Goal: Task Accomplishment & Management: Manage account settings

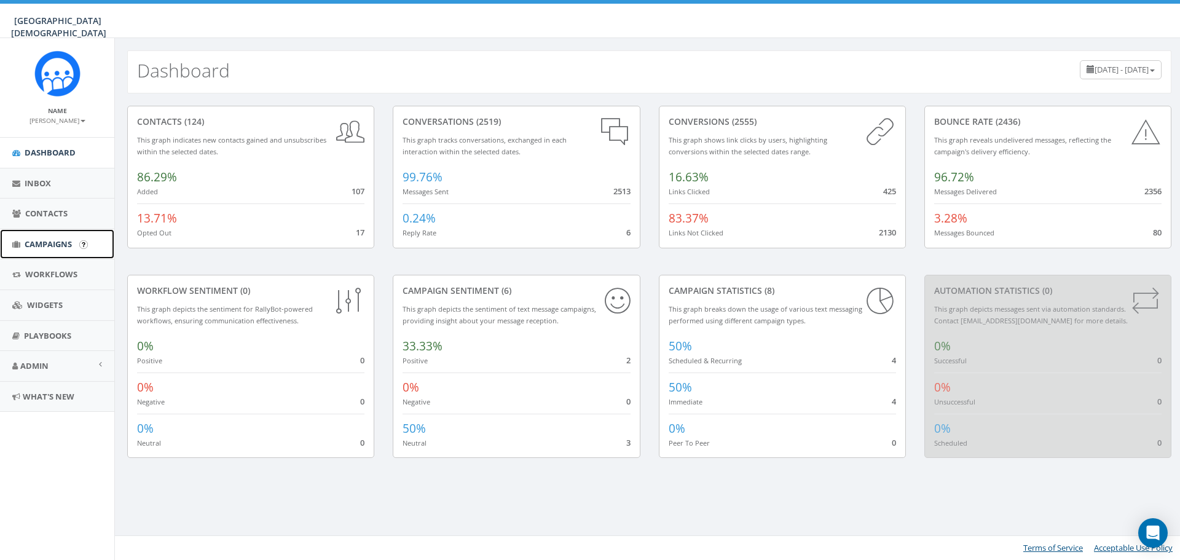
click at [34, 243] on span "Campaigns" at bounding box center [48, 243] width 47 height 11
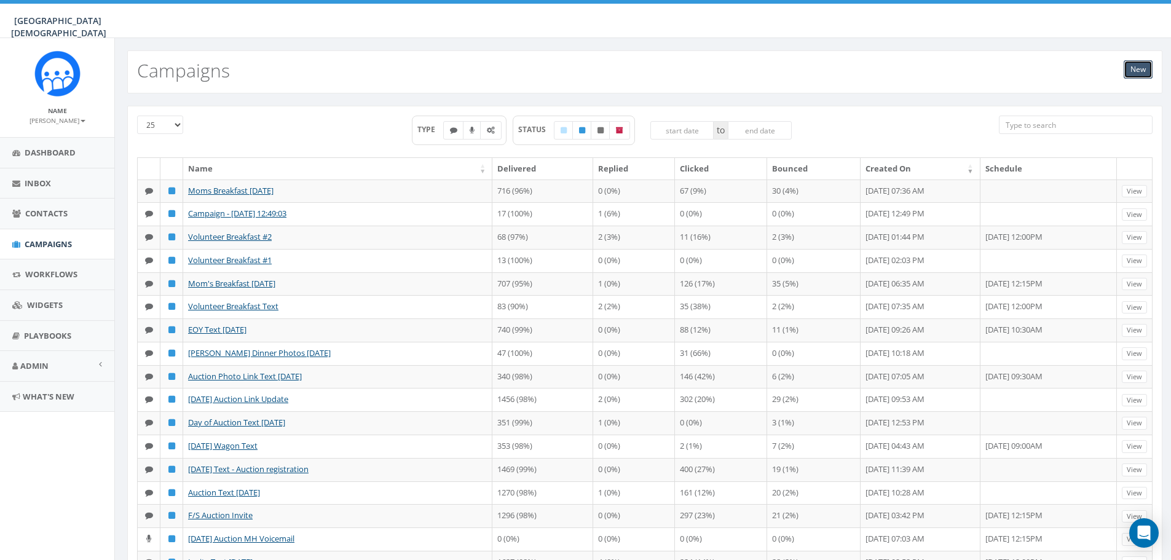
click at [1131, 71] on link "New" at bounding box center [1137, 69] width 29 height 18
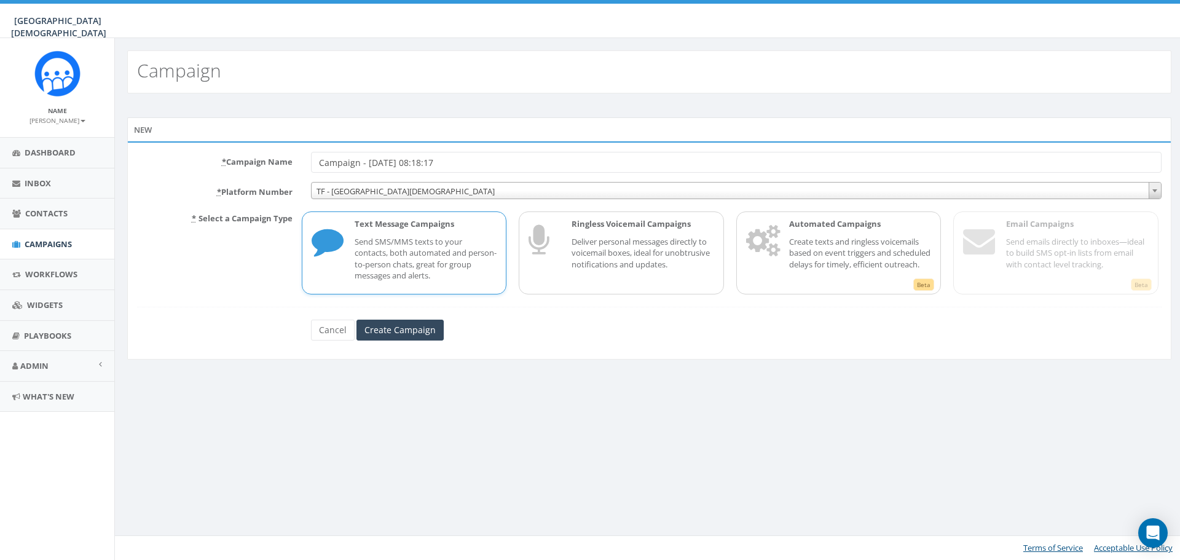
drag, startPoint x: 477, startPoint y: 160, endPoint x: 199, endPoint y: 178, distance: 278.3
click at [199, 178] on form "* Campaign Name Campaign - [DATE] 08:18:17 * Platform Number TF - Linfield [DEM…" at bounding box center [649, 246] width 1024 height 189
click at [388, 160] on input "Mom's Breakfast [DATE]" at bounding box center [736, 162] width 850 height 21
type input "Mom's Breakfast Reminder 9.8.25"
click at [410, 329] on input "Create Campaign" at bounding box center [399, 330] width 87 height 21
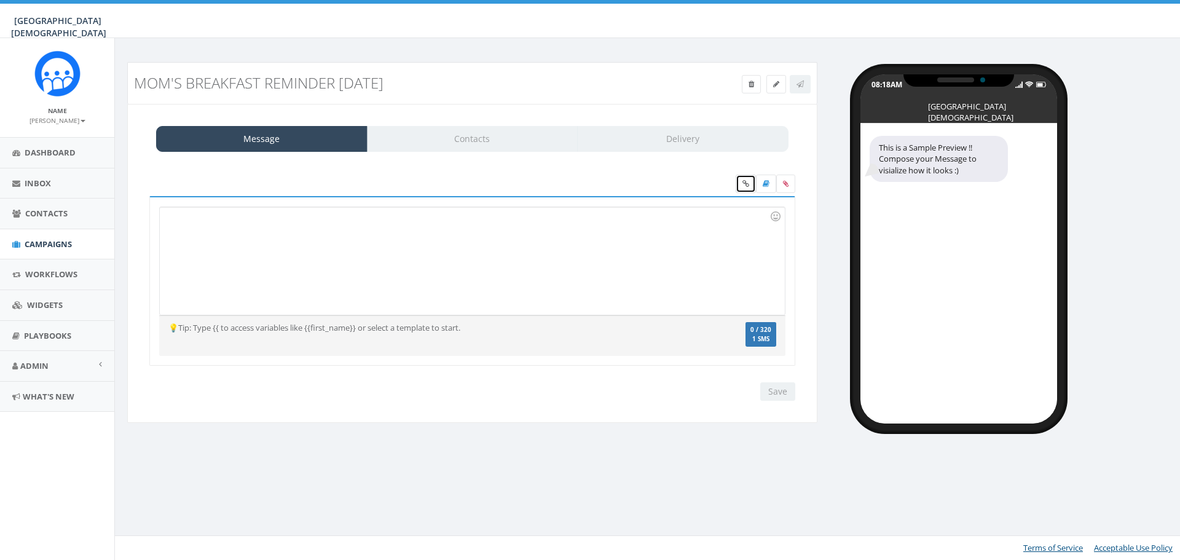
click at [739, 186] on link at bounding box center [746, 184] width 20 height 18
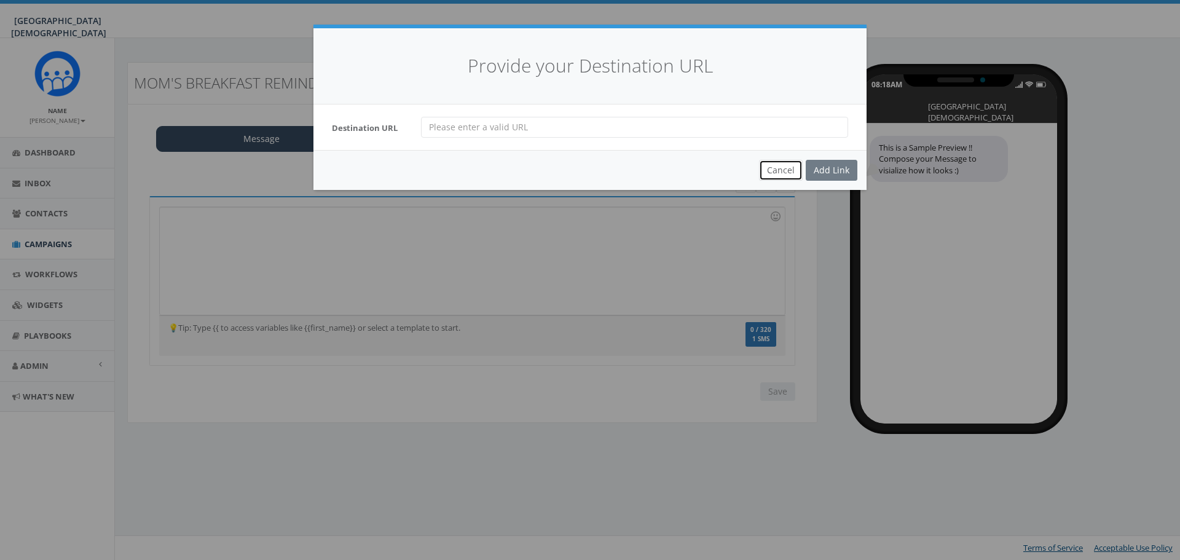
click at [782, 165] on button "Cancel" at bounding box center [781, 170] width 44 height 21
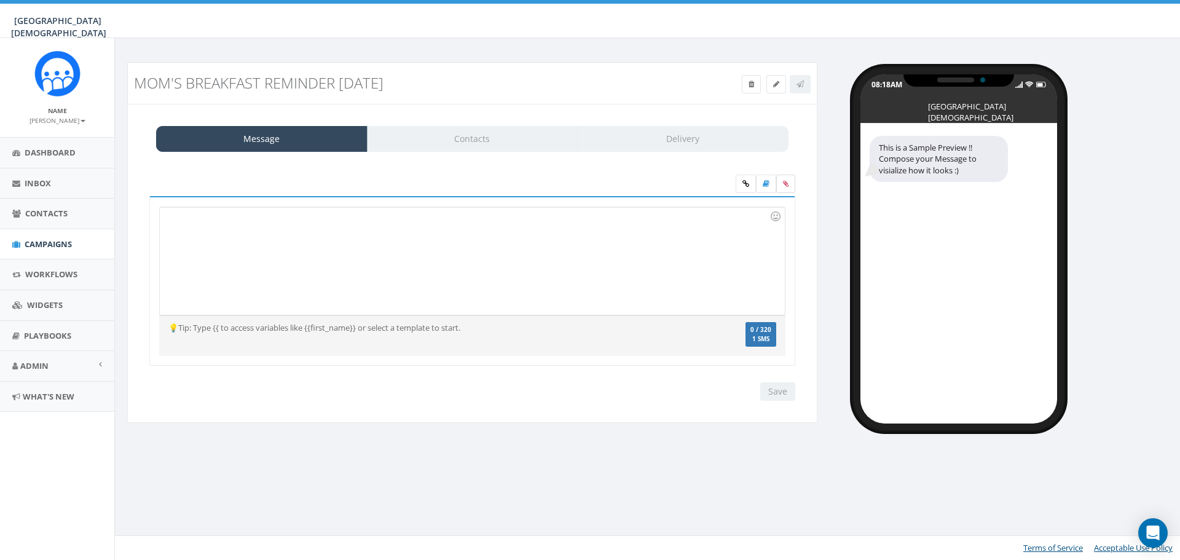
click at [788, 184] on label at bounding box center [785, 184] width 19 height 18
click at [0, 0] on input "file" at bounding box center [0, 0] width 0 height 0
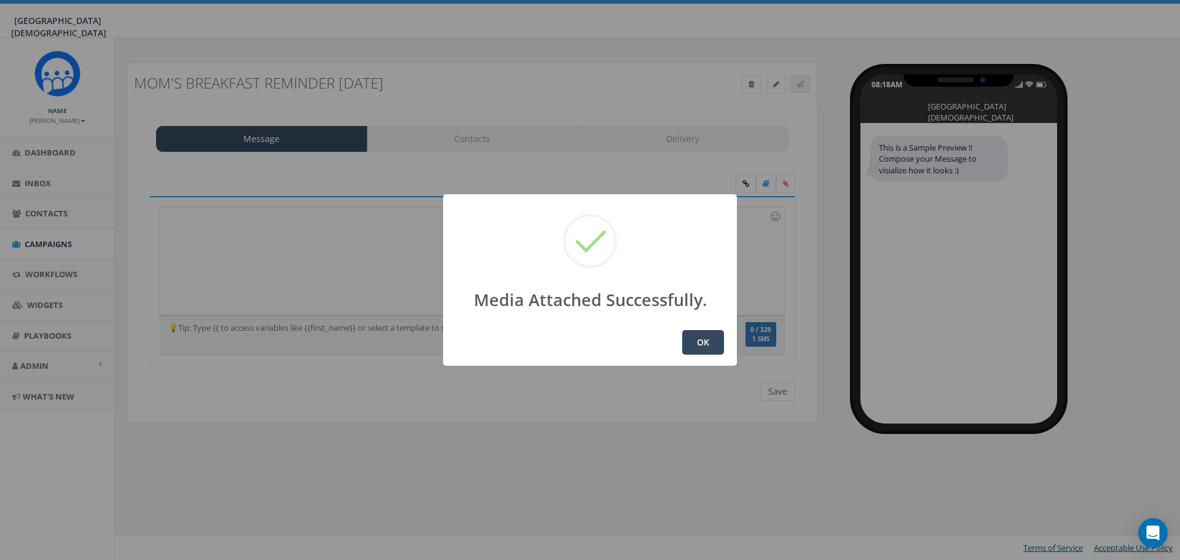
click at [714, 345] on button "OK" at bounding box center [703, 342] width 42 height 25
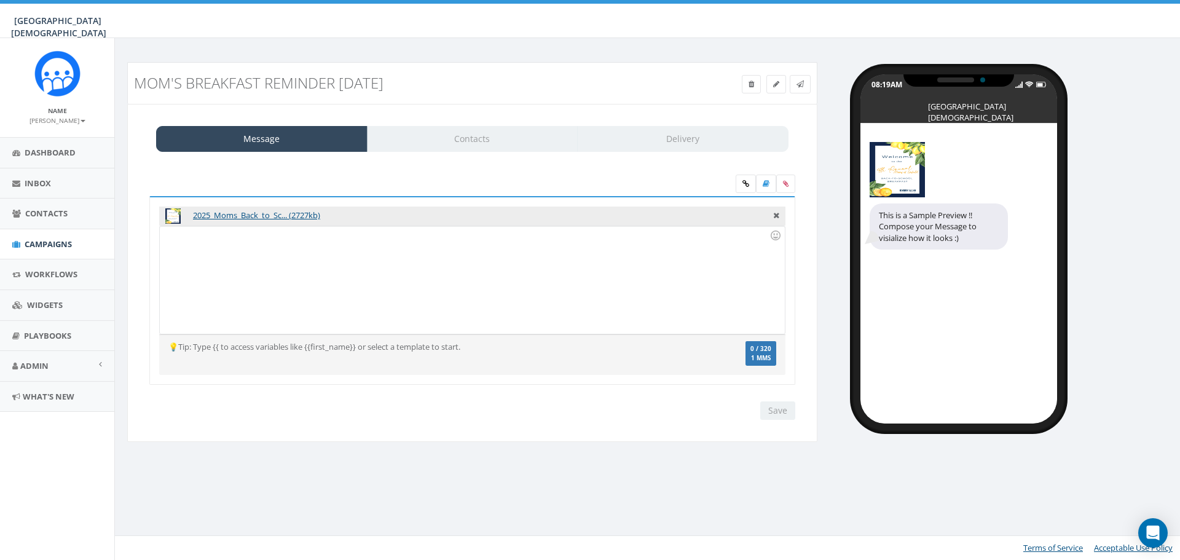
click at [276, 245] on div at bounding box center [472, 280] width 624 height 108
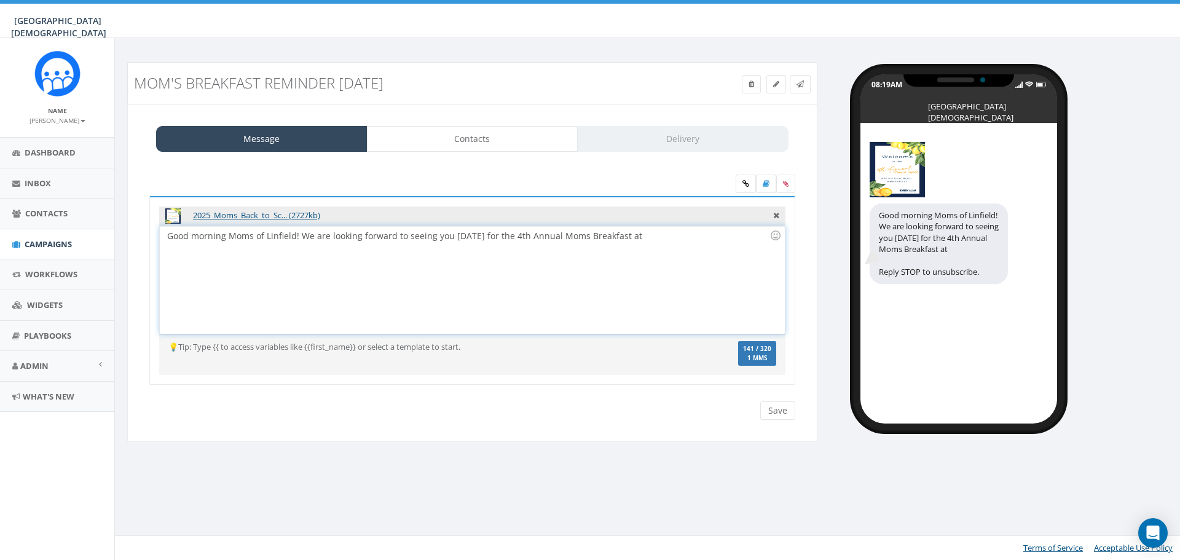
click at [492, 241] on div "Good morning Moms of Linfield! We are looking forward to seeing you [DATE] for …" at bounding box center [472, 280] width 624 height 108
click at [688, 238] on div "Good morning Moms of Linfield! We are looking forward to seeing you [DATE] at 9…" at bounding box center [472, 280] width 624 height 108
click at [754, 231] on div "Good morning Moms of Linfield! We are looking forward to seeing you [DATE] at 9…" at bounding box center [472, 280] width 624 height 108
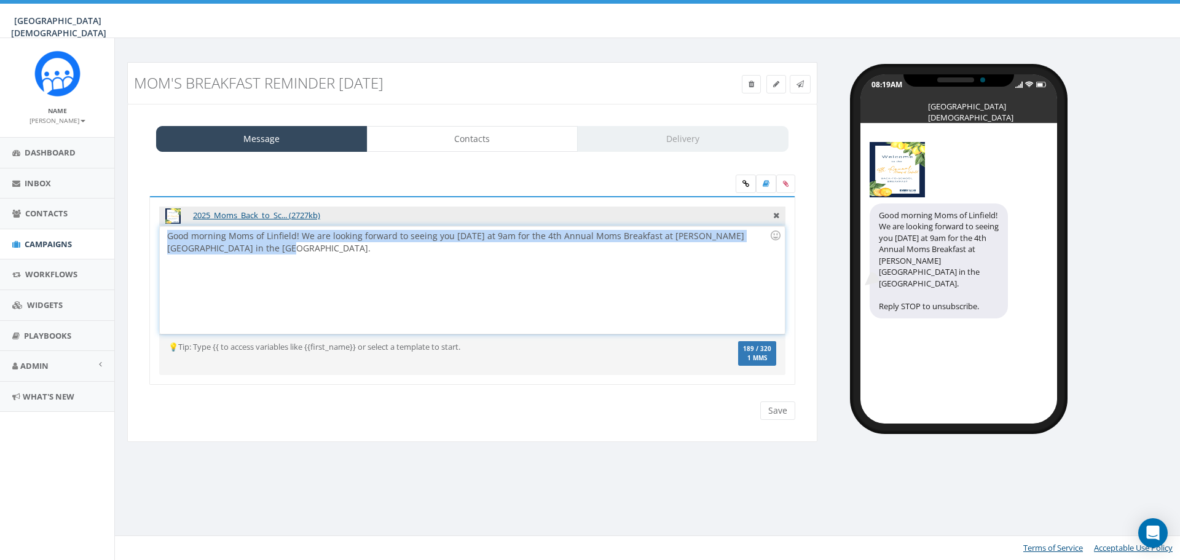
drag, startPoint x: 168, startPoint y: 237, endPoint x: 257, endPoint y: 246, distance: 90.2
click at [257, 246] on div "Good morning Moms of Linfield! We are looking forward to seeing you [DATE] at 9…" at bounding box center [472, 280] width 624 height 108
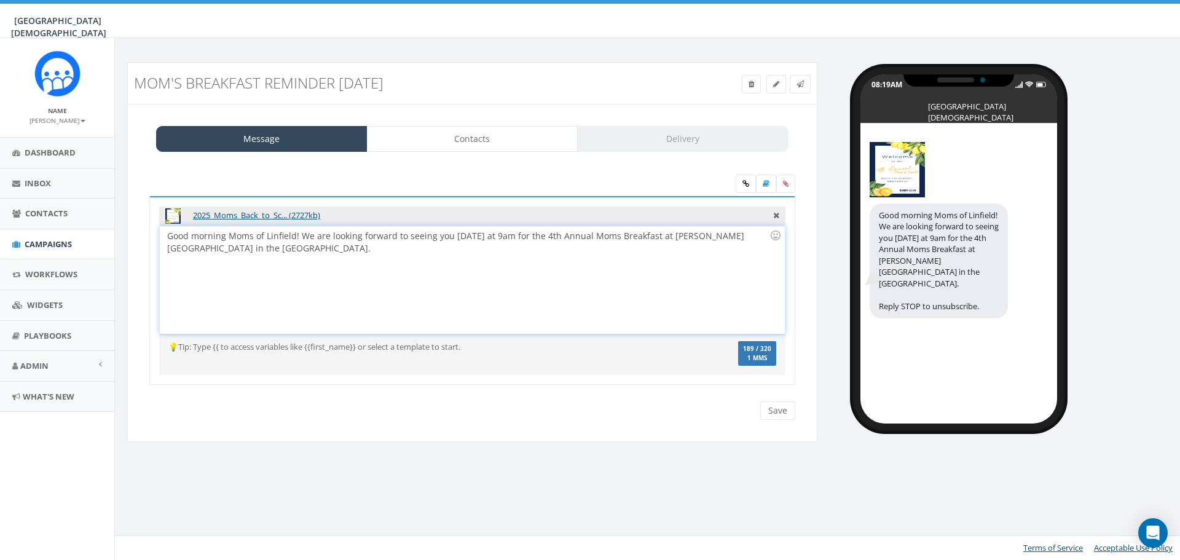
click at [267, 246] on div "Good morning Moms of Linfield! We are looking forward to seeing you [DATE] at 9…" at bounding box center [472, 280] width 624 height 108
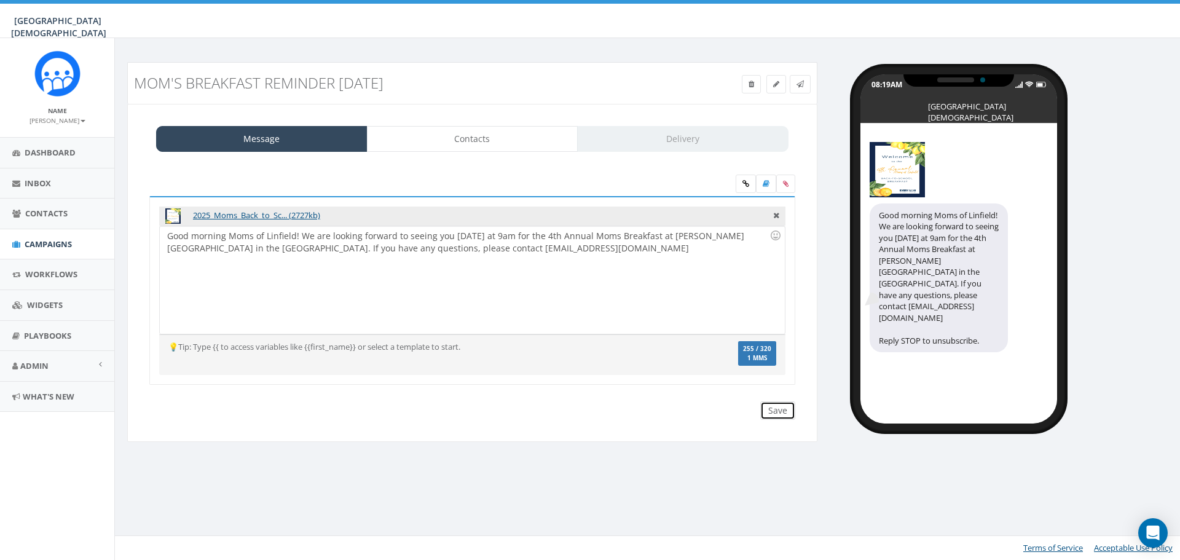
click at [774, 410] on input "Save" at bounding box center [777, 410] width 35 height 18
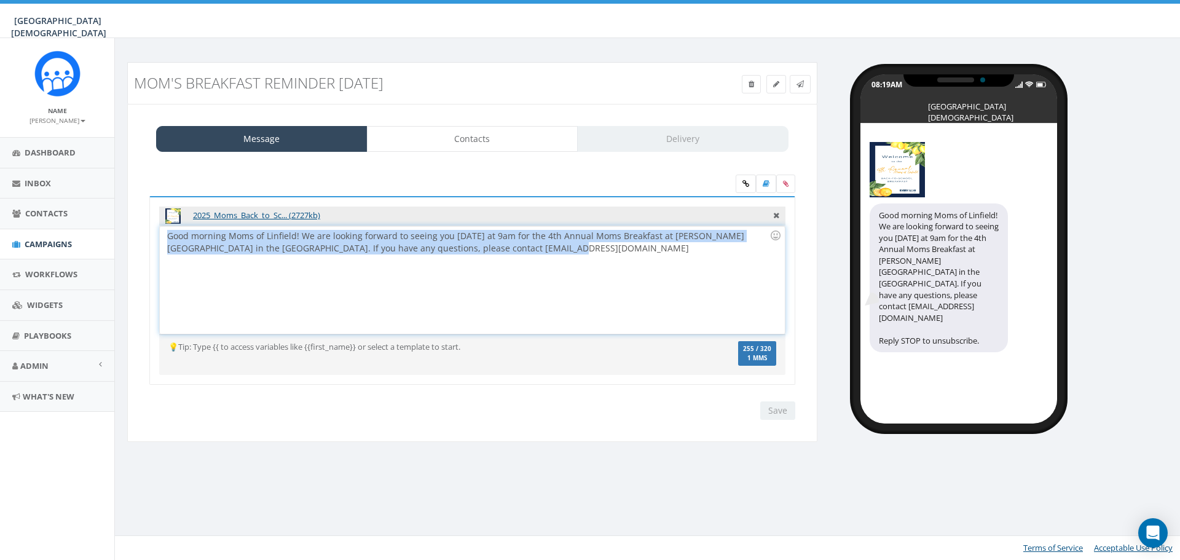
drag, startPoint x: 565, startPoint y: 251, endPoint x: 130, endPoint y: 234, distance: 436.0
click at [130, 234] on div "Message Contacts Delivery 2025_Moms_Back_to_Sc... (2727kb) Good morning Moms of…" at bounding box center [472, 273] width 690 height 339
copy div "Good morning Moms of Linfield! We are looking forward to seeing you tomorrow at…"
click at [550, 242] on div "Good morning Moms of Linfield! We are looking forward to seeing you tomorrow at…" at bounding box center [472, 280] width 624 height 108
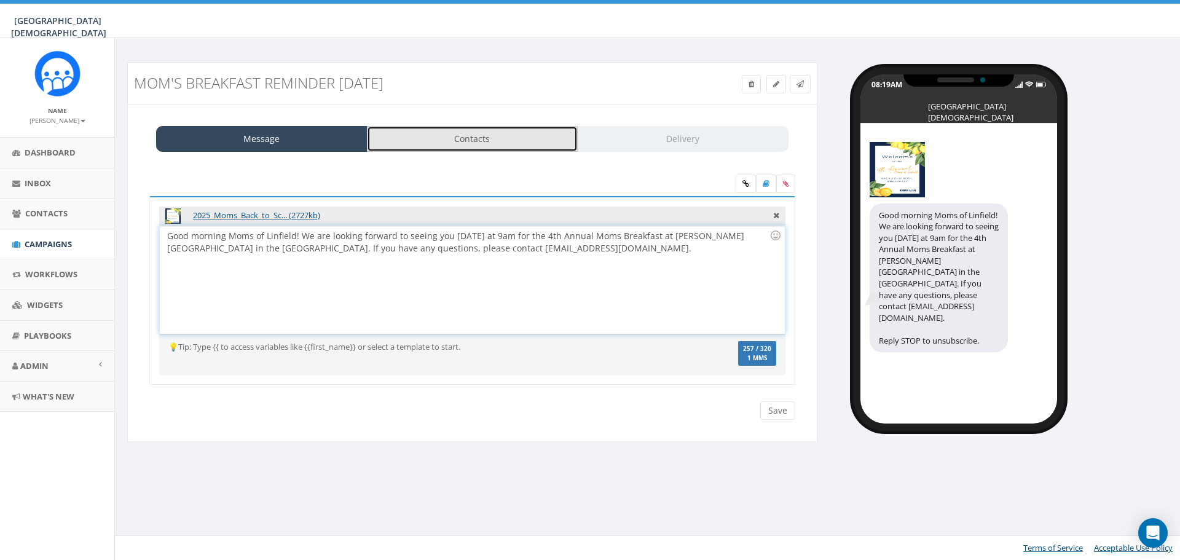
click at [445, 144] on link "Contacts" at bounding box center [472, 139] width 211 height 26
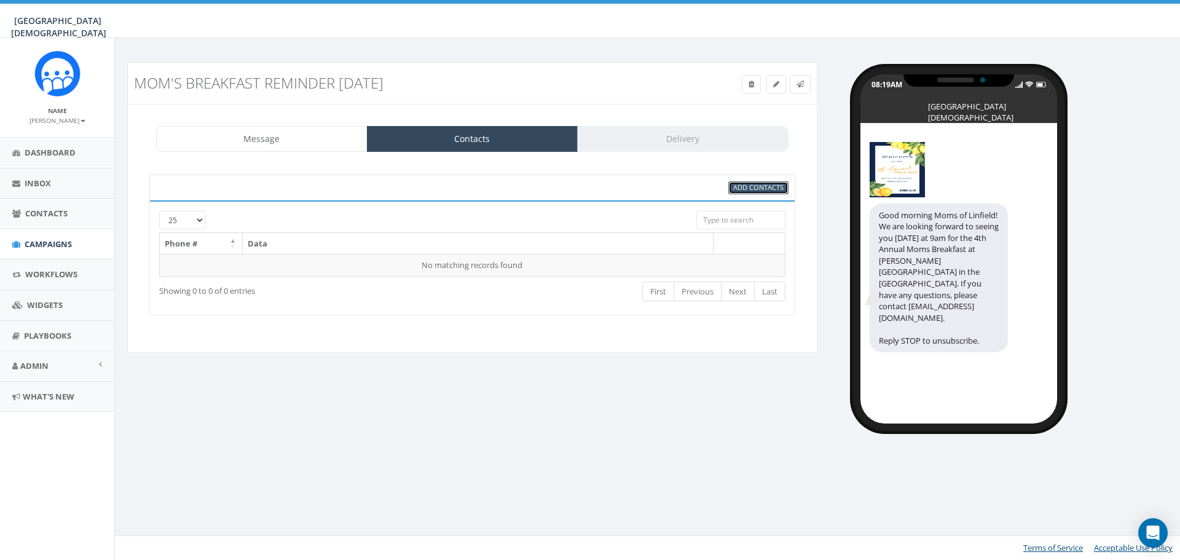
click at [771, 193] on link "Add Contacts" at bounding box center [758, 187] width 60 height 13
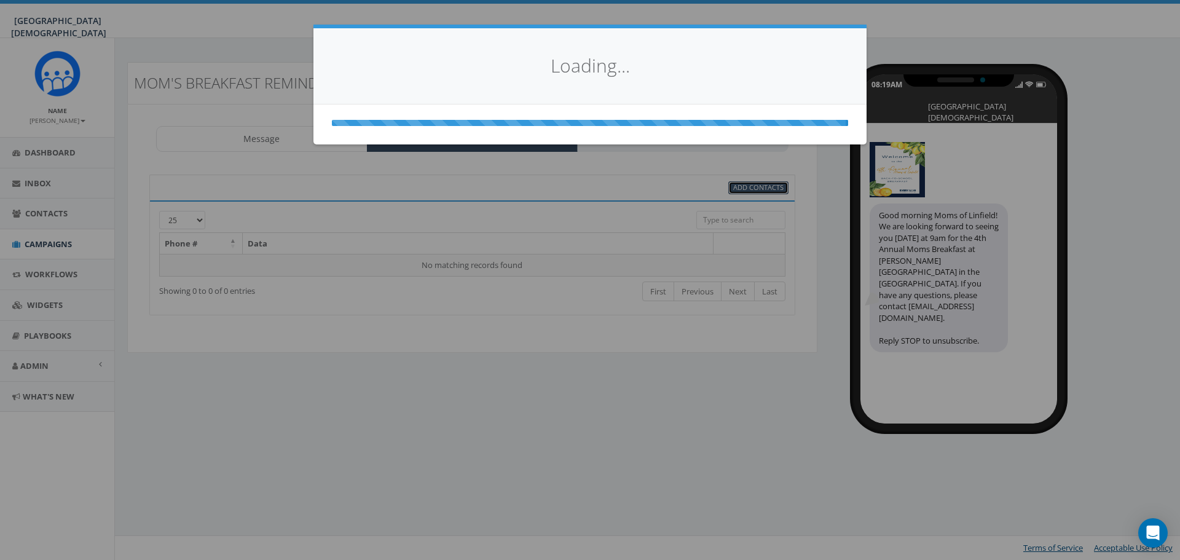
select select
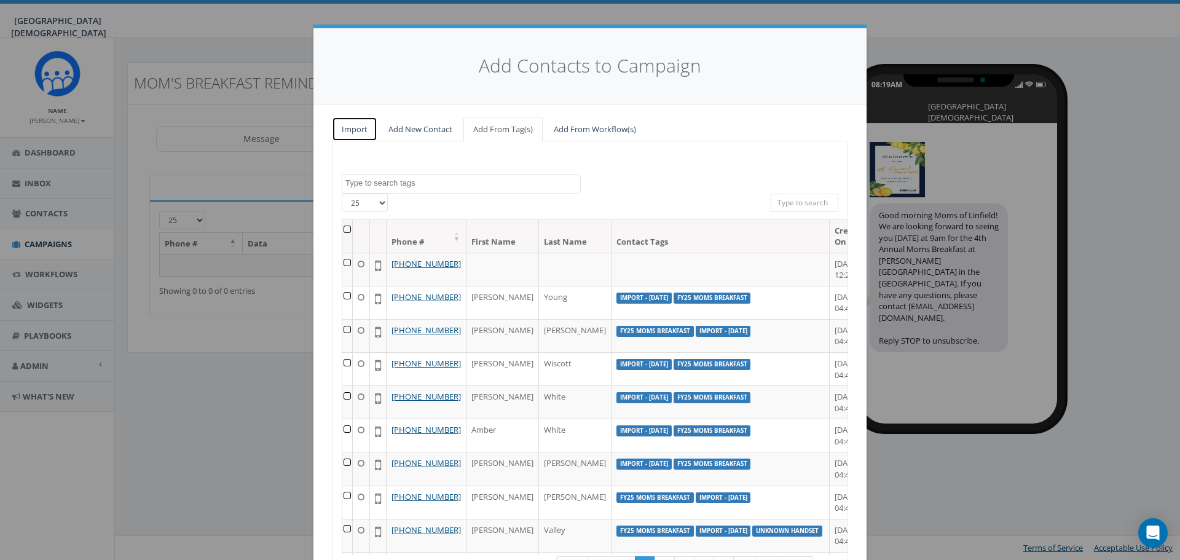
click at [356, 132] on link "Import" at bounding box center [354, 129] width 45 height 25
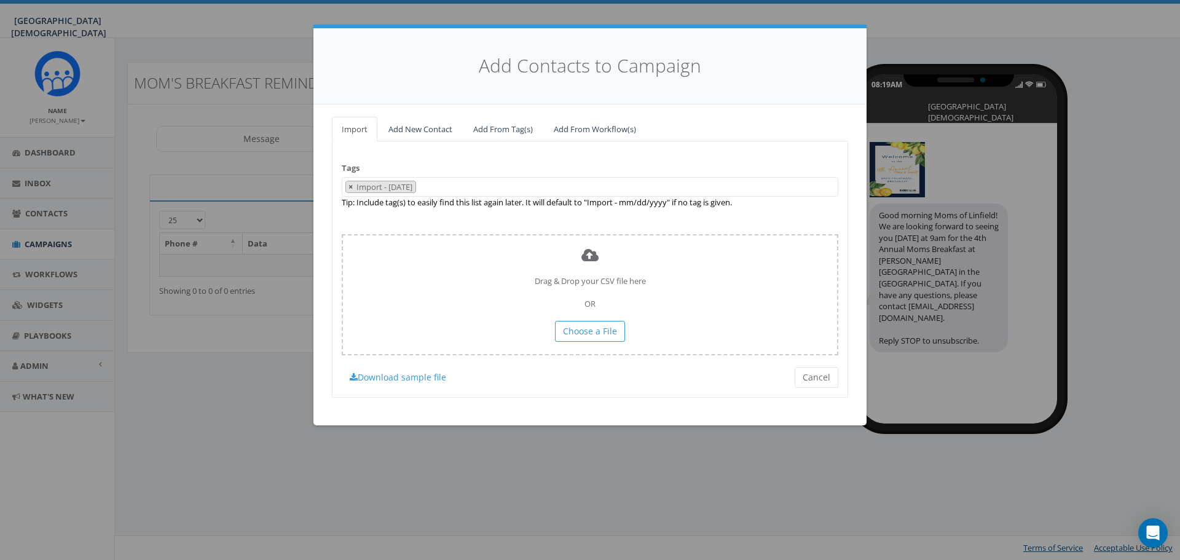
click at [353, 189] on span "×" at bounding box center [350, 186] width 4 height 11
select select
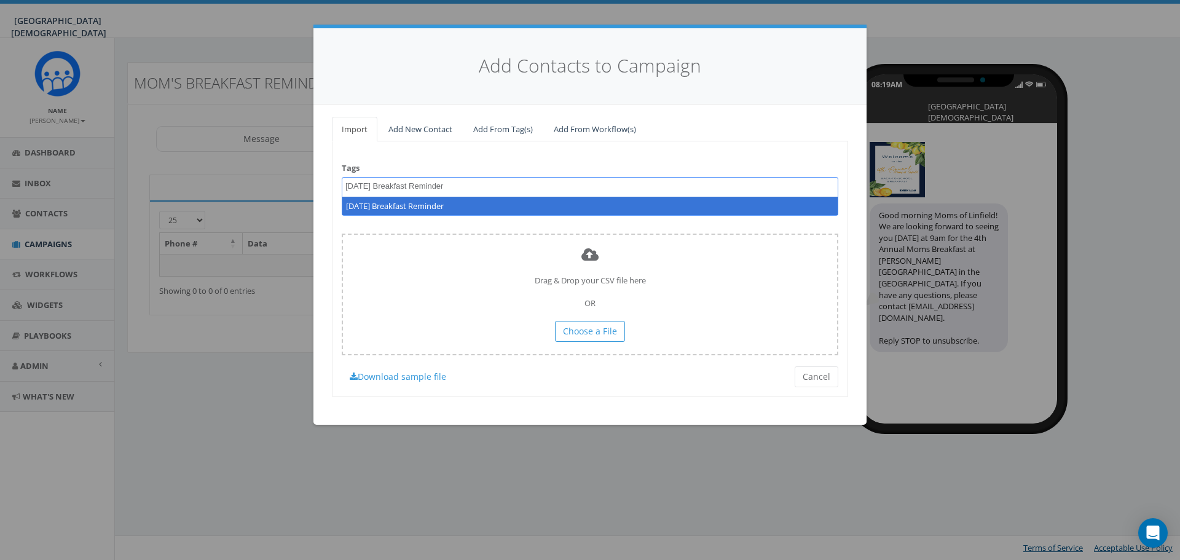
type textarea "9.9.25 Breakfast Reminder"
select select "9.9.25 Breakfast Reminder"
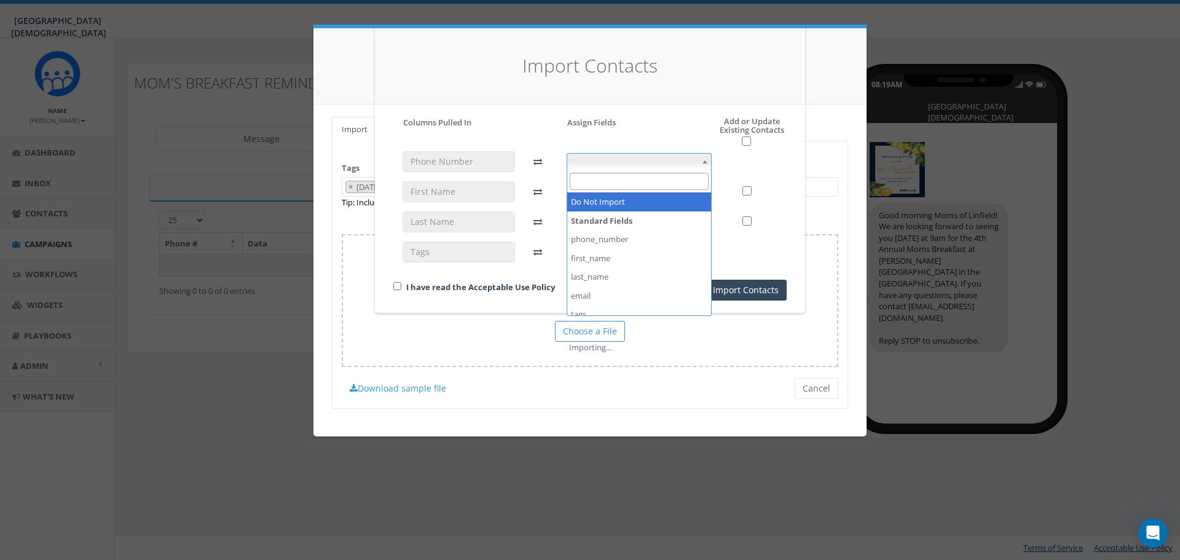
click at [638, 162] on span at bounding box center [640, 161] width 146 height 17
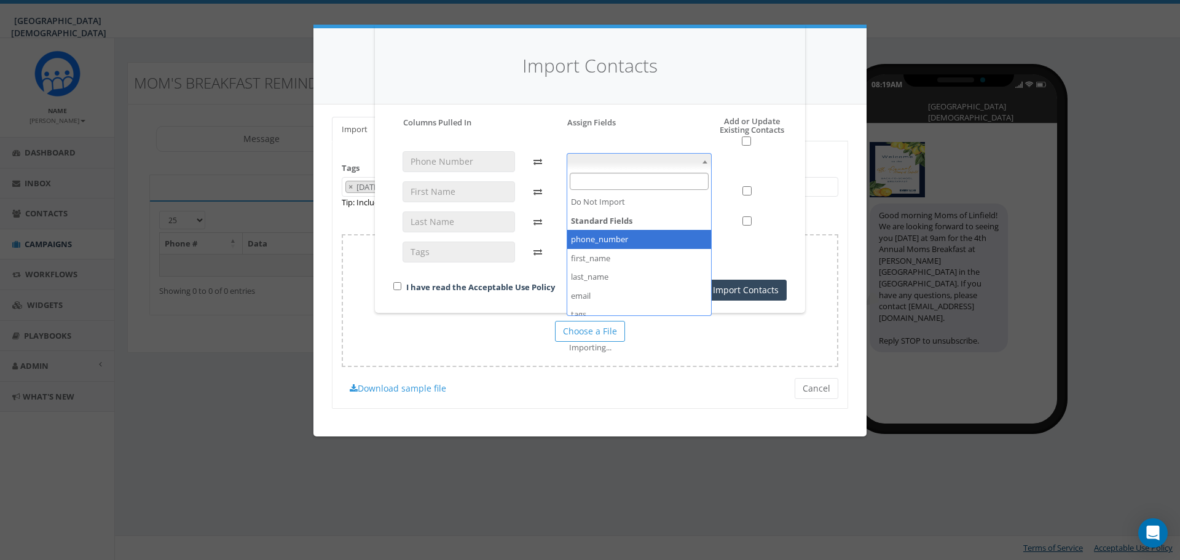
select select "phone_number"
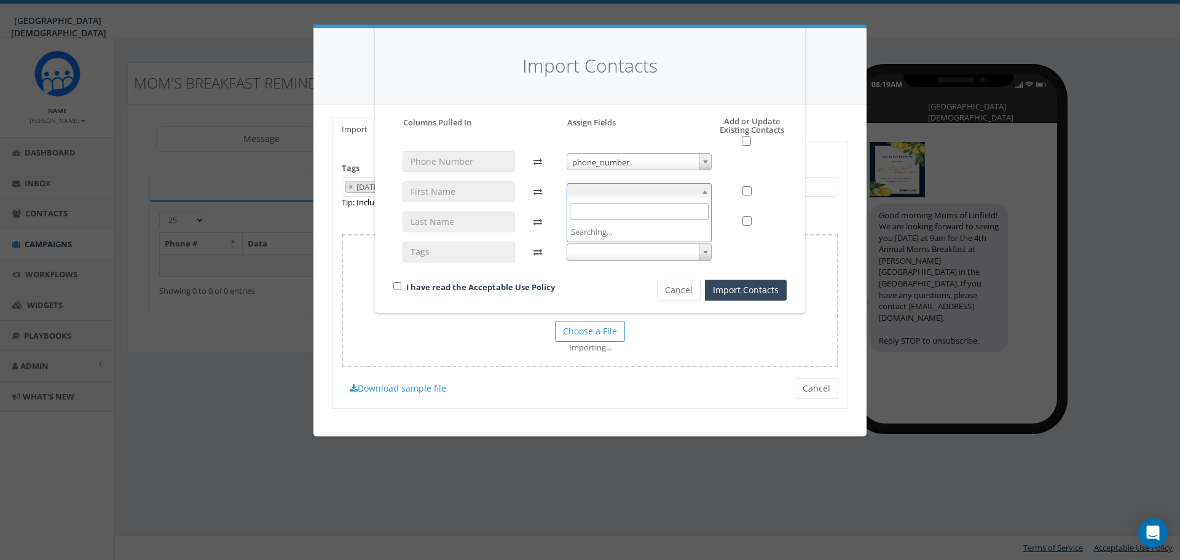
click at [603, 194] on span at bounding box center [640, 191] width 146 height 17
select select "first_name"
click at [600, 218] on span at bounding box center [640, 221] width 146 height 17
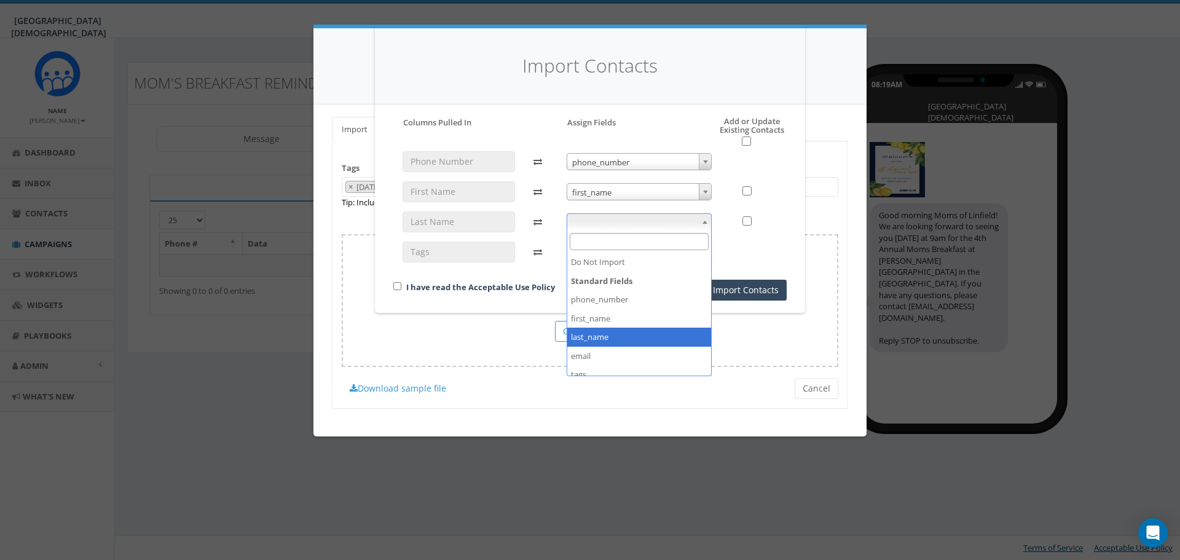
select select "last_name"
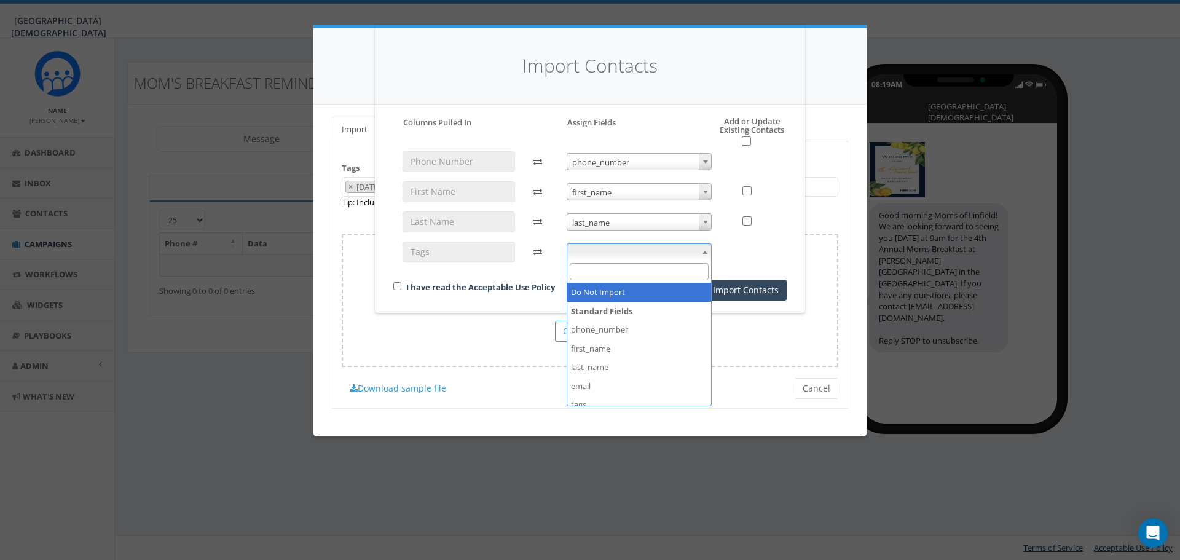
click at [591, 250] on span at bounding box center [640, 251] width 146 height 17
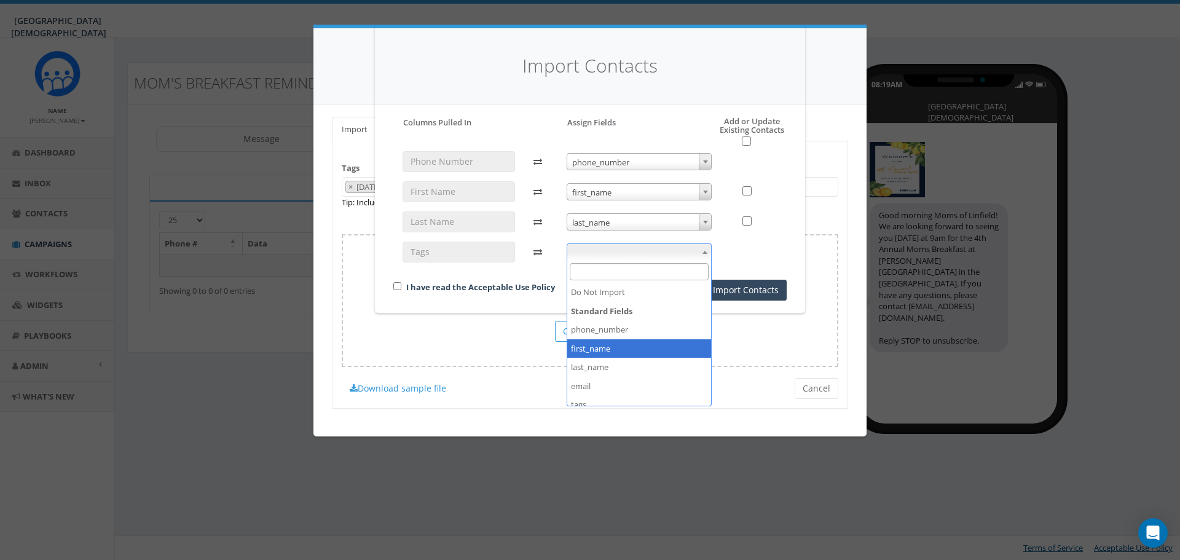
scroll to position [46, 0]
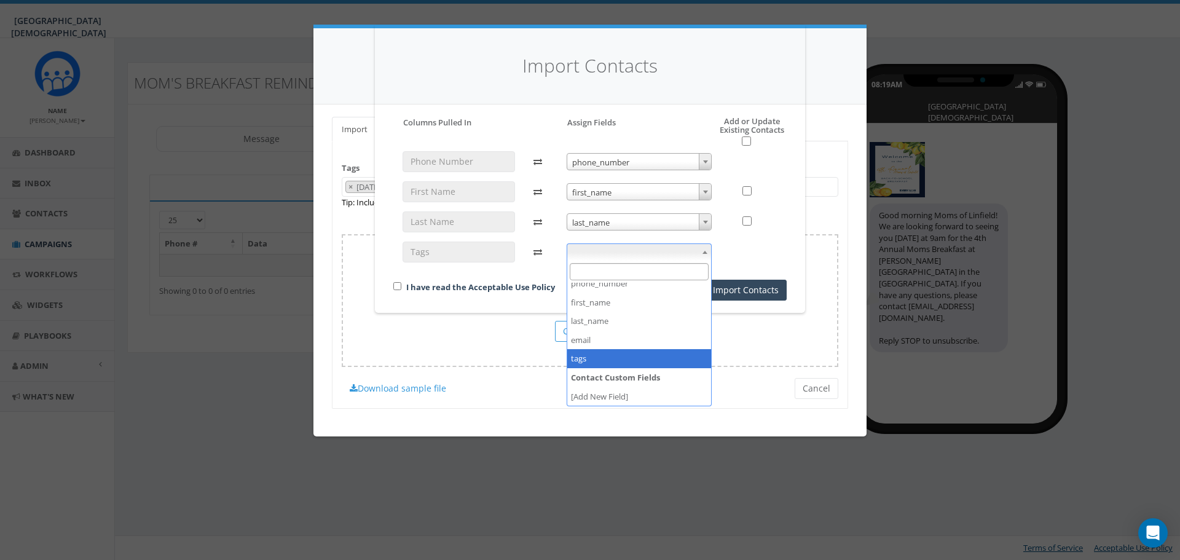
select select "tags"
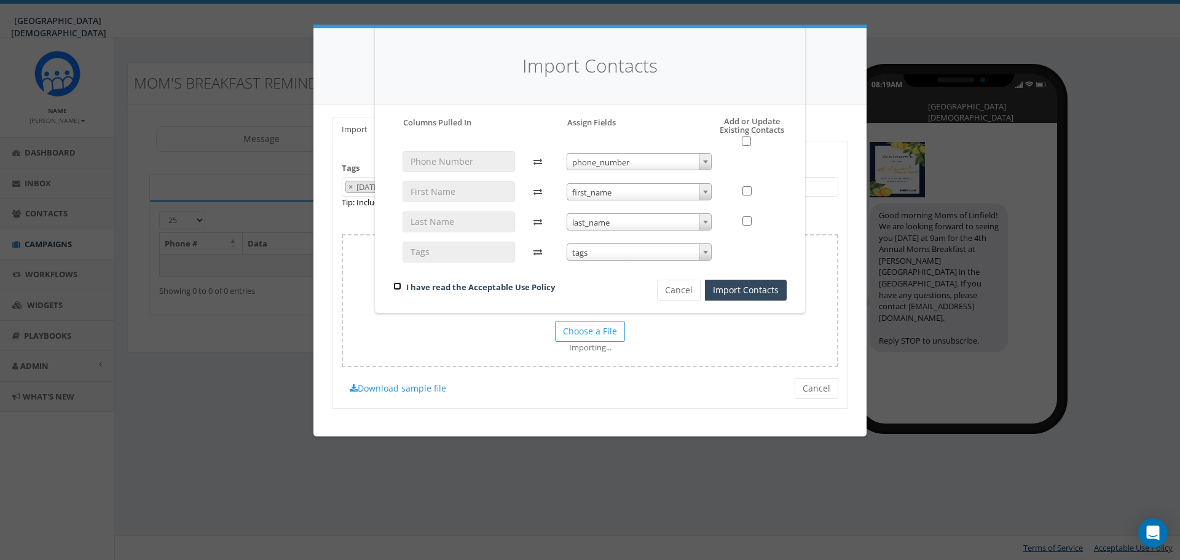
click at [398, 284] on input "checkbox" at bounding box center [397, 286] width 8 height 8
checkbox input "true"
click at [764, 286] on button "Import Contacts" at bounding box center [746, 290] width 82 height 21
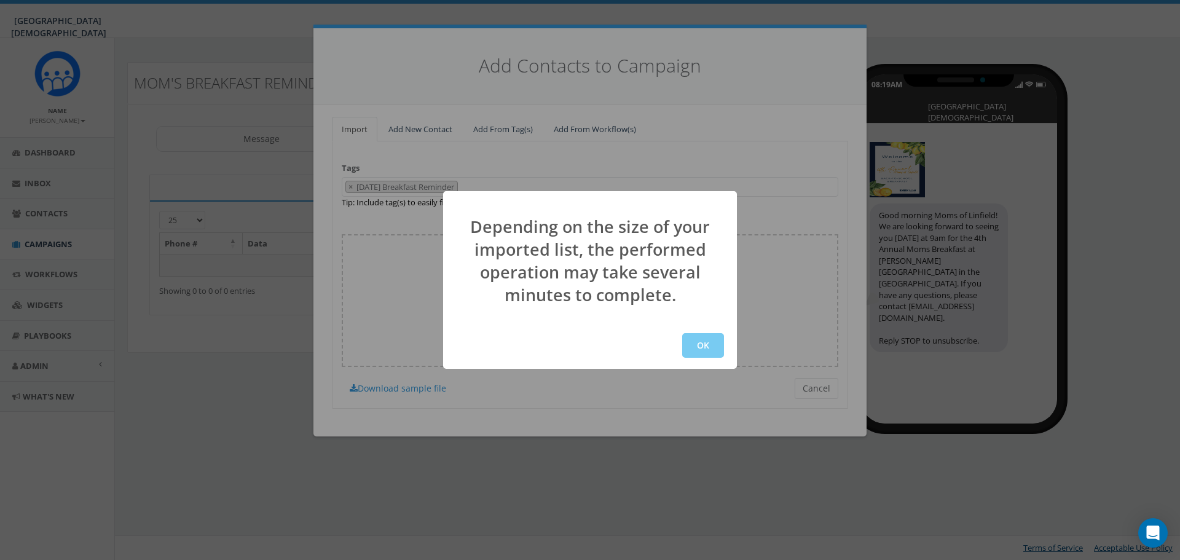
click at [701, 334] on button "OK" at bounding box center [703, 345] width 42 height 25
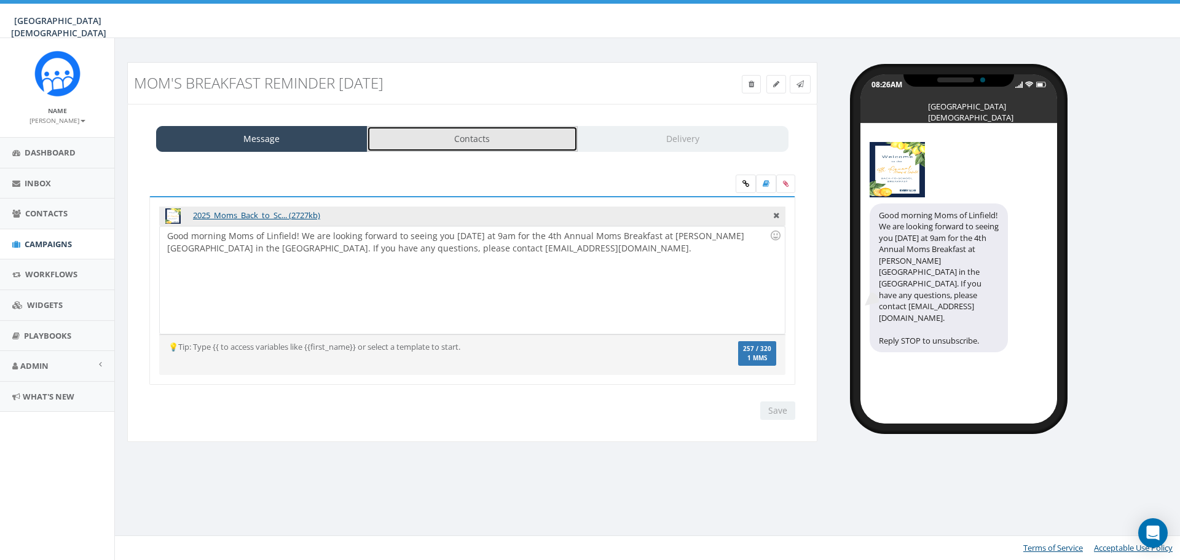
click at [492, 141] on link "Contacts" at bounding box center [472, 139] width 211 height 26
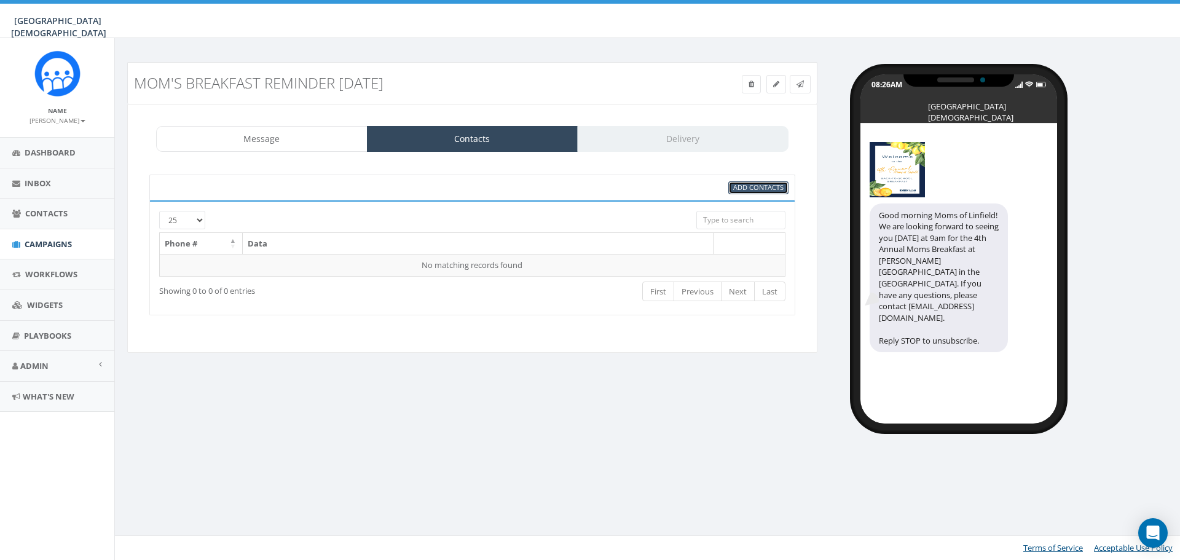
click at [767, 184] on span "Add Contacts" at bounding box center [758, 187] width 50 height 9
select select
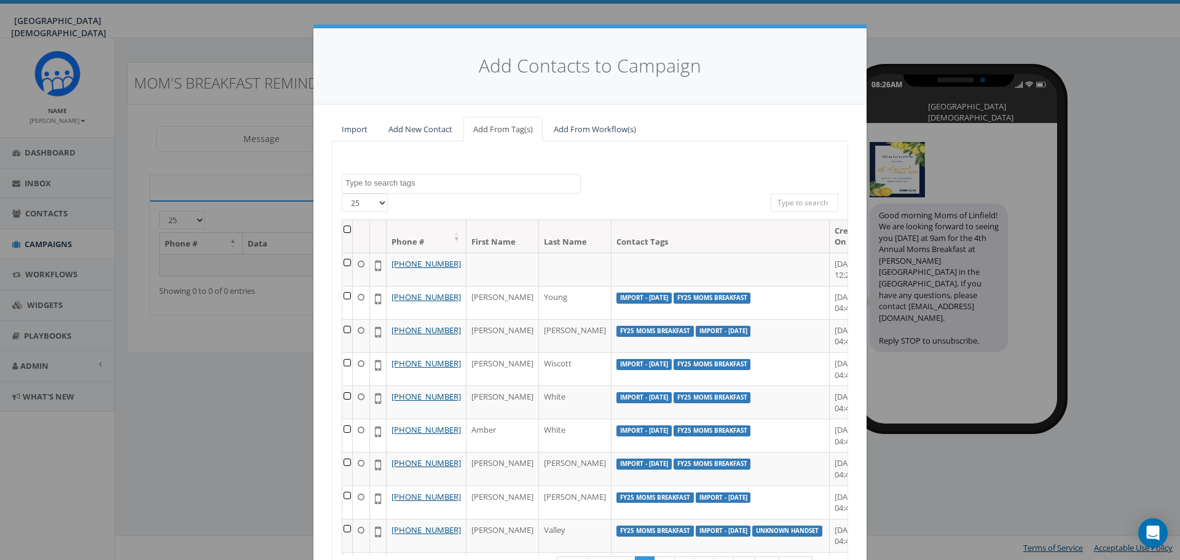
click at [540, 184] on textarea "Search" at bounding box center [462, 183] width 235 height 11
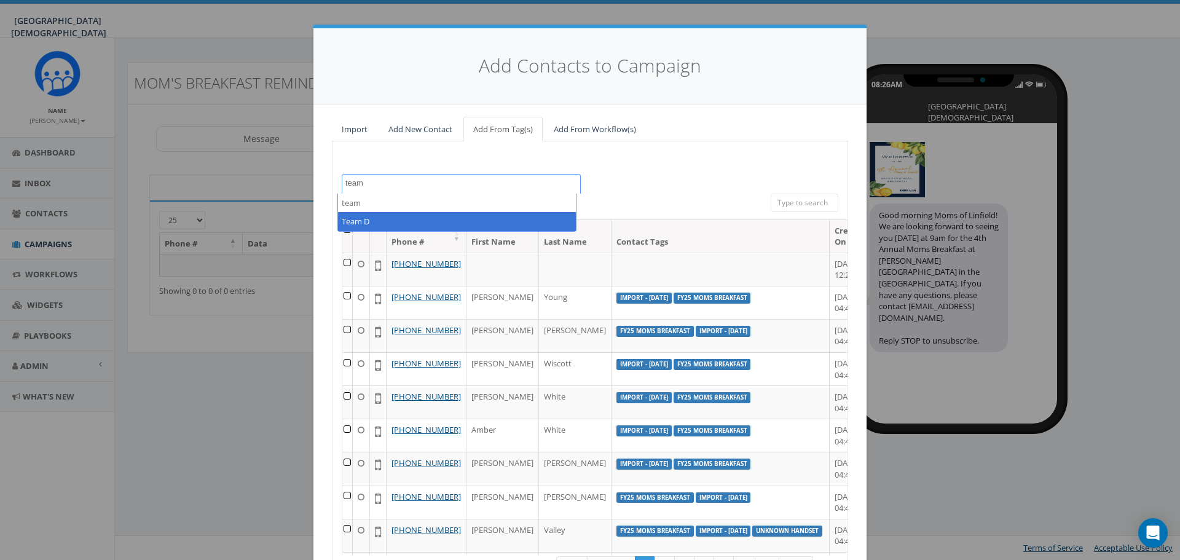
type textarea "team"
select select "Team D"
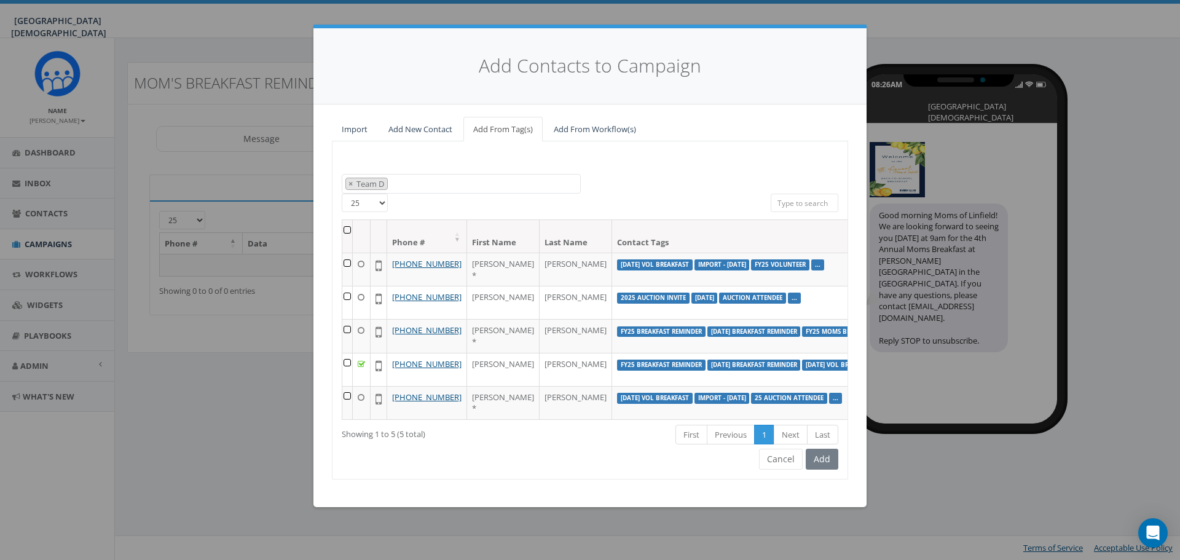
click at [342, 230] on th at bounding box center [347, 236] width 10 height 33
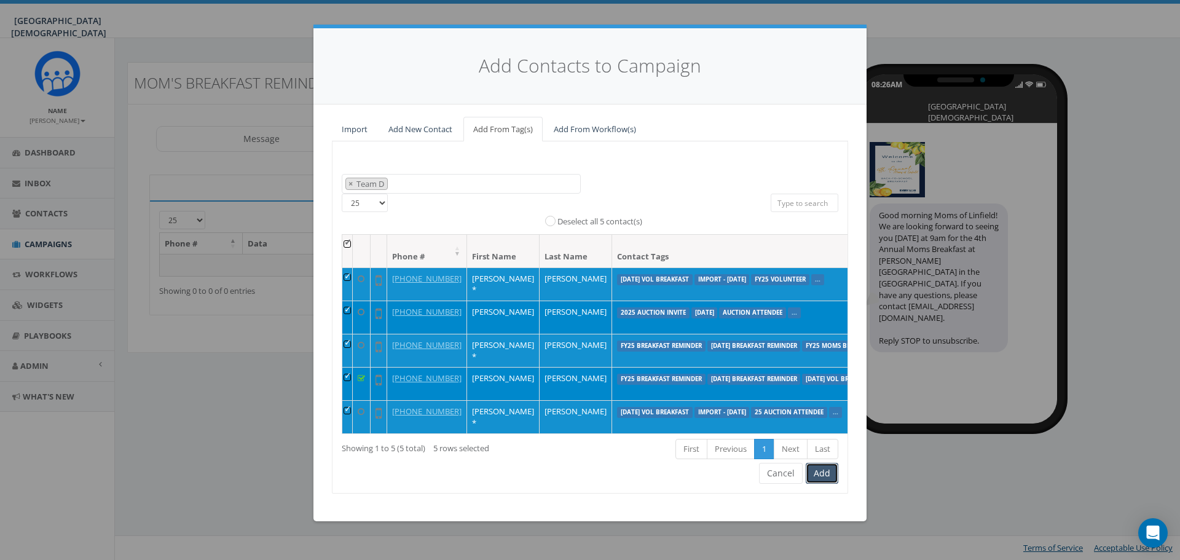
click at [818, 484] on button "Add" at bounding box center [822, 473] width 33 height 21
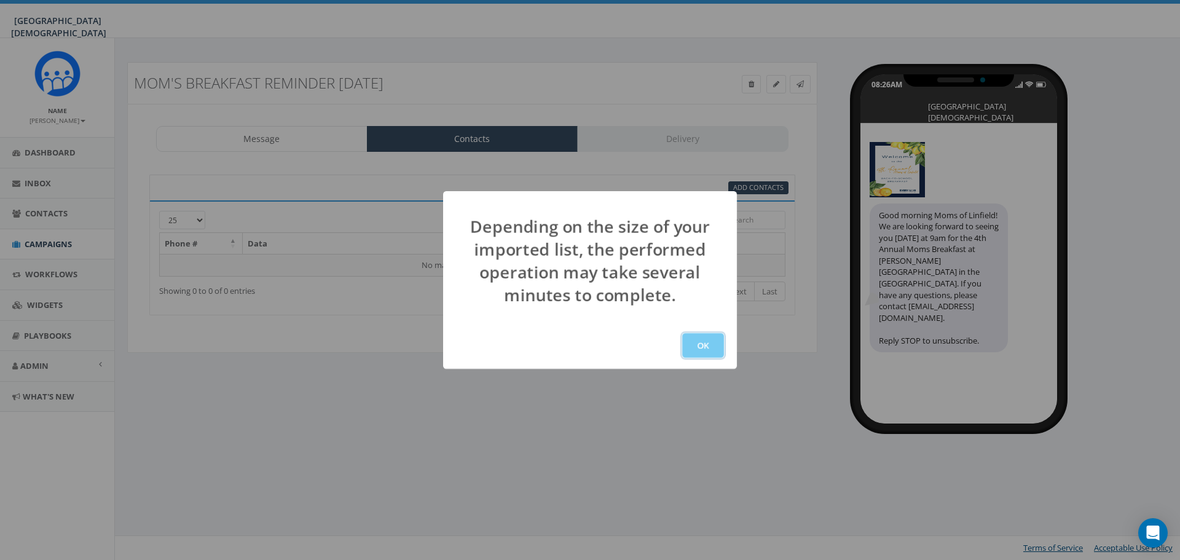
click at [702, 346] on button "OK" at bounding box center [703, 345] width 42 height 25
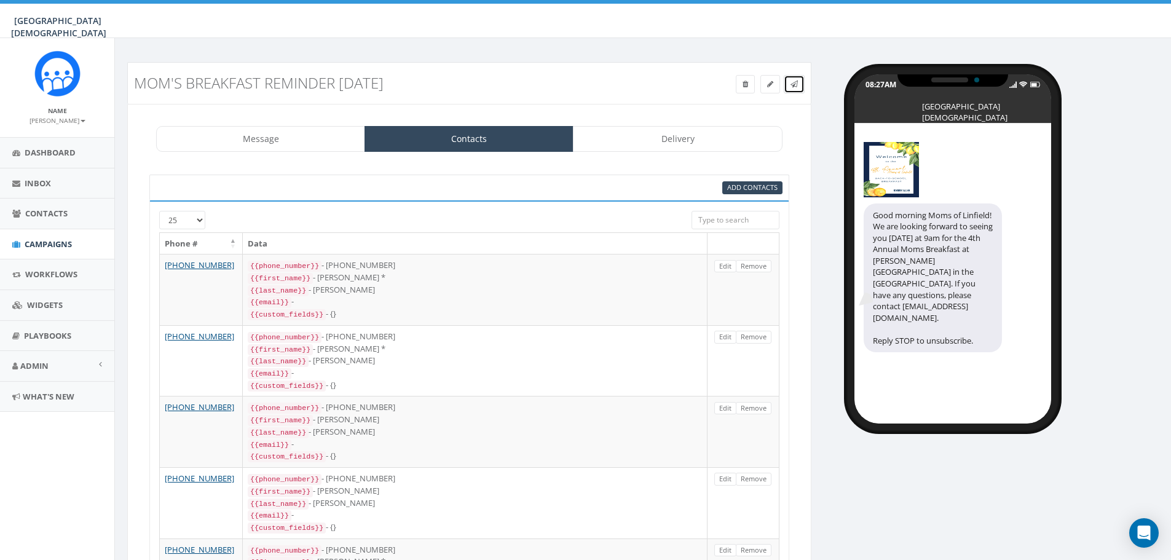
click at [801, 86] on link at bounding box center [793, 84] width 21 height 18
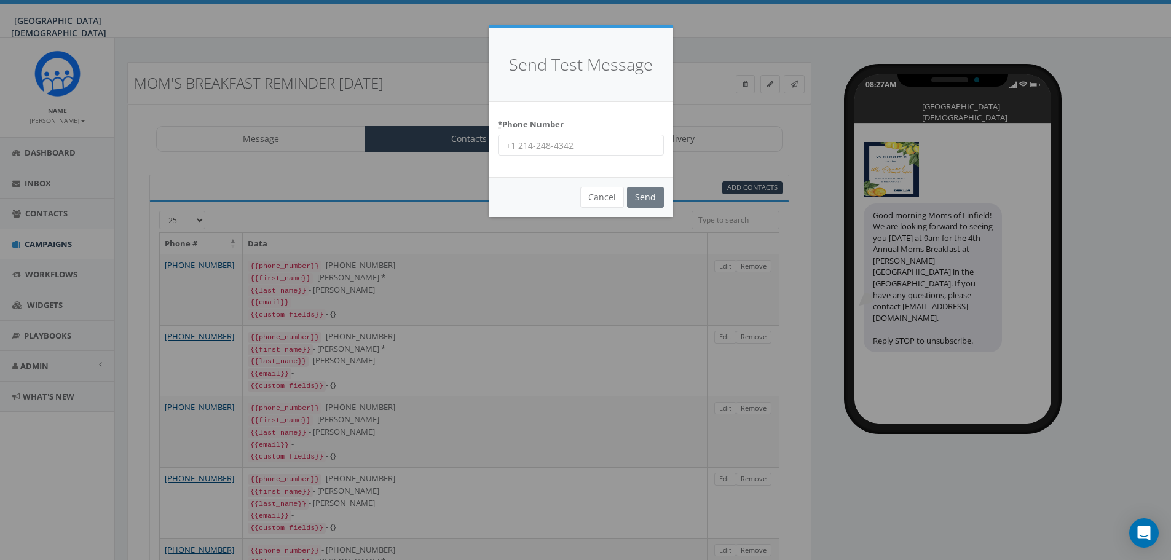
click at [606, 142] on input "* Phone Number" at bounding box center [581, 145] width 166 height 21
type input "9517649695"
click at [654, 198] on input "Send" at bounding box center [645, 197] width 37 height 21
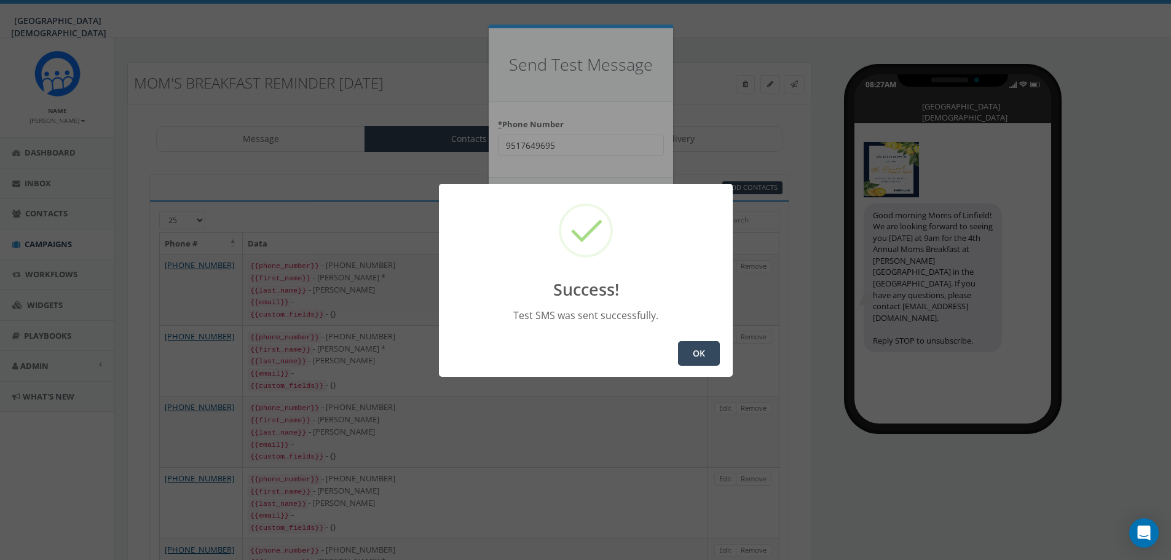
click at [698, 356] on button "OK" at bounding box center [699, 353] width 42 height 25
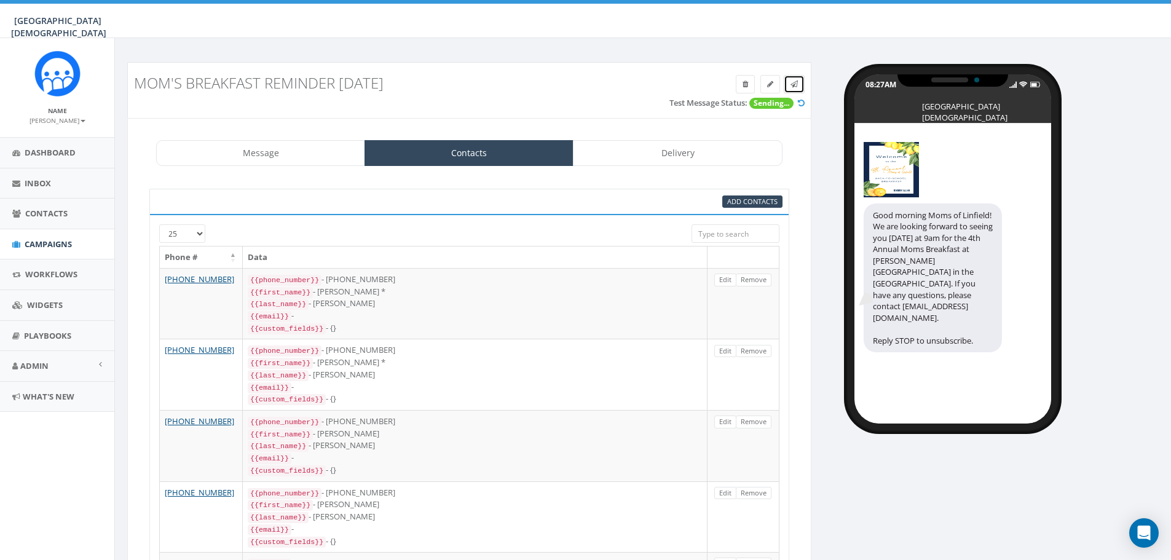
click at [799, 83] on link at bounding box center [793, 84] width 21 height 18
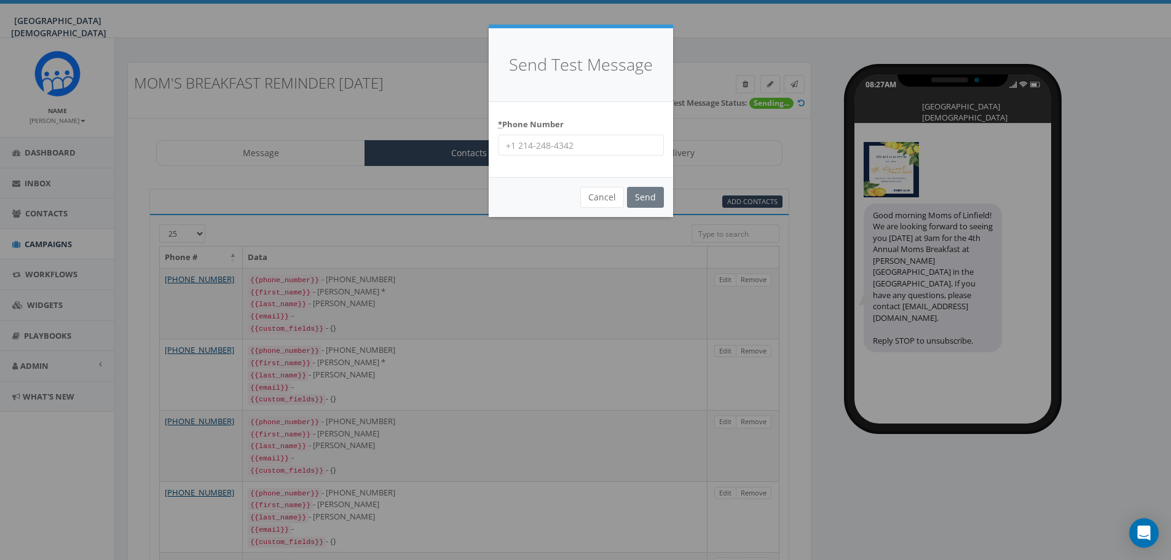
click at [606, 138] on input "* Phone Number" at bounding box center [581, 145] width 166 height 21
type input "9515019247"
click at [641, 192] on input "Send" at bounding box center [645, 197] width 37 height 21
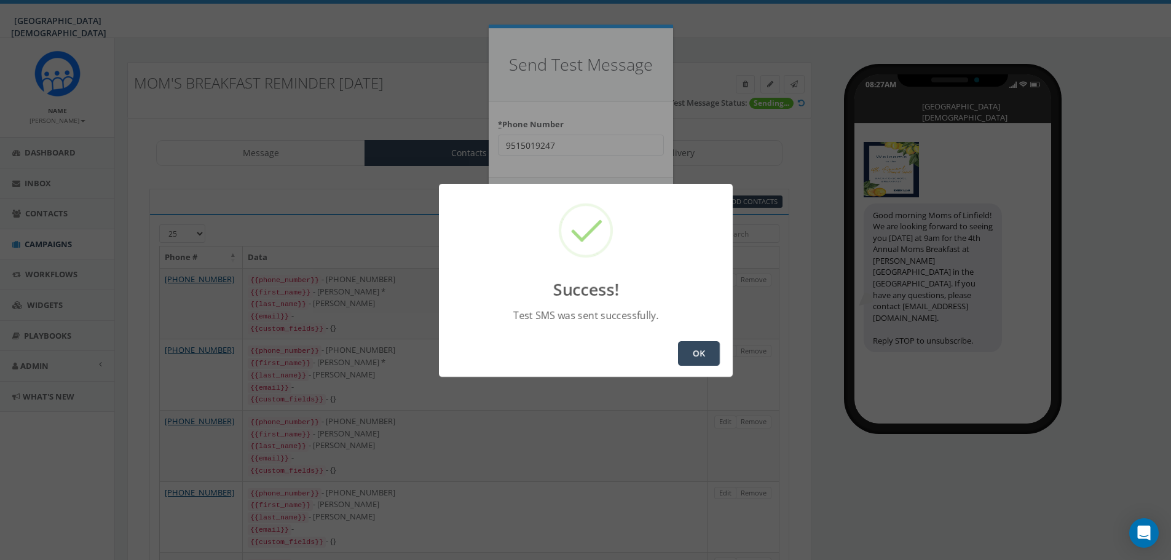
click at [693, 350] on button "OK" at bounding box center [699, 353] width 42 height 25
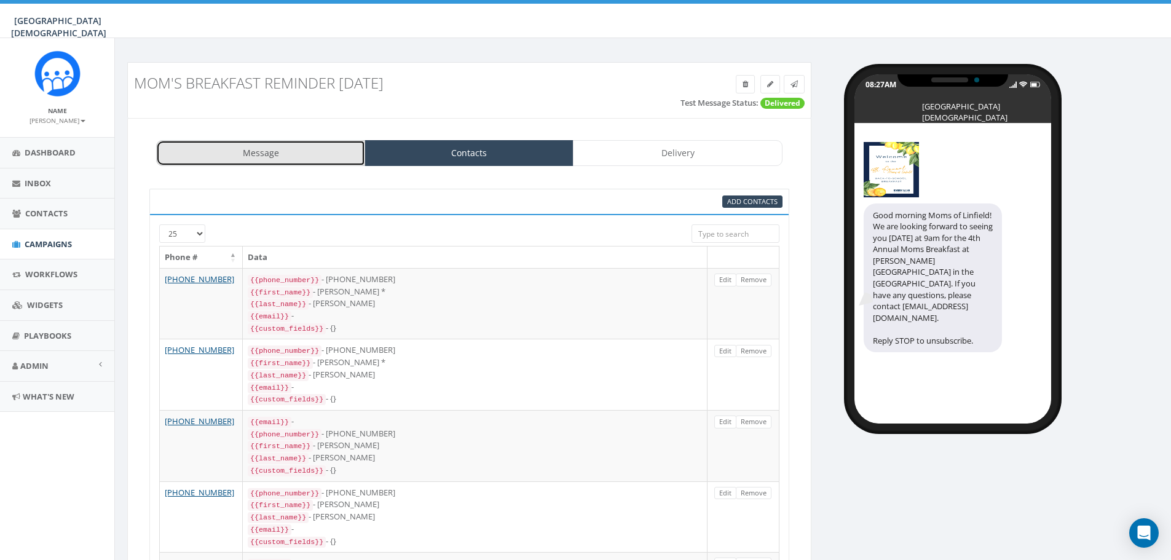
click at [285, 150] on link "Message" at bounding box center [260, 153] width 209 height 26
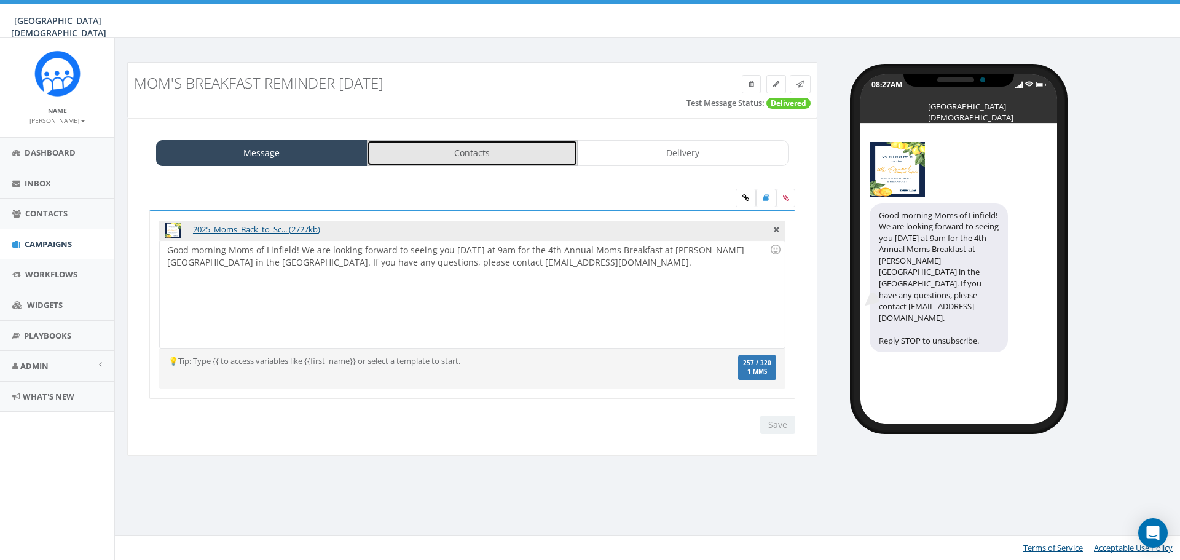
click at [449, 155] on link "Contacts" at bounding box center [472, 153] width 211 height 26
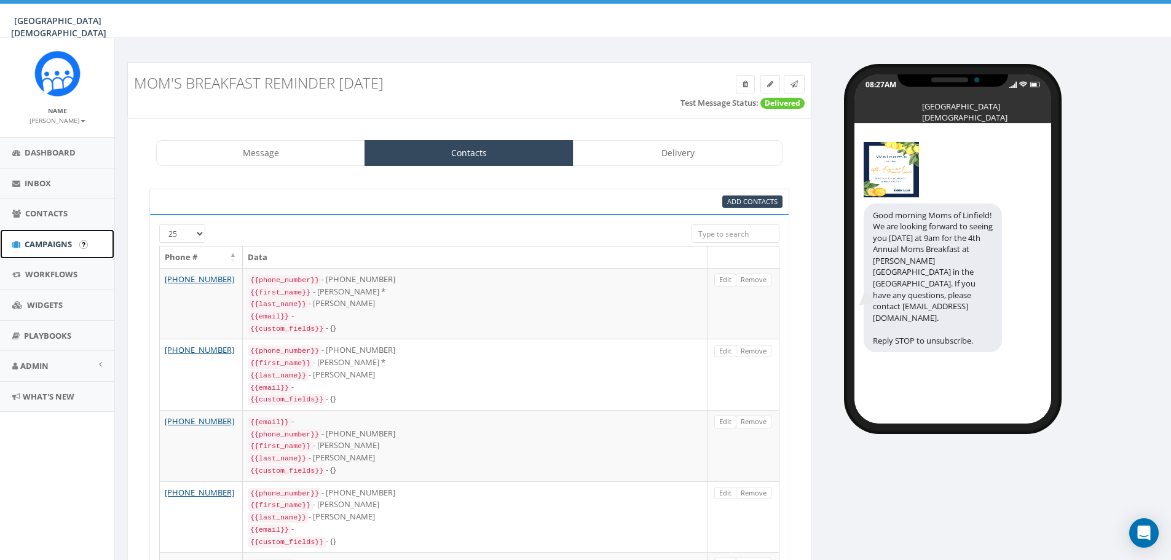
click at [43, 243] on span "Campaigns" at bounding box center [48, 243] width 47 height 11
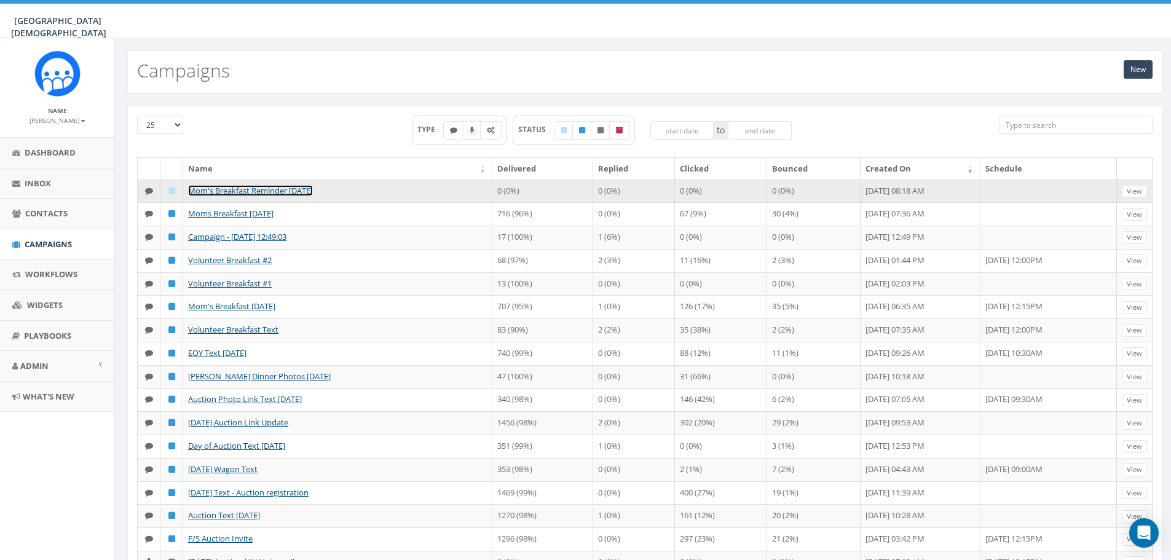
click at [284, 188] on link "Mom's Breakfast Reminder [DATE]" at bounding box center [250, 190] width 125 height 11
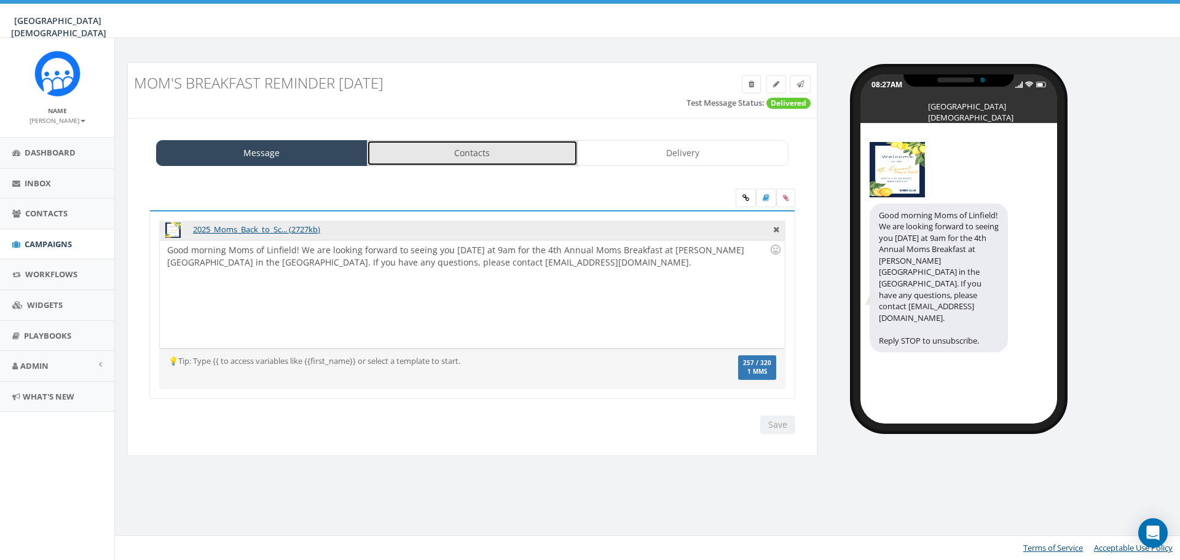
click at [465, 155] on link "Contacts" at bounding box center [472, 153] width 211 height 26
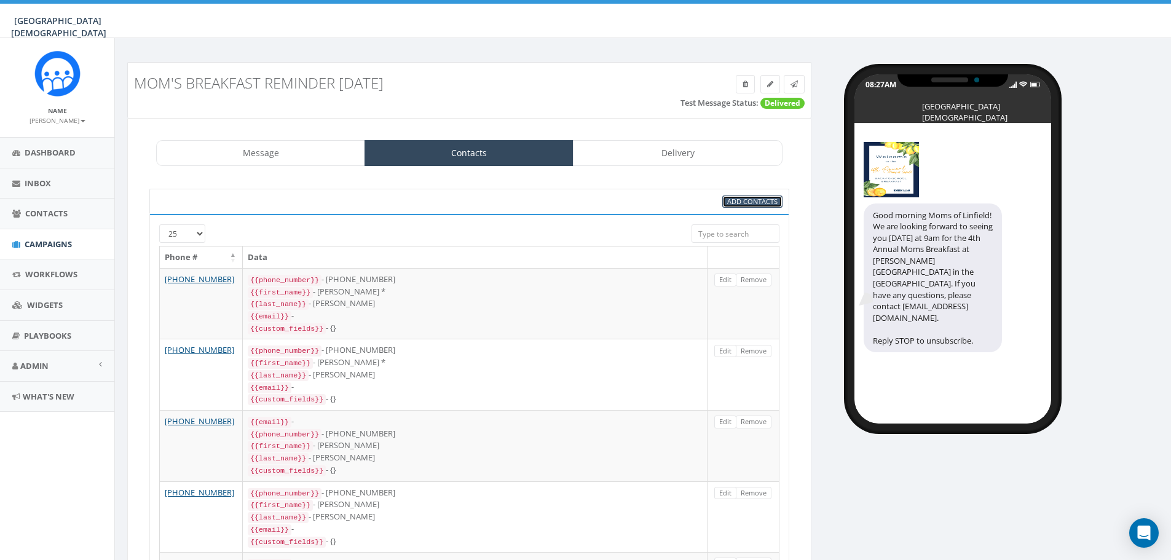
click at [744, 205] on span "Add Contacts" at bounding box center [752, 201] width 50 height 9
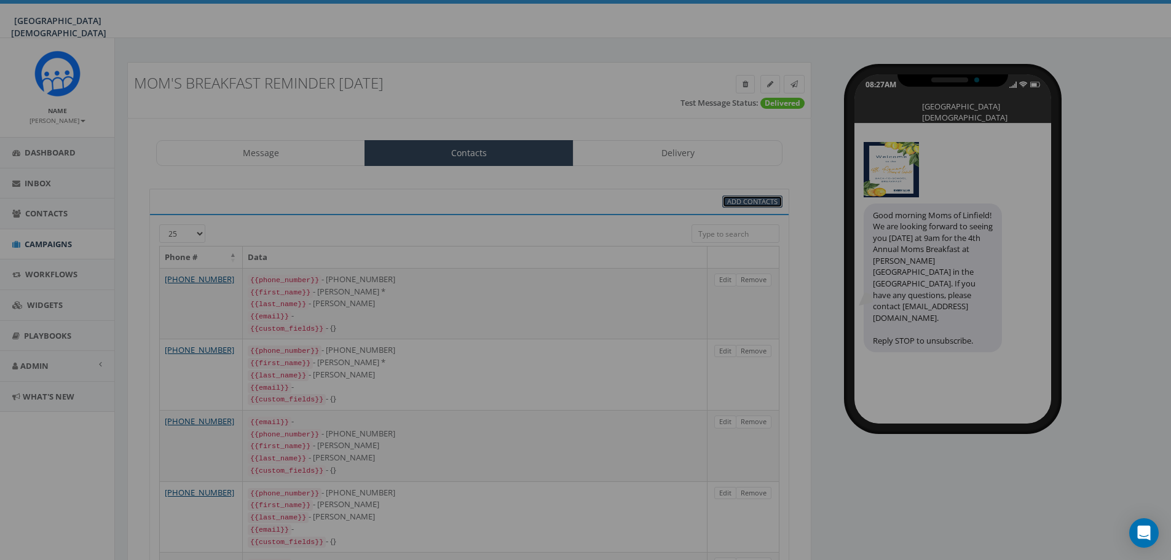
select select
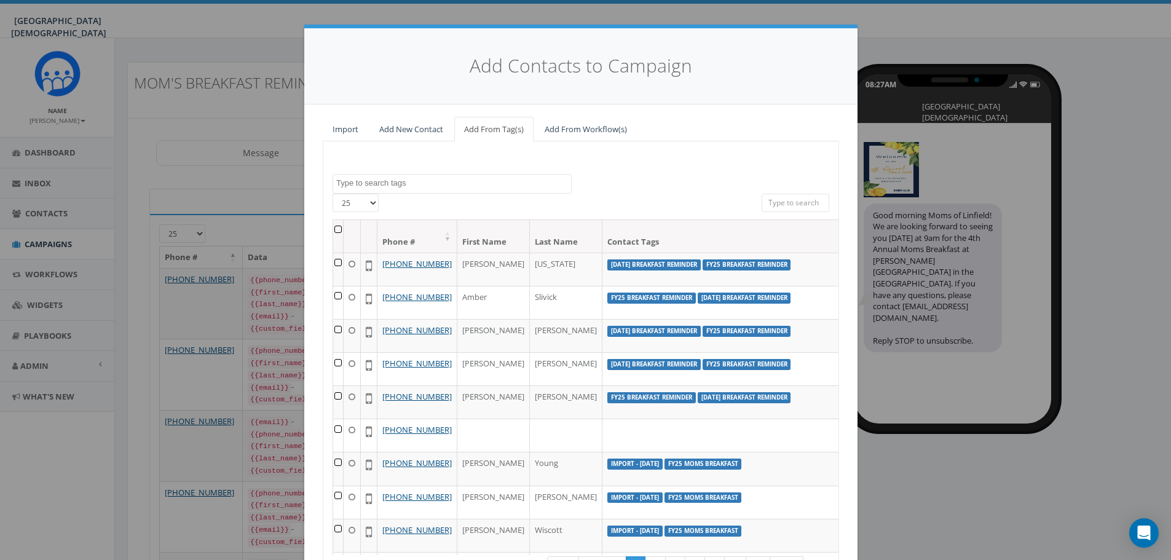
click at [414, 179] on textarea "Search" at bounding box center [453, 183] width 235 height 11
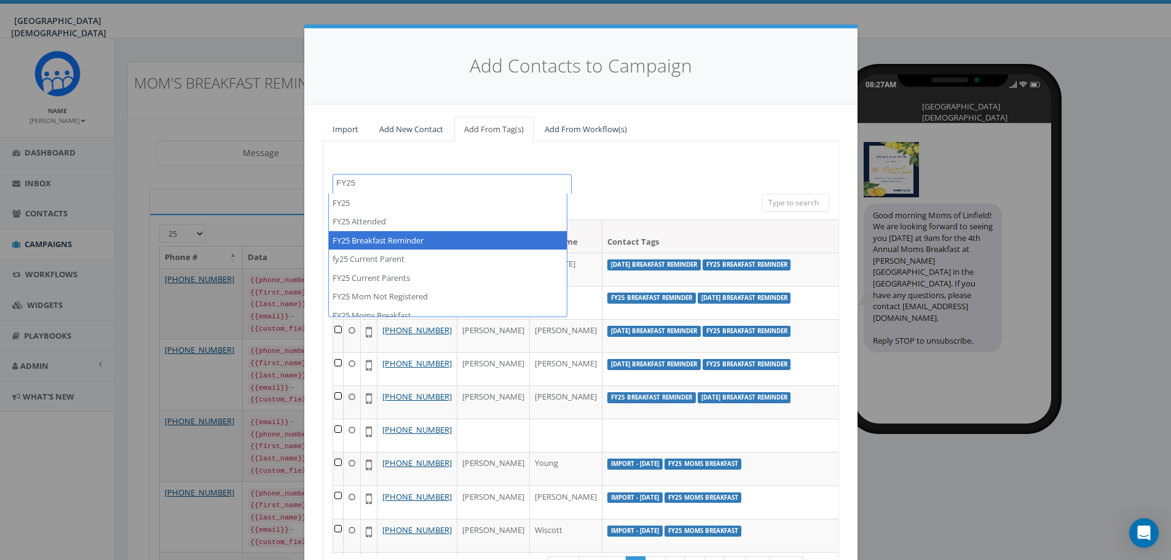
type textarea "FY25"
select select "FY25 Breakfast Reminder"
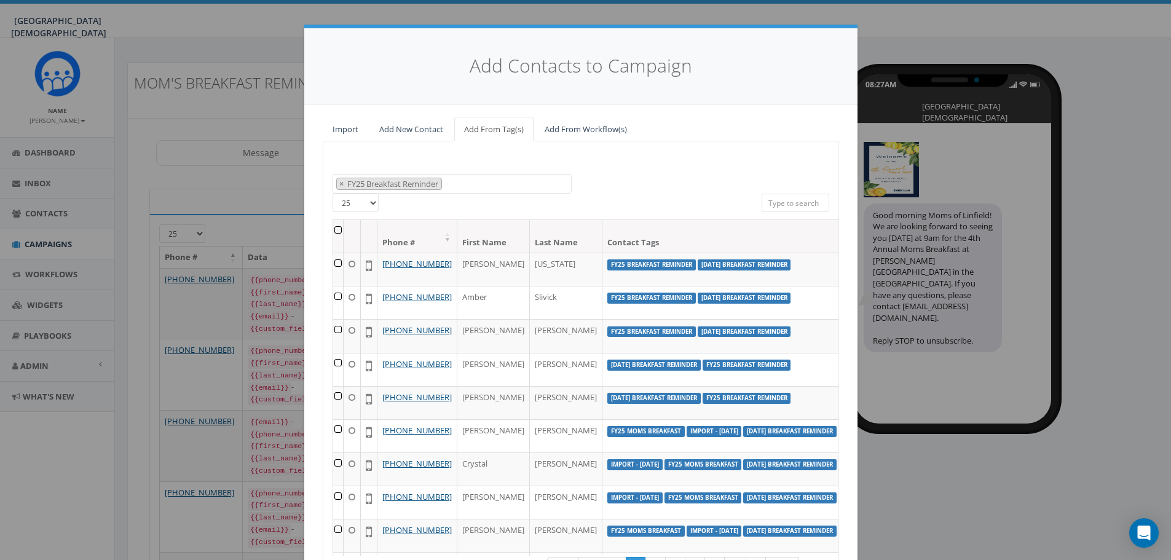
click at [334, 229] on th at bounding box center [338, 236] width 10 height 33
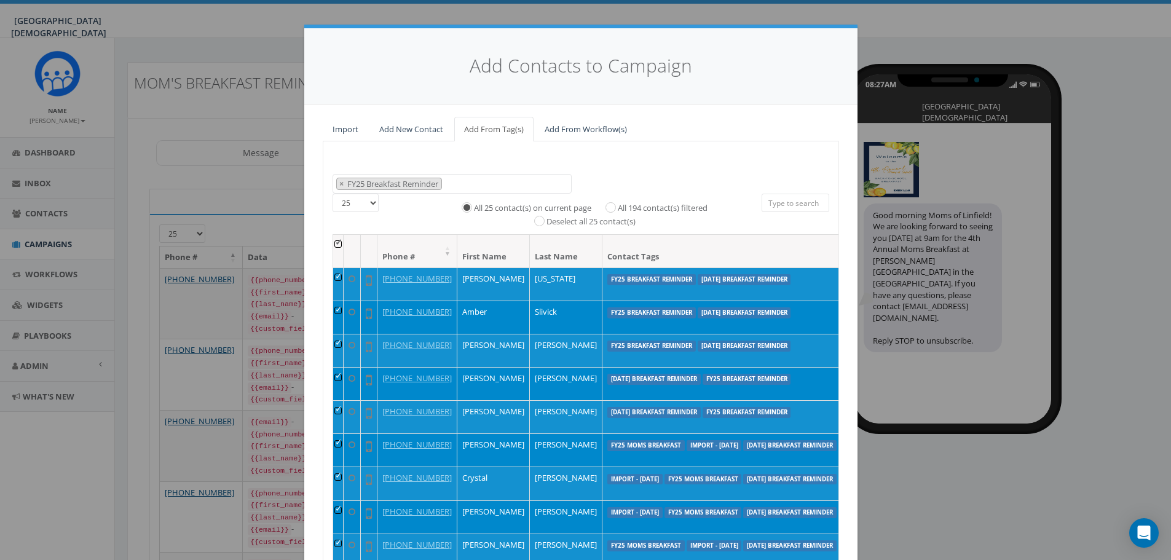
click at [662, 208] on label "All 194 contact(s) filtered" at bounding box center [663, 208] width 90 height 12
click at [618, 208] on input "All 194 contact(s) filtered" at bounding box center [614, 206] width 8 height 8
radio input "true"
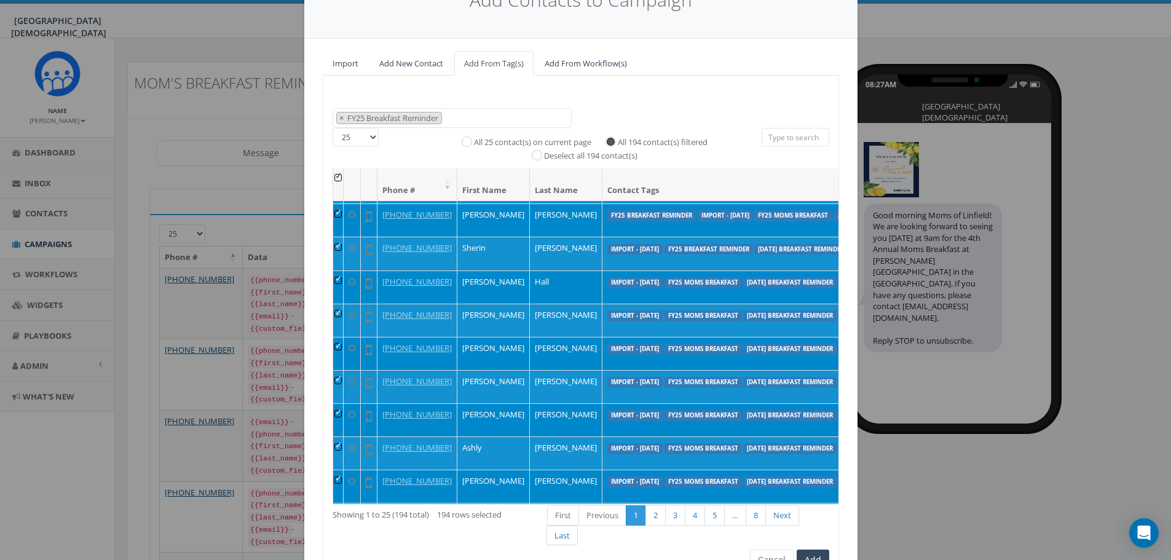
scroll to position [132, 0]
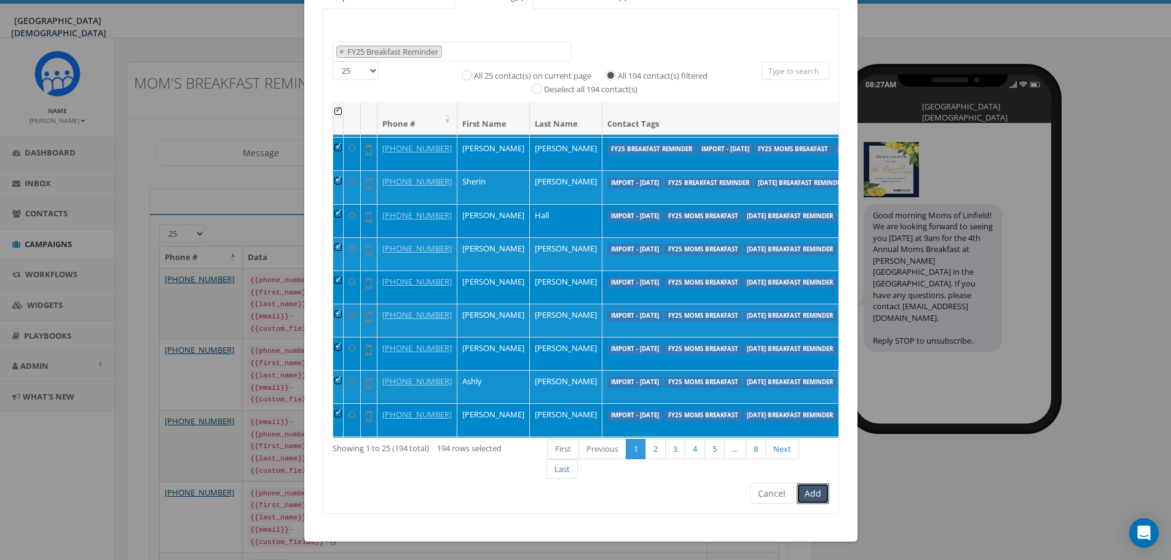
click at [812, 487] on button "Add" at bounding box center [812, 493] width 33 height 21
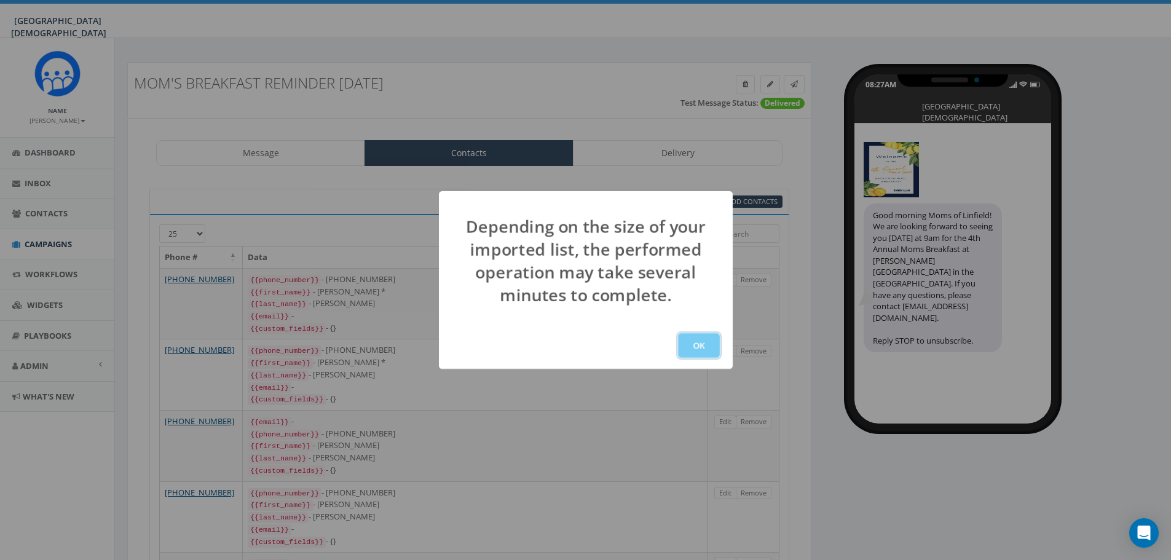
click at [704, 349] on button "OK" at bounding box center [699, 345] width 42 height 25
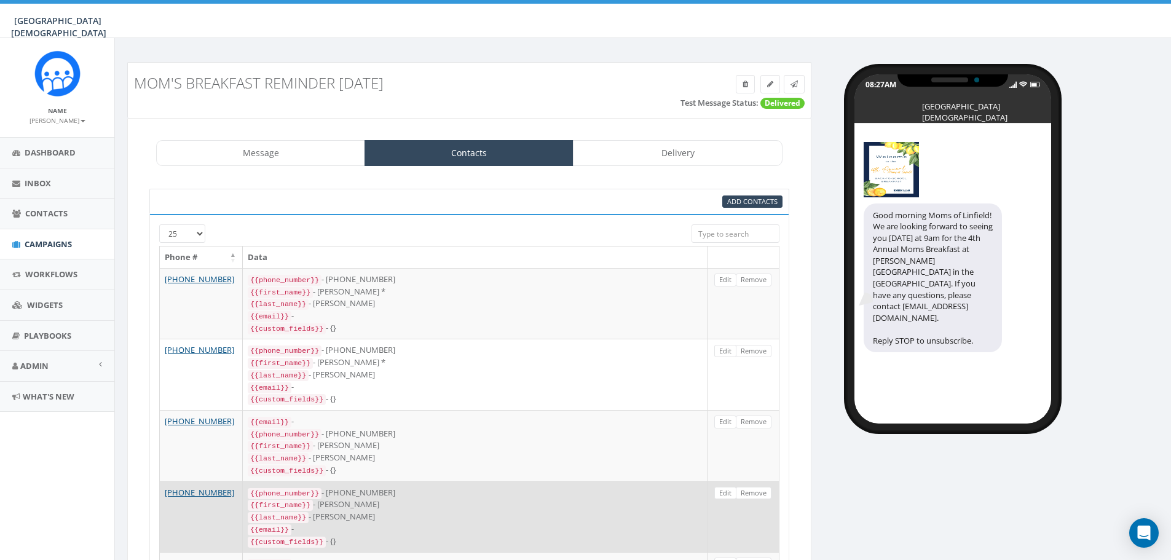
scroll to position [152, 0]
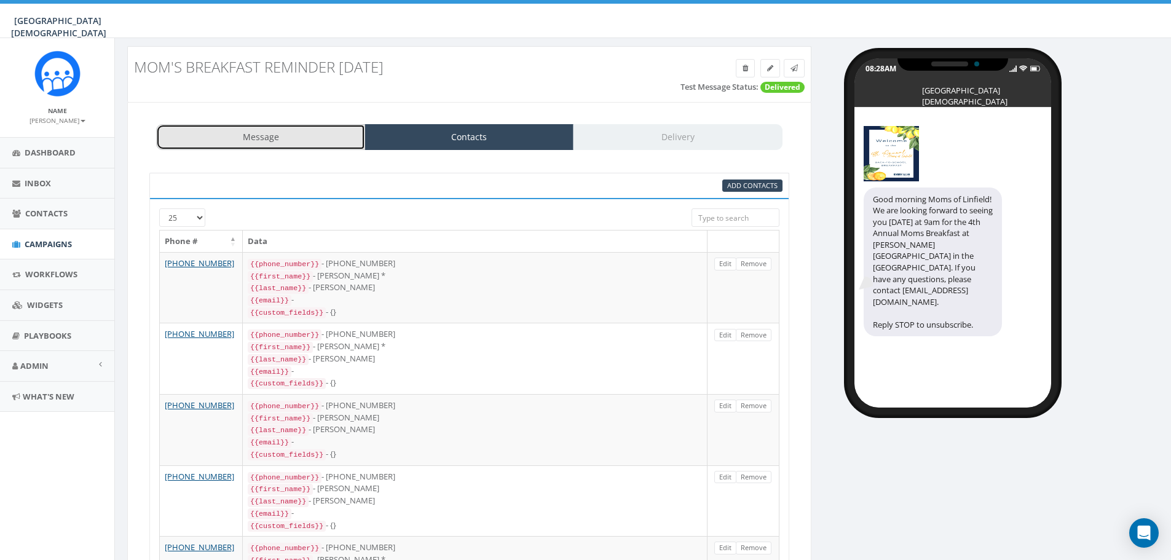
click at [301, 134] on link "Message" at bounding box center [260, 137] width 209 height 26
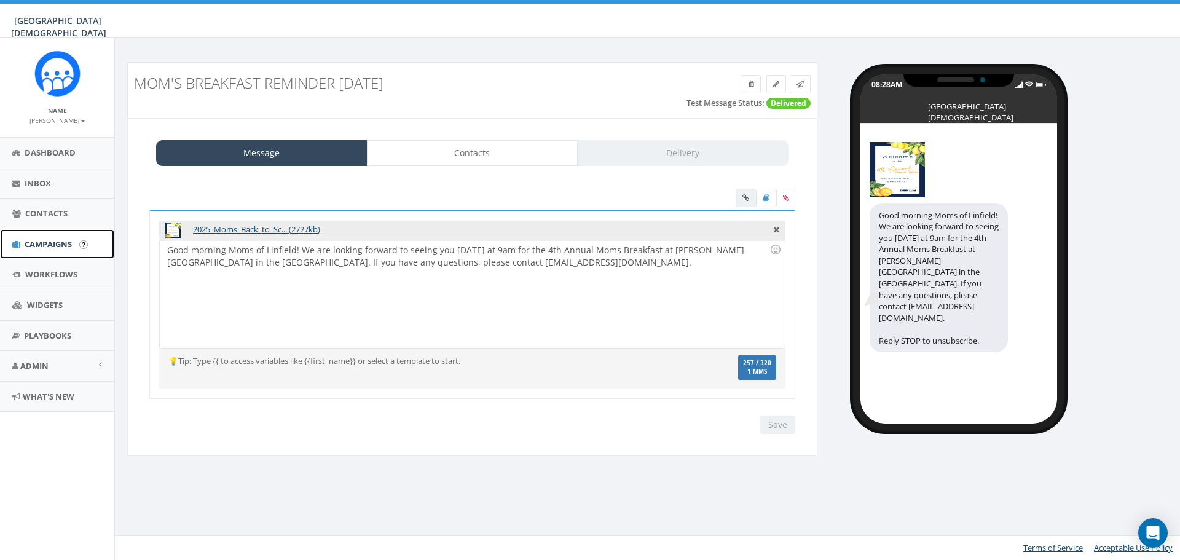
click at [38, 242] on span "Campaigns" at bounding box center [48, 243] width 47 height 11
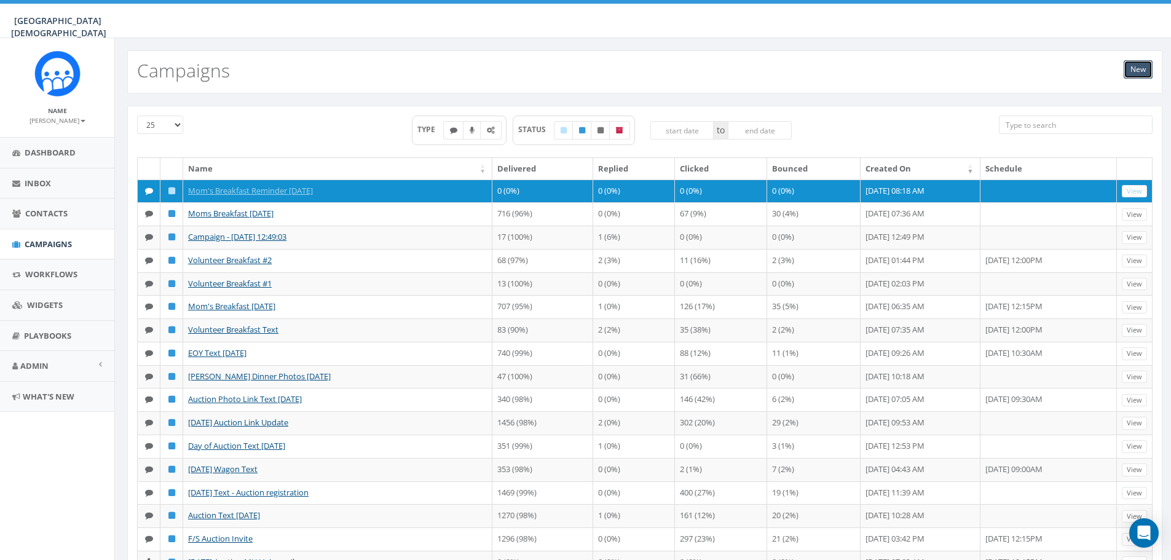
click at [1145, 75] on link "New" at bounding box center [1137, 69] width 29 height 18
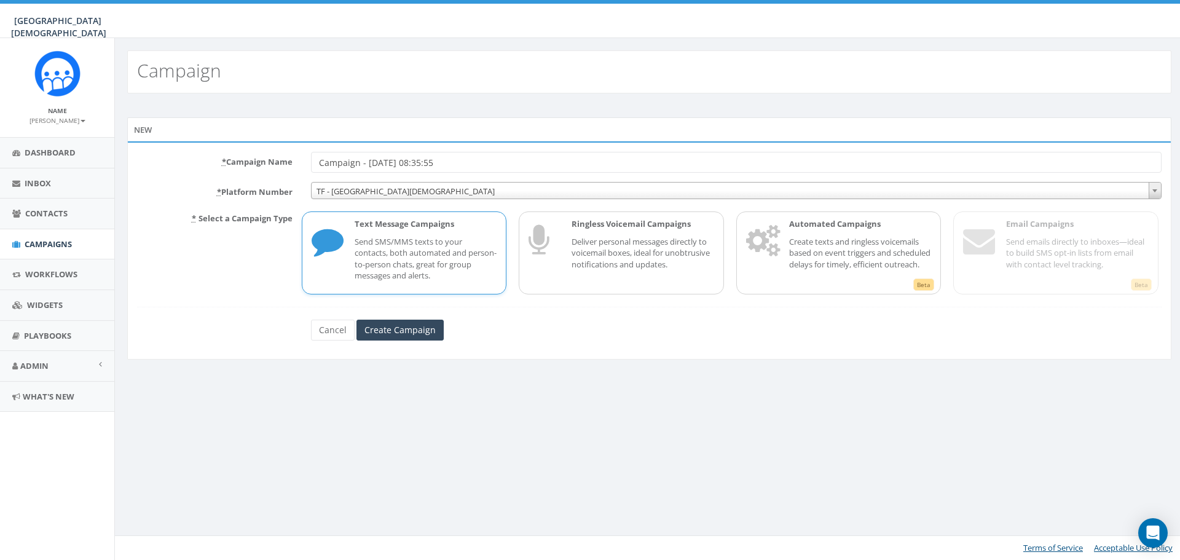
drag, startPoint x: 383, startPoint y: 166, endPoint x: 258, endPoint y: 168, distance: 125.4
click at [258, 168] on div "* Campaign Name Campaign - [DATE] 08:35:55" at bounding box center [649, 162] width 1043 height 21
type input "[DATE] Dads Golf Reminder"
click at [401, 336] on input "Create Campaign" at bounding box center [399, 330] width 87 height 21
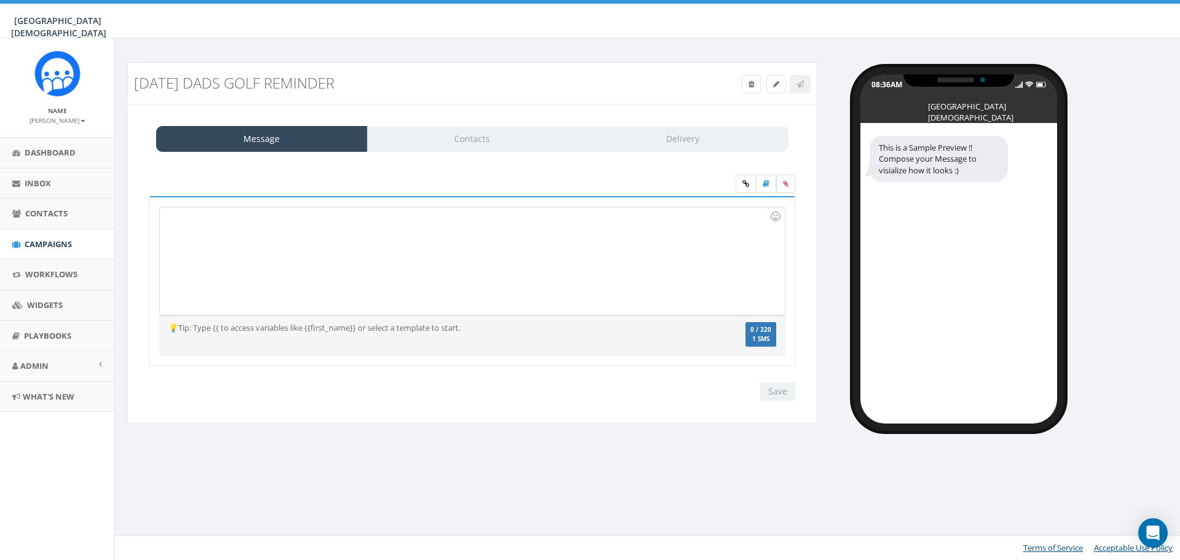
click at [788, 187] on label at bounding box center [785, 184] width 19 height 18
click at [0, 0] on input "file" at bounding box center [0, 0] width 0 height 0
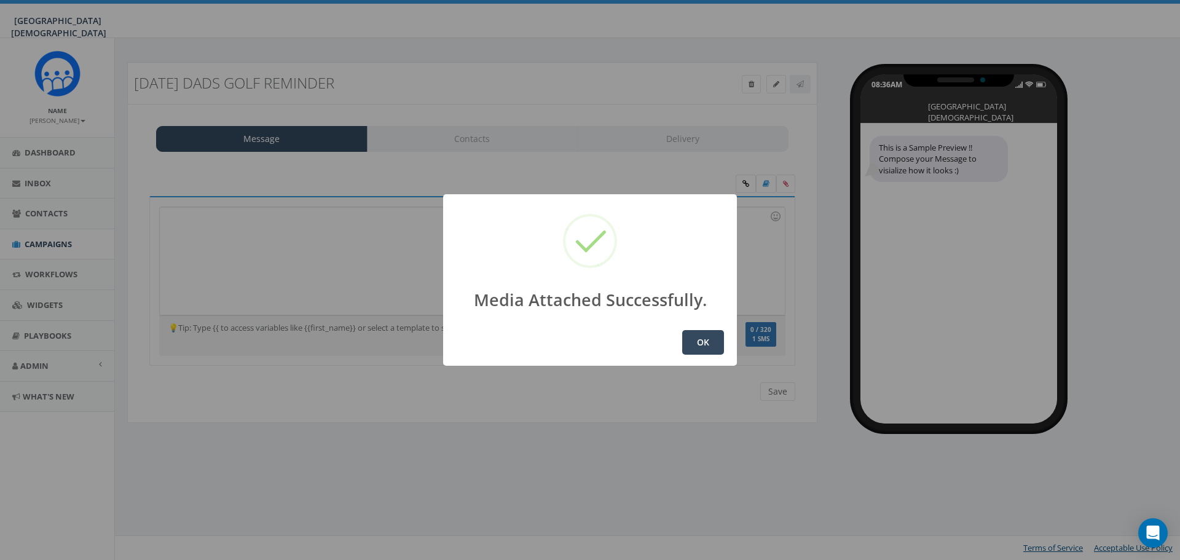
click at [707, 347] on button "OK" at bounding box center [703, 342] width 42 height 25
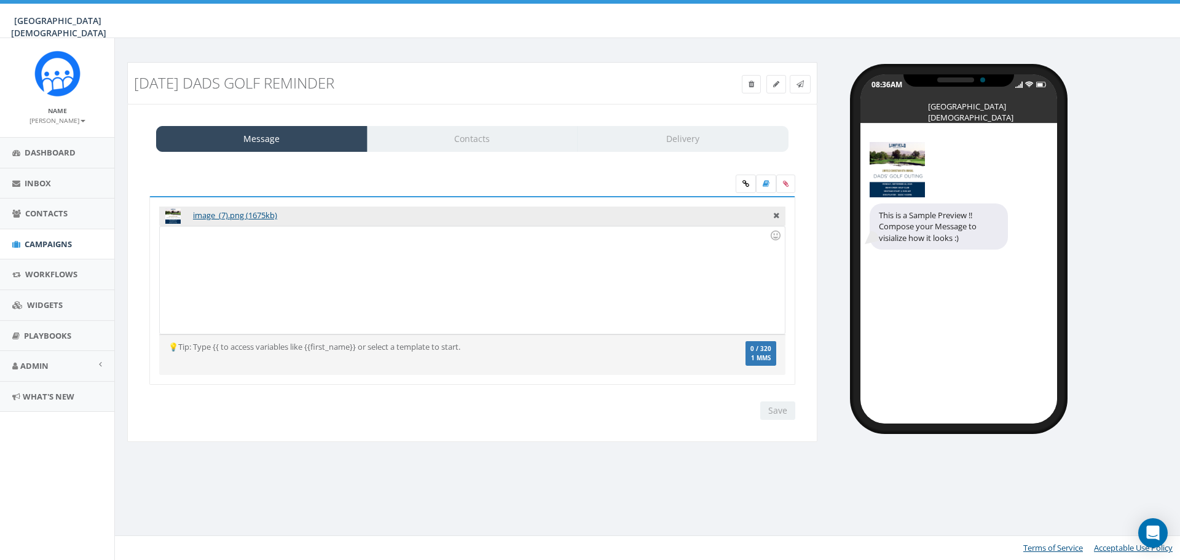
click at [223, 245] on div at bounding box center [472, 280] width 624 height 108
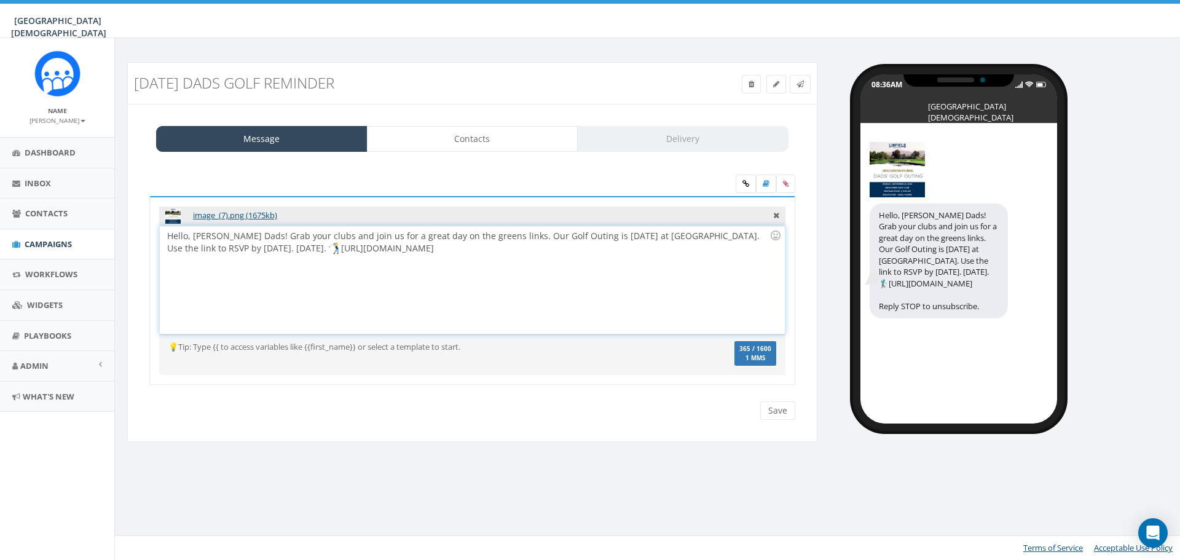
drag, startPoint x: 210, startPoint y: 246, endPoint x: 283, endPoint y: 246, distance: 72.5
click at [283, 246] on div "Hello, [PERSON_NAME] Dads! Grab your clubs and join us for a great day on the g…" at bounding box center [472, 280] width 624 height 108
drag, startPoint x: 333, startPoint y: 261, endPoint x: 291, endPoint y: 248, distance: 44.5
click at [291, 248] on div "Hello, [PERSON_NAME] Dads! Grab your clubs and join us for a great day on the g…" at bounding box center [472, 280] width 624 height 108
click at [476, 238] on div "Hello, [PERSON_NAME] Dads! Grab your clubs and join us for a great day on the g…" at bounding box center [472, 280] width 624 height 108
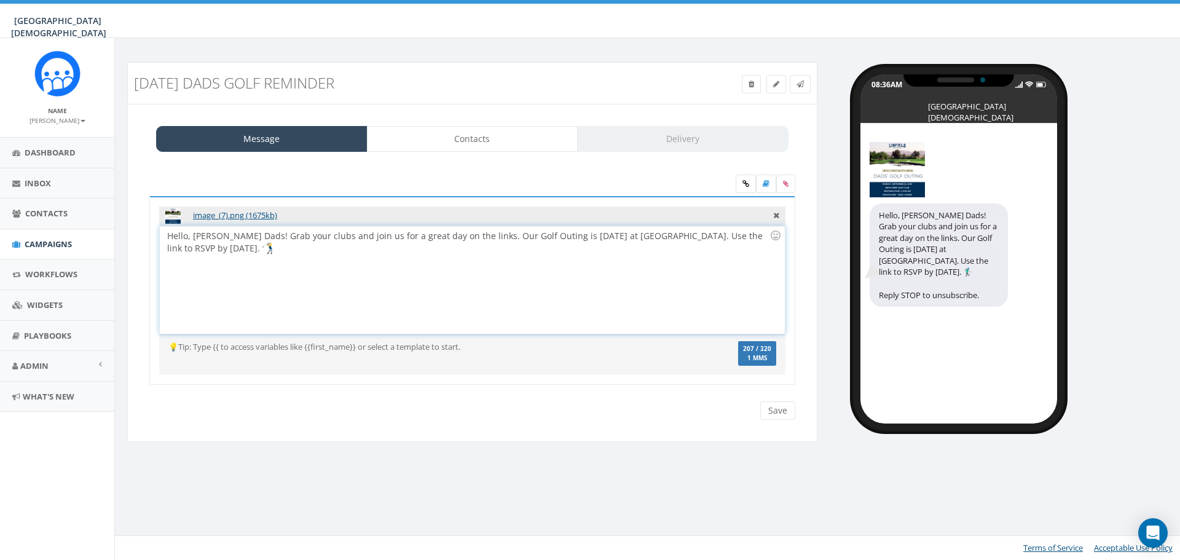
click at [579, 238] on div "Hello, [PERSON_NAME] Dads! Grab your clubs and join us for a great day on the l…" at bounding box center [472, 280] width 624 height 108
click at [566, 234] on div "Hello, [PERSON_NAME] Dads! Grab your clubs and join us for a great day on the l…" at bounding box center [472, 280] width 624 height 108
click at [328, 246] on div "Hello, [PERSON_NAME] Dads! Grab your clubs and join us for a great day on the l…" at bounding box center [472, 280] width 624 height 108
click at [789, 186] on label at bounding box center [785, 184] width 19 height 18
click at [0, 0] on input "file" at bounding box center [0, 0] width 0 height 0
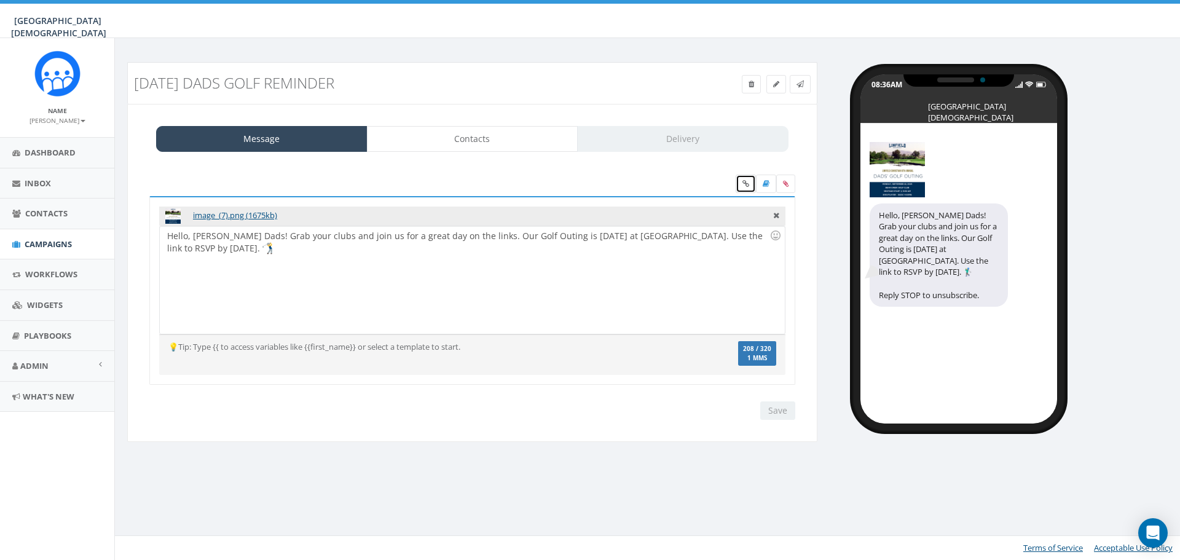
click at [744, 180] on icon at bounding box center [745, 183] width 7 height 7
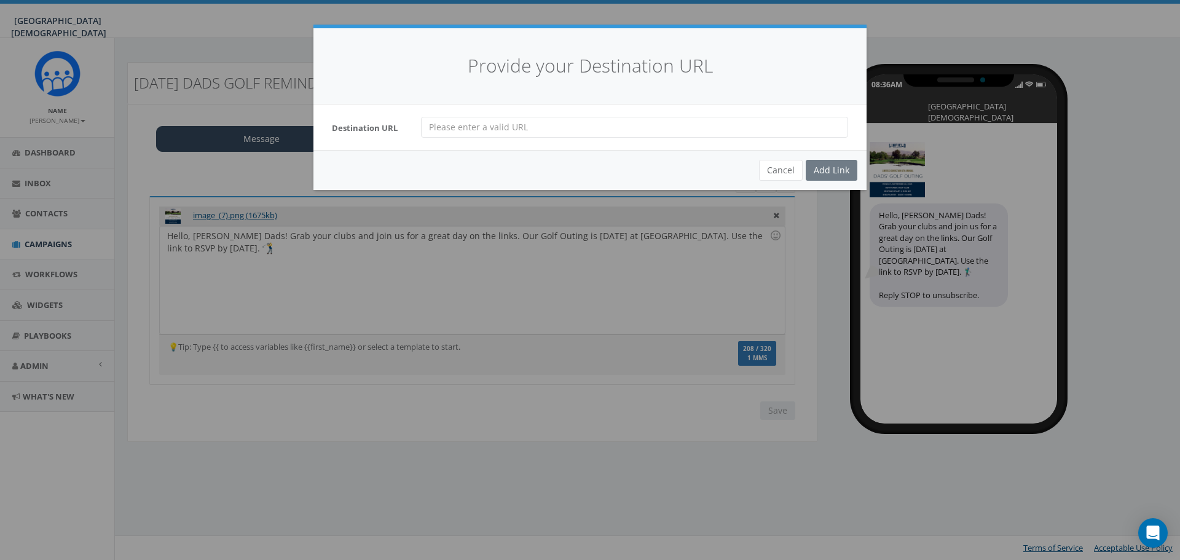
click at [506, 130] on input "url" at bounding box center [634, 127] width 427 height 21
paste input "[URL][DOMAIN_NAME]"
type input "[URL][DOMAIN_NAME]"
click at [848, 172] on div "Add Link" at bounding box center [832, 170] width 52 height 21
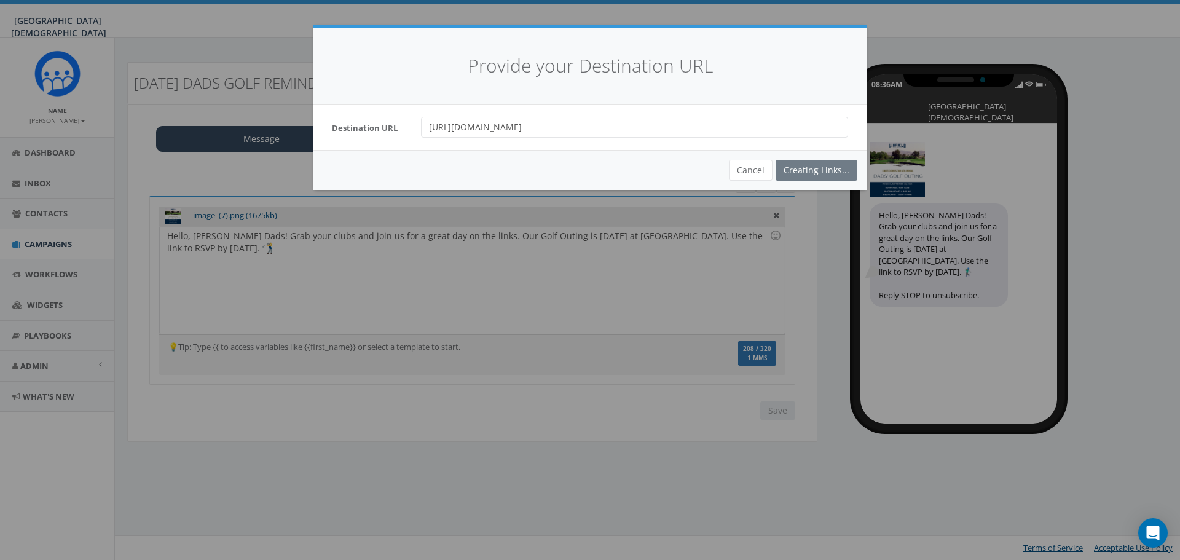
scroll to position [0, 0]
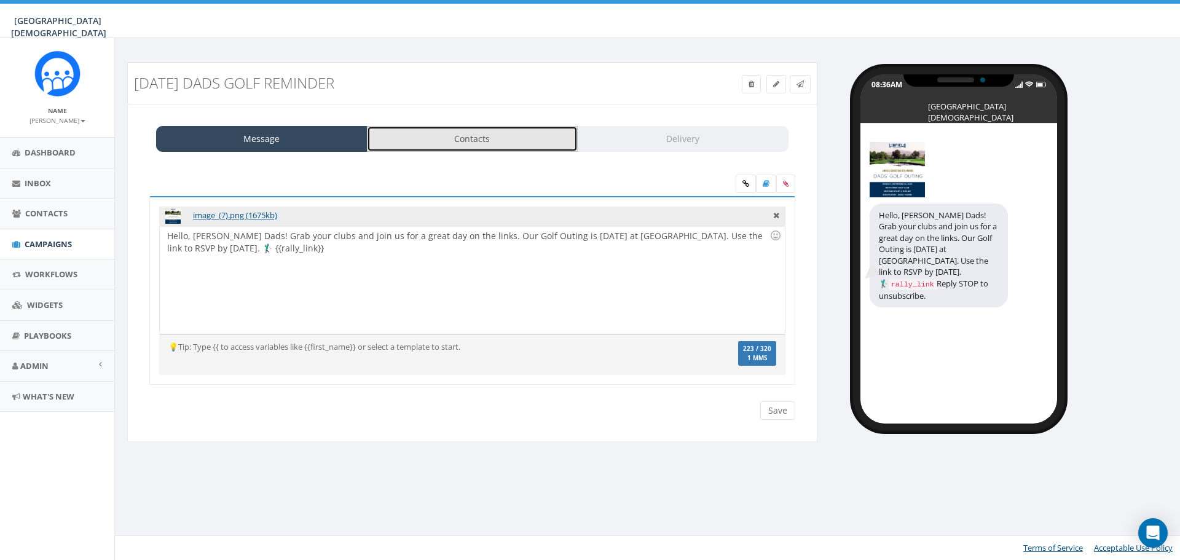
click at [405, 147] on link "Contacts" at bounding box center [472, 139] width 211 height 26
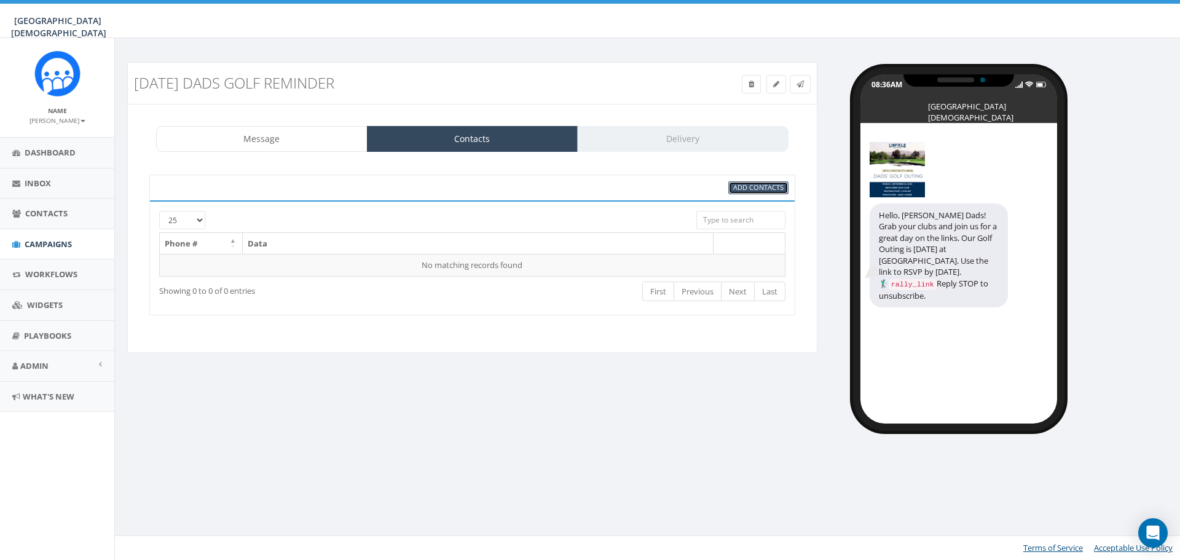
click at [771, 187] on span "Add Contacts" at bounding box center [758, 187] width 50 height 9
select select
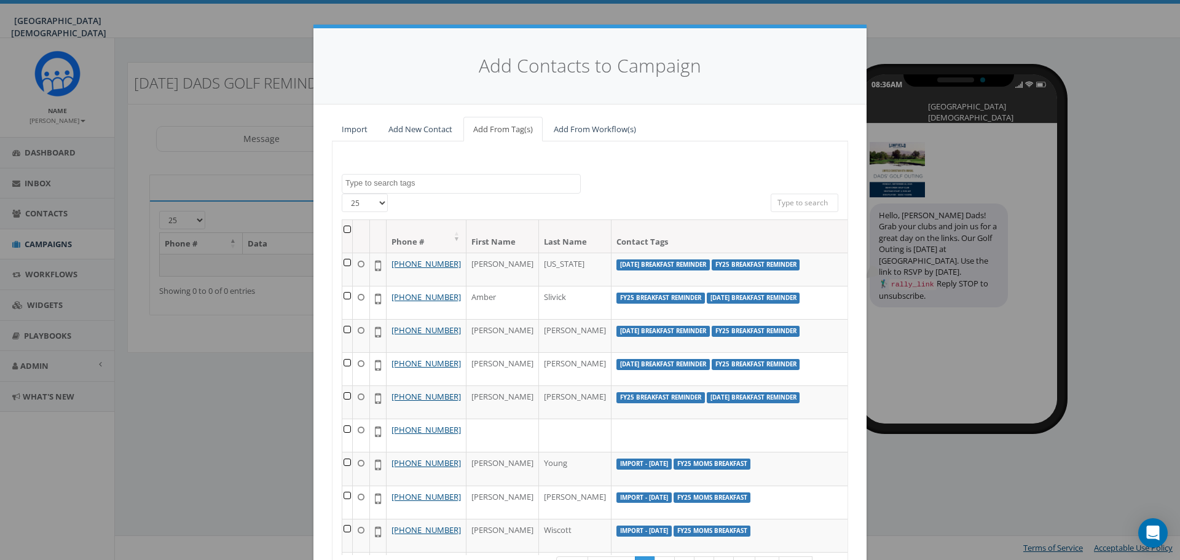
click at [432, 186] on textarea "Search" at bounding box center [462, 183] width 235 height 11
type textarea "team d"
select select "Team D"
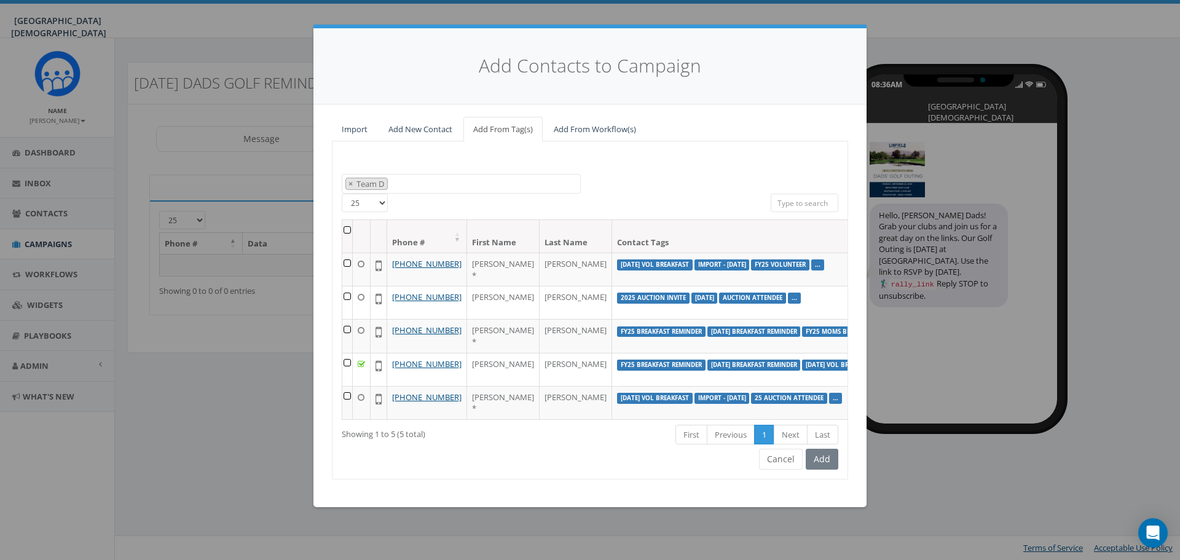
click at [342, 227] on th at bounding box center [347, 236] width 10 height 33
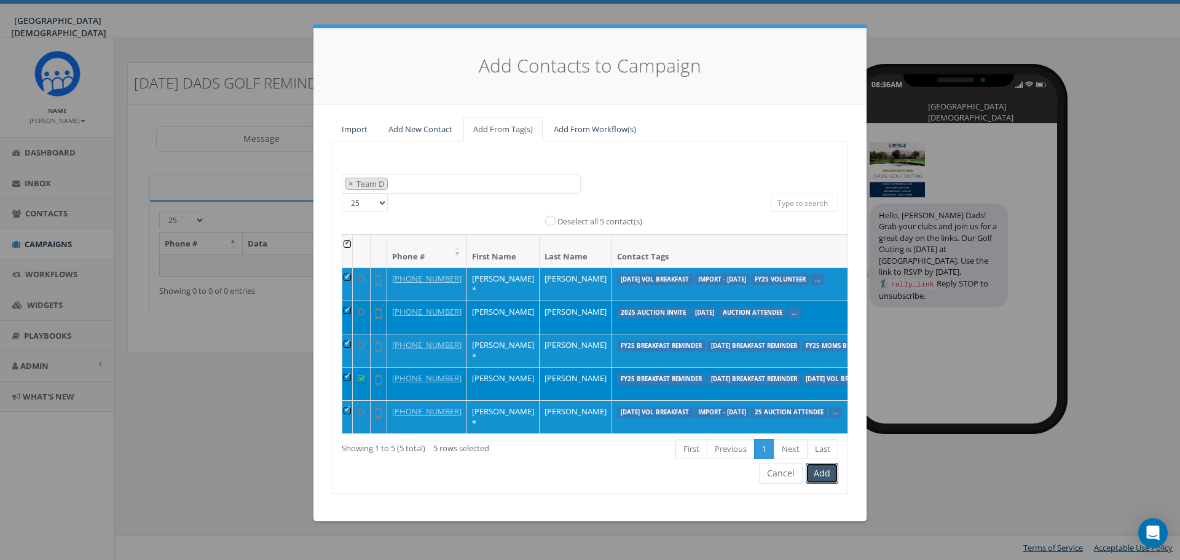
click at [815, 484] on button "Add" at bounding box center [822, 473] width 33 height 21
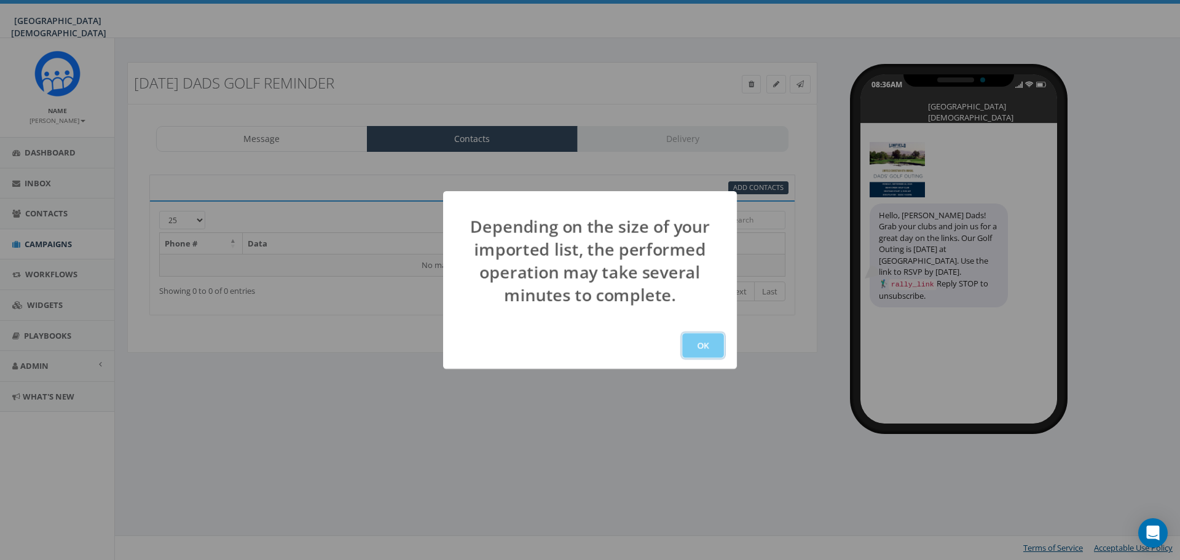
click at [699, 345] on button "OK" at bounding box center [703, 345] width 42 height 25
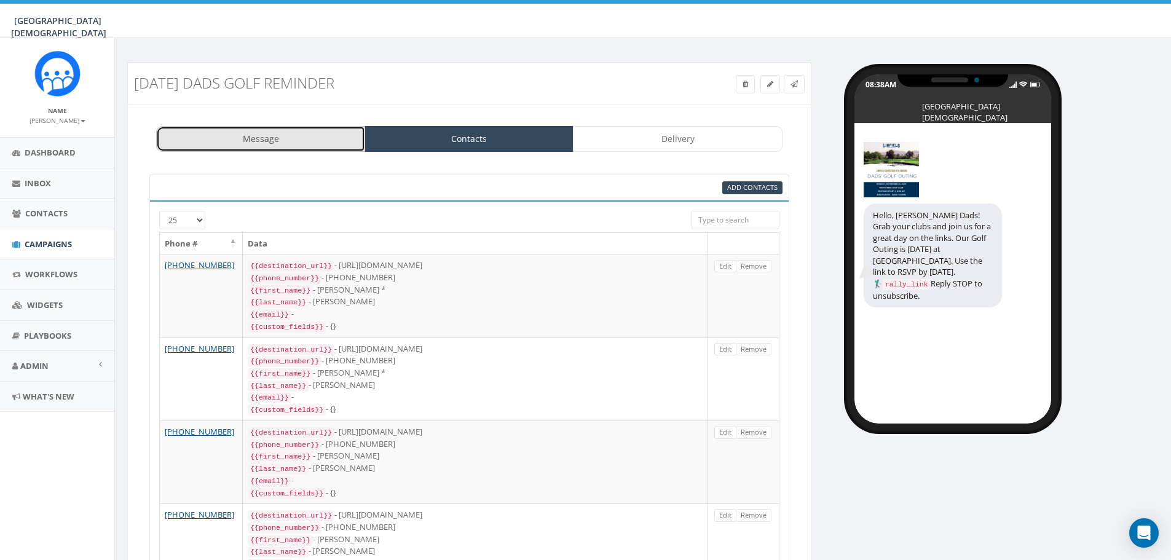
click at [289, 137] on link "Message" at bounding box center [260, 139] width 209 height 26
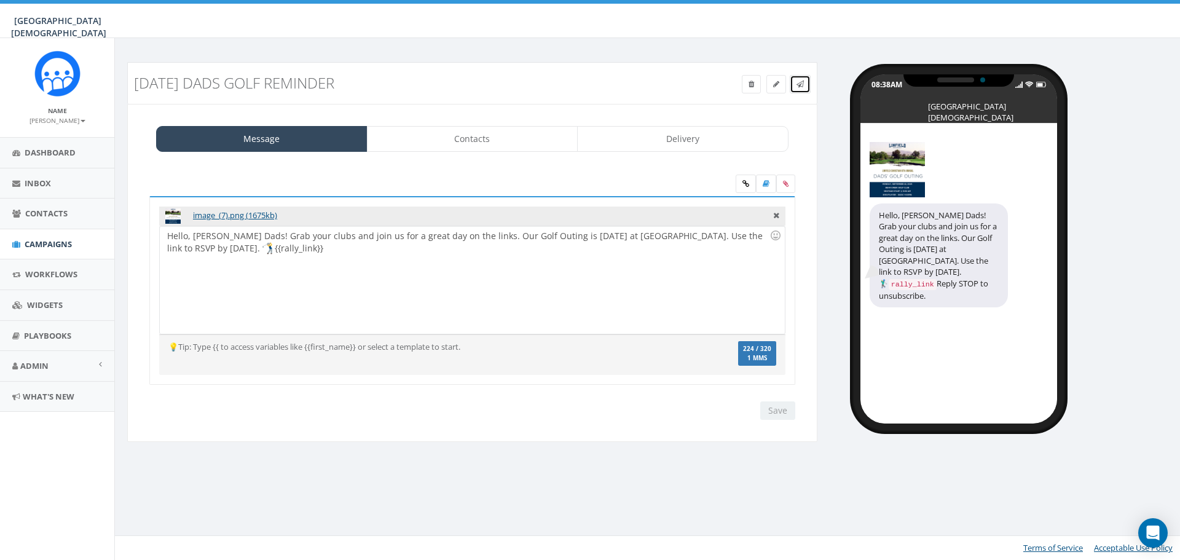
click at [802, 90] on link at bounding box center [800, 84] width 21 height 18
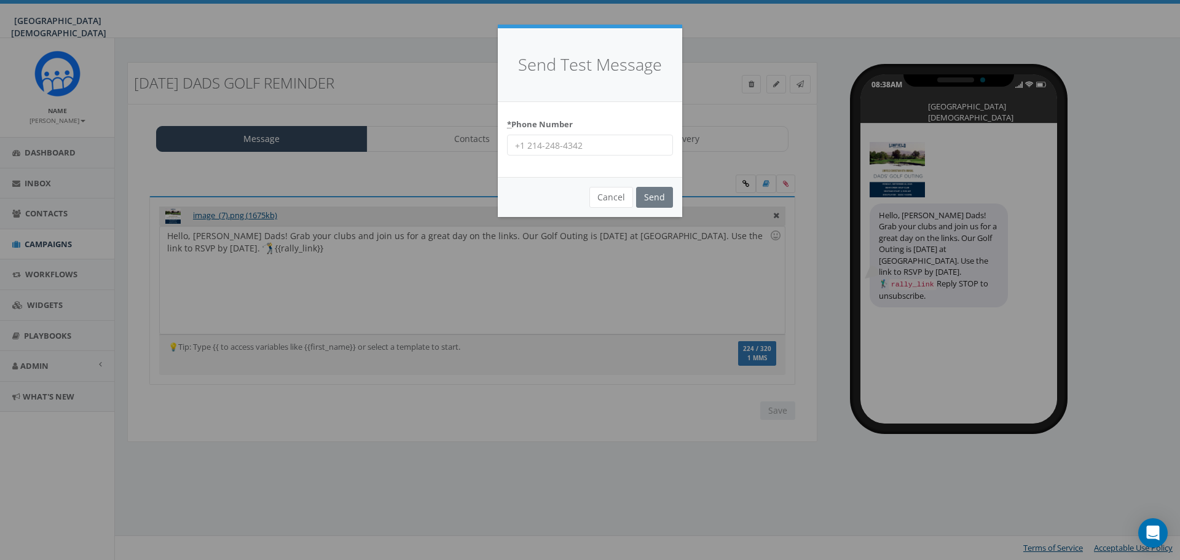
click at [557, 145] on input "* Phone Number" at bounding box center [590, 145] width 166 height 21
type input "9515019247"
click at [654, 194] on input "Send" at bounding box center [654, 197] width 37 height 21
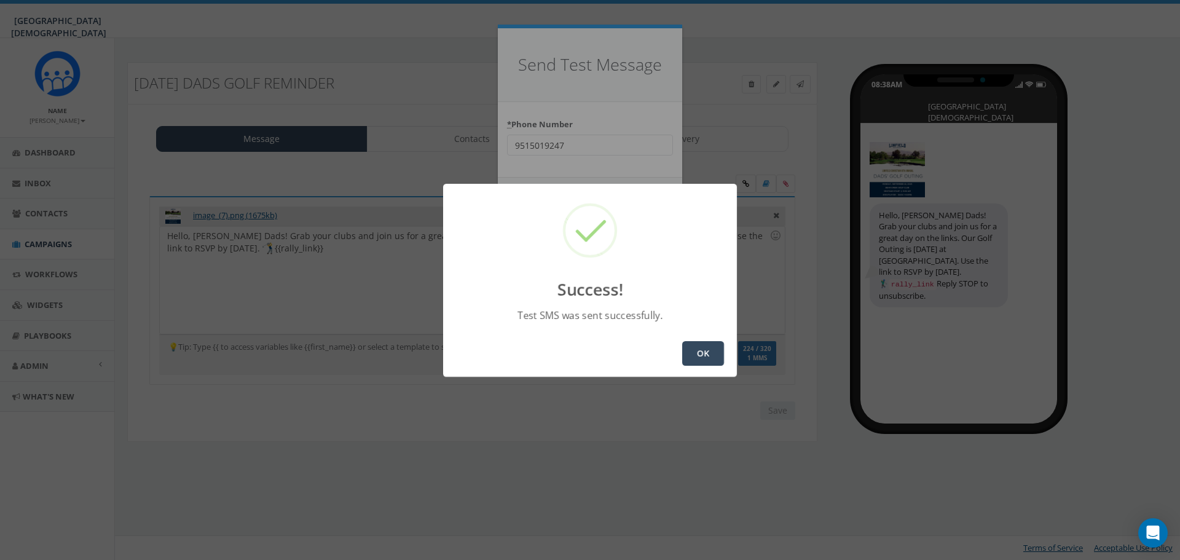
click at [701, 352] on button "OK" at bounding box center [703, 353] width 42 height 25
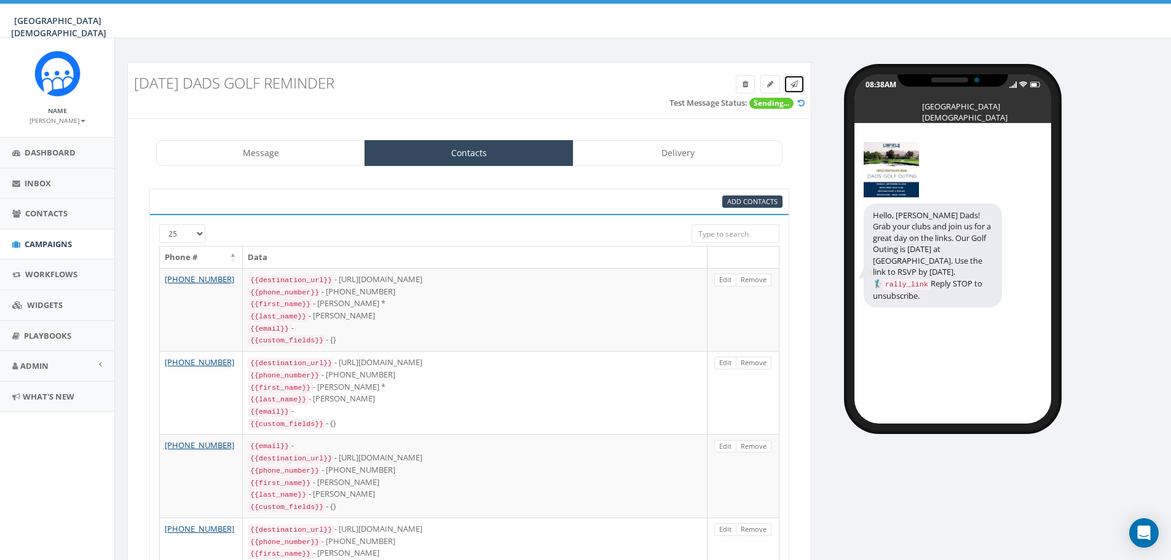
click at [797, 85] on icon at bounding box center [793, 83] width 7 height 7
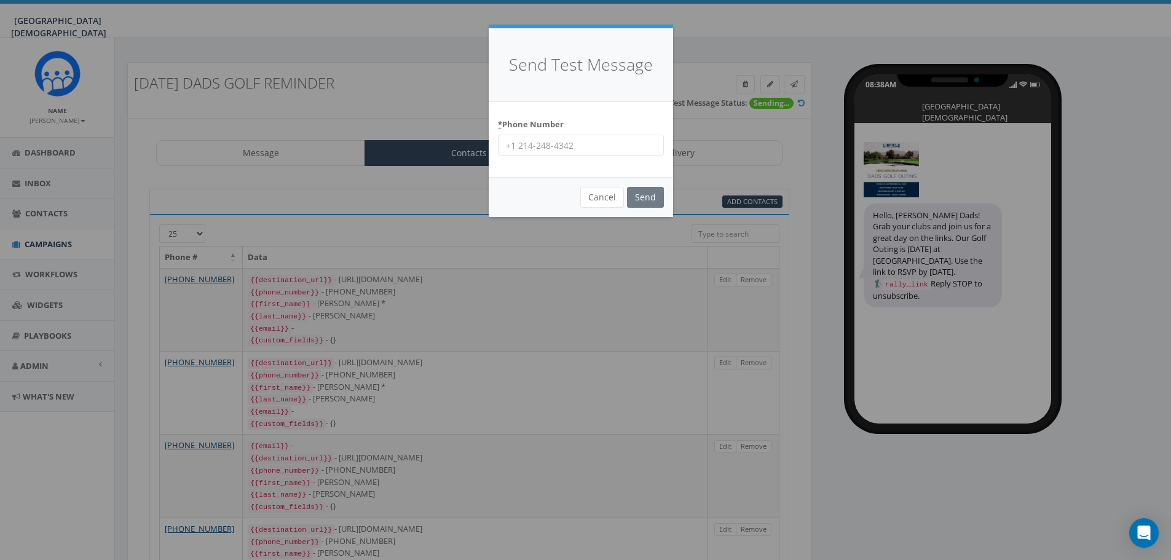
click at [623, 147] on input "* Phone Number" at bounding box center [581, 145] width 166 height 21
type input "9517649695"
click at [643, 202] on input "Send" at bounding box center [645, 197] width 37 height 21
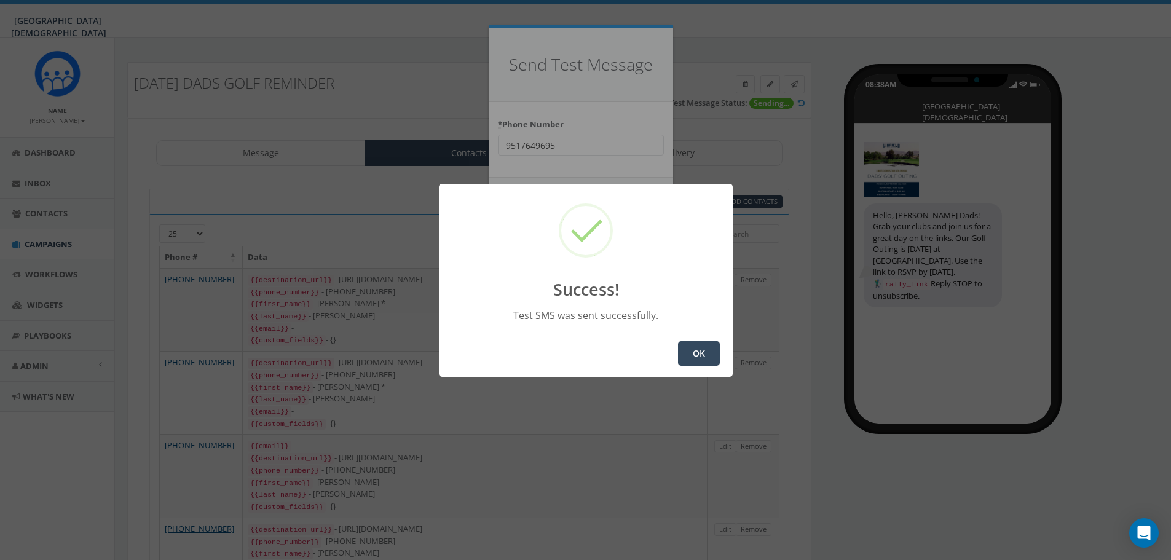
click at [699, 350] on button "OK" at bounding box center [699, 353] width 42 height 25
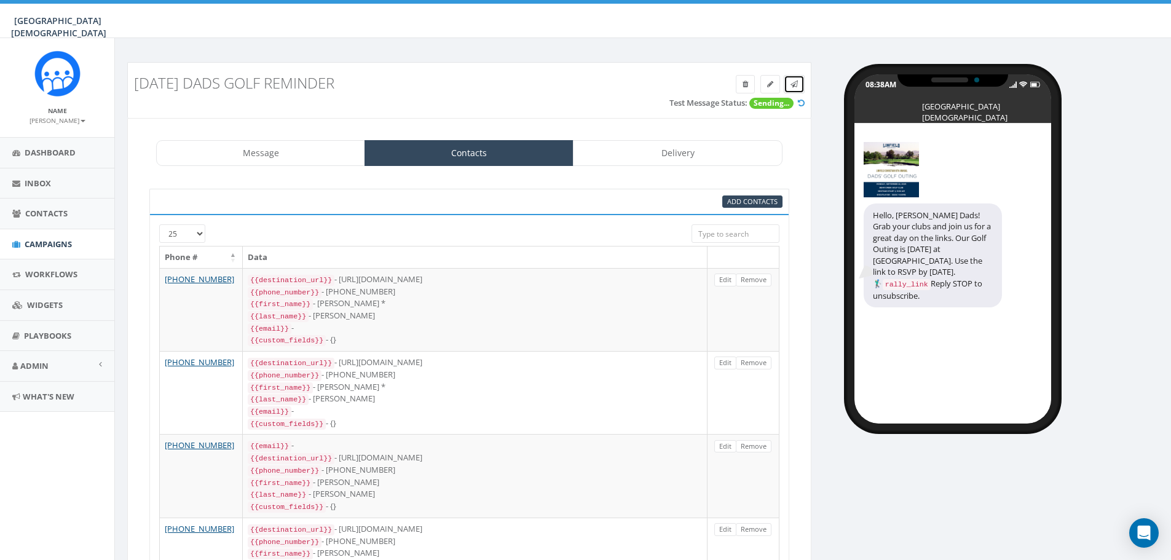
click at [795, 87] on icon at bounding box center [793, 83] width 7 height 7
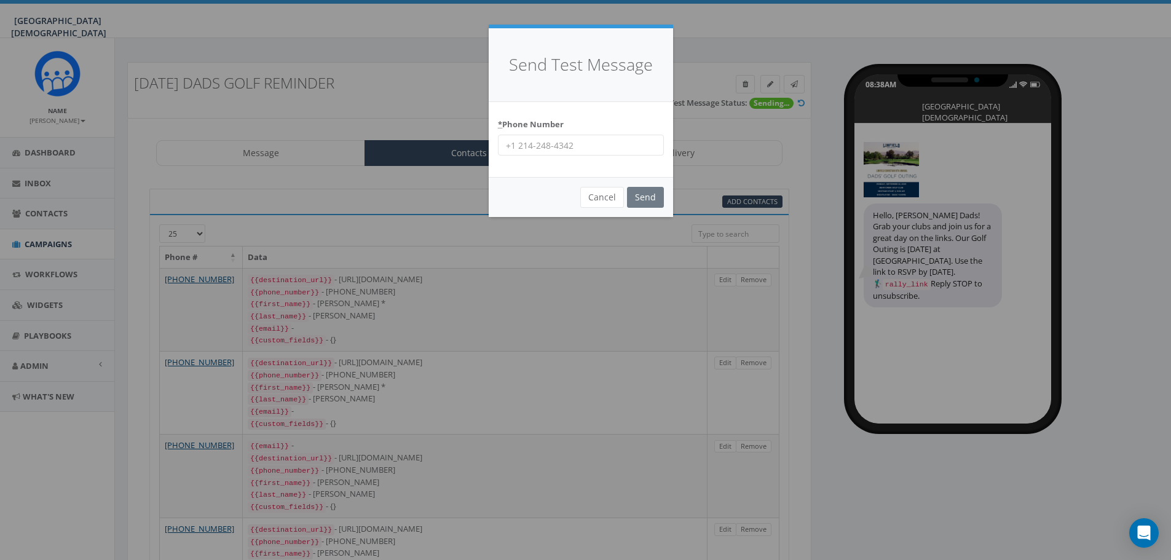
click at [600, 142] on input "* Phone Number" at bounding box center [581, 145] width 166 height 21
type input "8583567906"
click at [654, 198] on input "Send" at bounding box center [645, 197] width 37 height 21
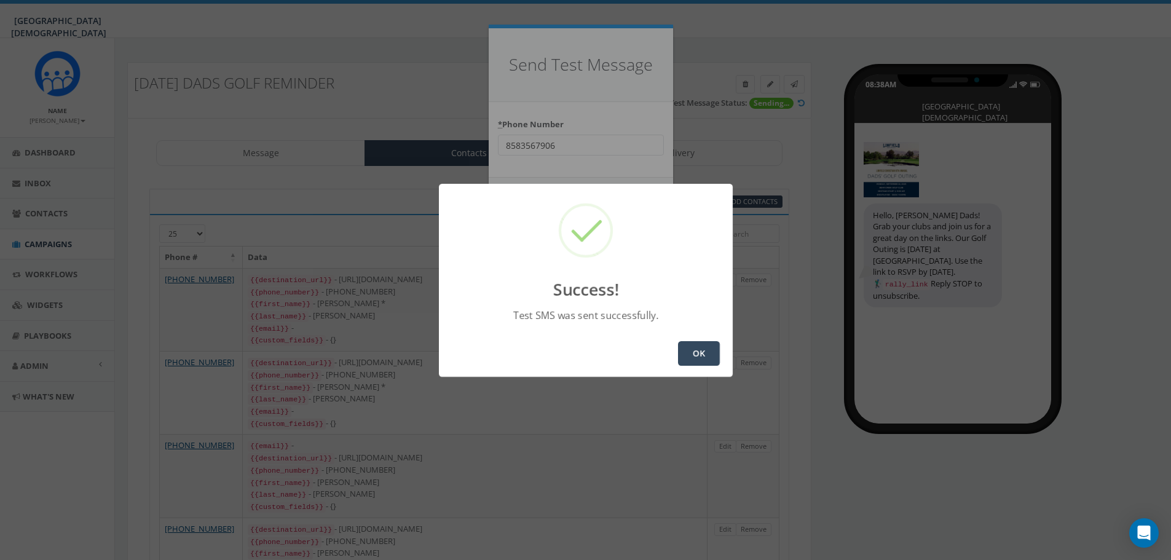
click at [693, 358] on button "OK" at bounding box center [699, 353] width 42 height 25
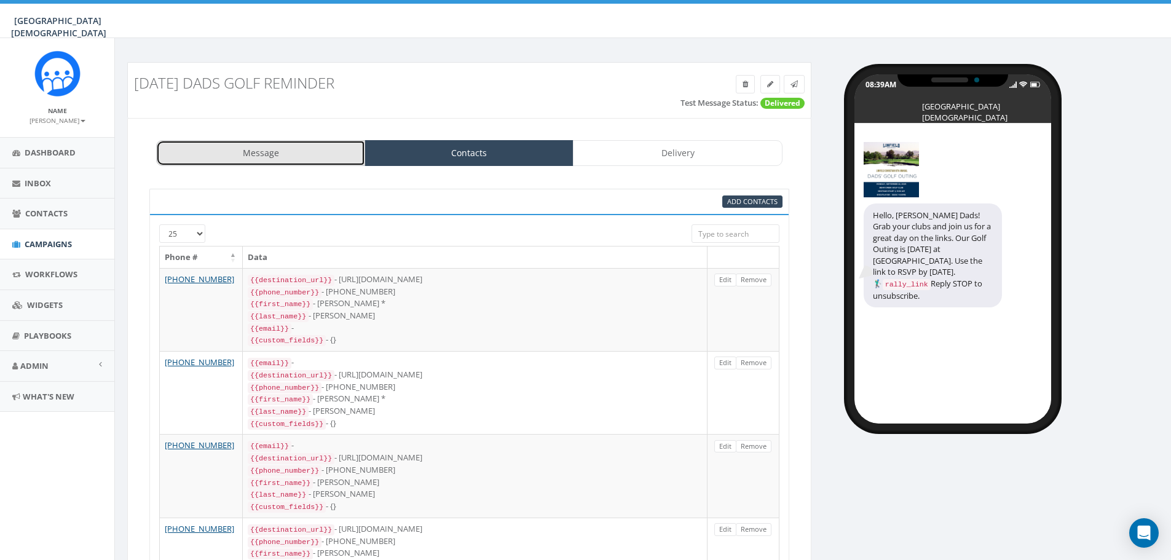
click at [287, 150] on link "Message" at bounding box center [260, 153] width 209 height 26
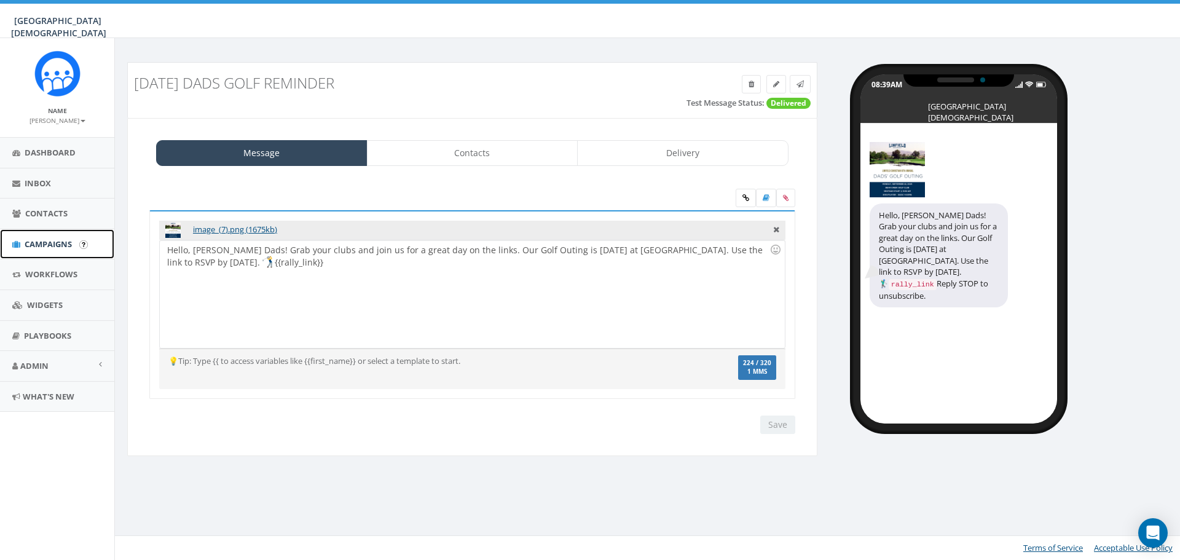
click at [56, 239] on span "Campaigns" at bounding box center [48, 243] width 47 height 11
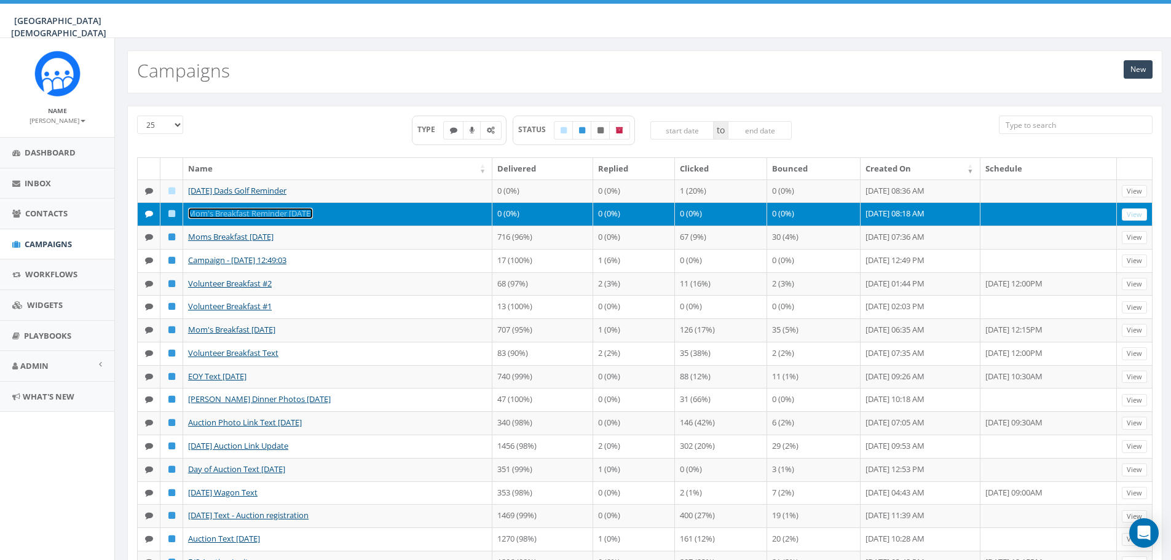
click at [245, 219] on link "Mom's Breakfast Reminder [DATE]" at bounding box center [250, 213] width 125 height 11
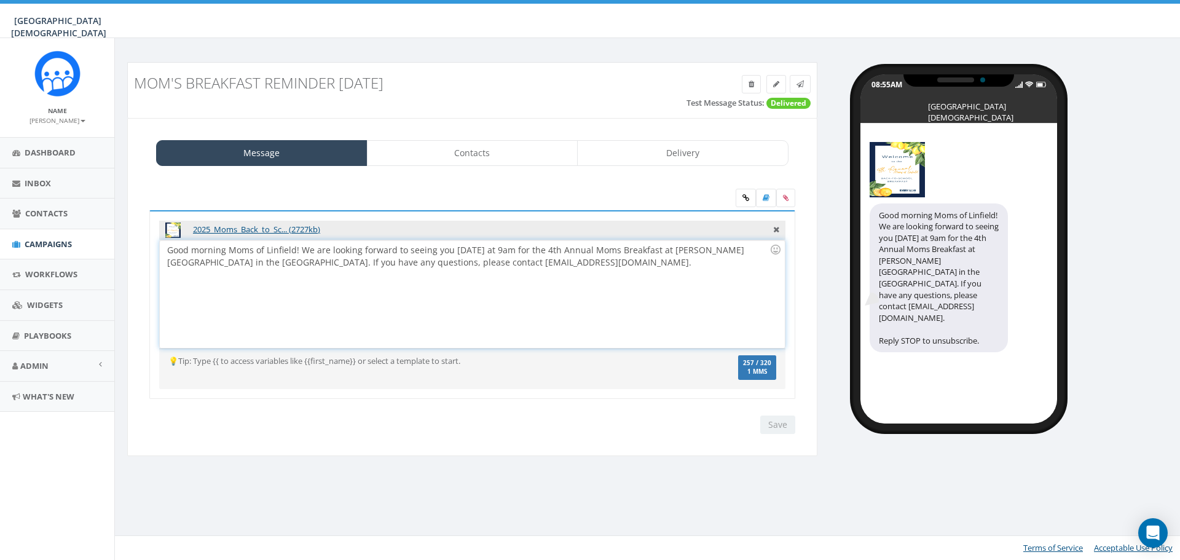
click at [254, 249] on div "Good morning Moms of Linfield! We are looking forward to seeing you tomorrow at…" at bounding box center [472, 294] width 624 height 108
click at [622, 253] on div "Good morning Moms of Linfield! We are looking forward to seeing you tomorrow at…" at bounding box center [472, 294] width 624 height 108
click at [780, 421] on input "Save" at bounding box center [777, 424] width 35 height 18
click at [802, 87] on icon at bounding box center [799, 83] width 7 height 7
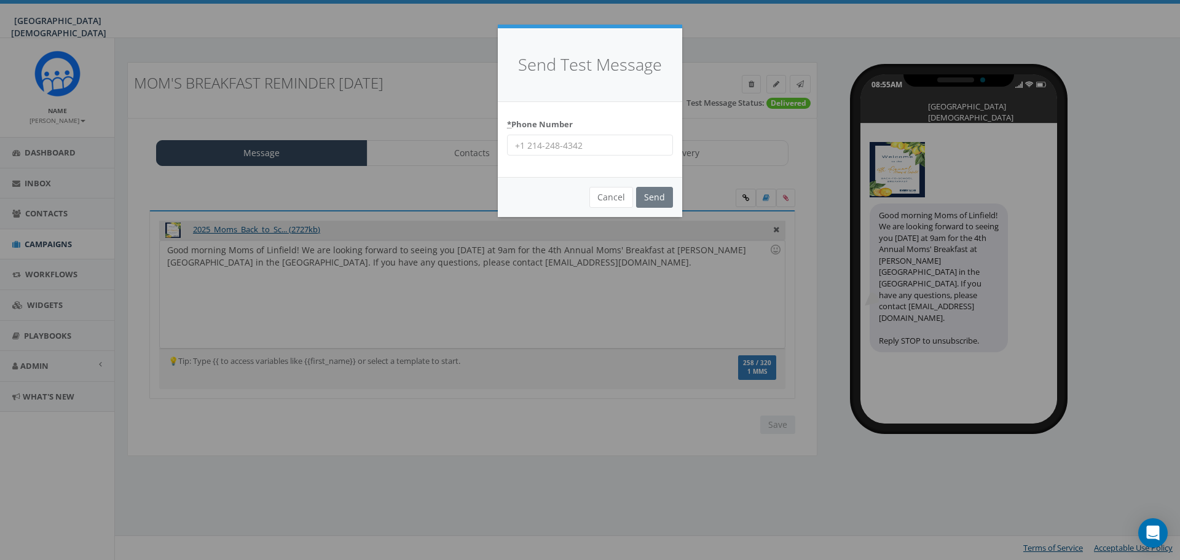
click at [645, 227] on div "Send Test Message * Phone Number Cancel Send Loading..." at bounding box center [590, 280] width 1180 height 560
click at [622, 202] on button "Cancel" at bounding box center [611, 197] width 44 height 21
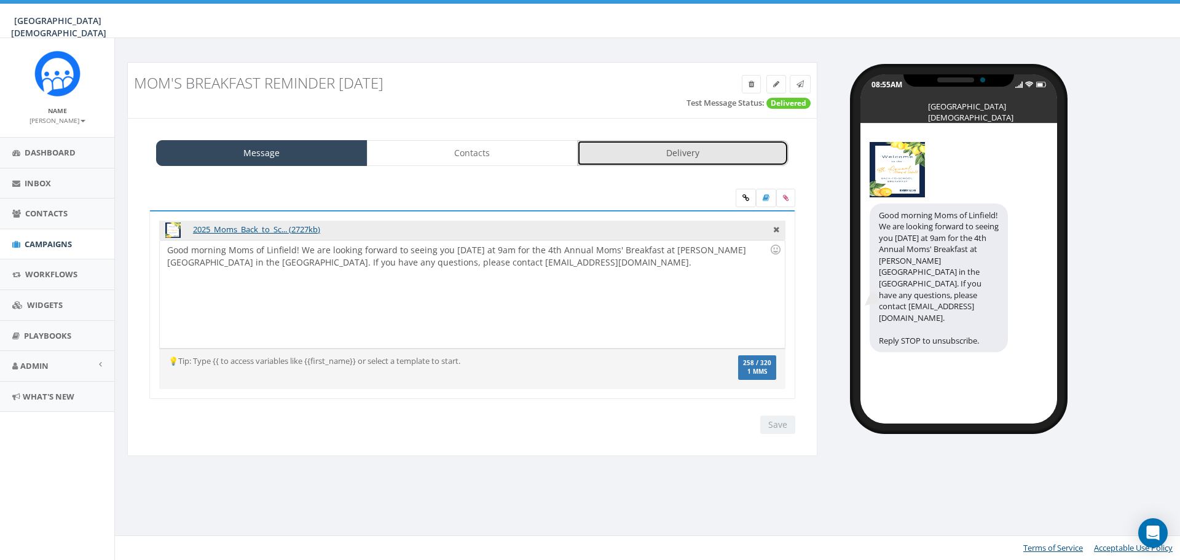
click at [659, 152] on link "Delivery" at bounding box center [682, 153] width 211 height 26
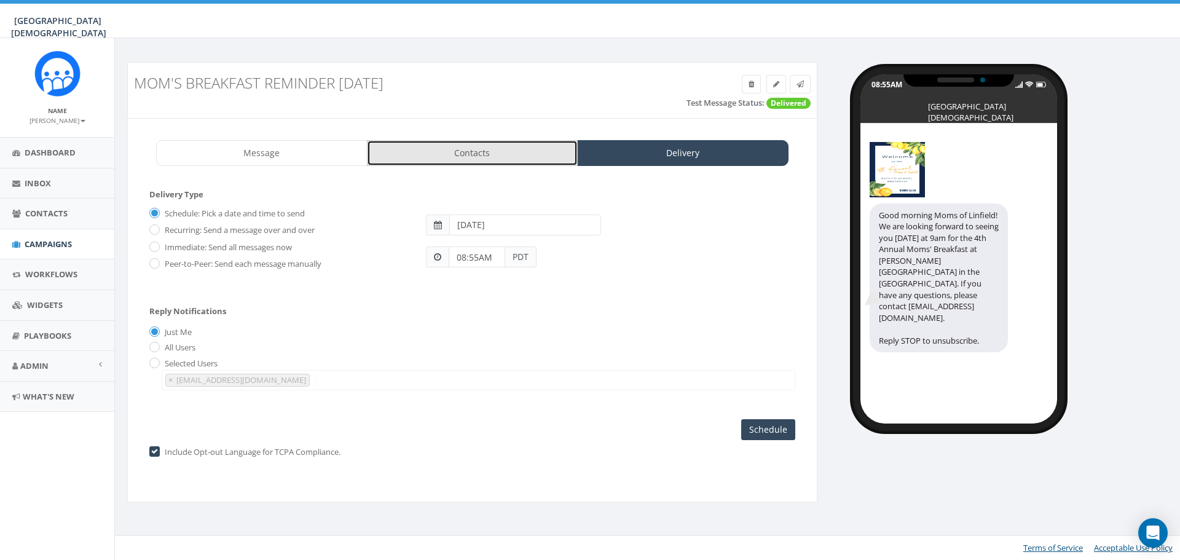
click at [470, 161] on link "Contacts" at bounding box center [472, 153] width 211 height 26
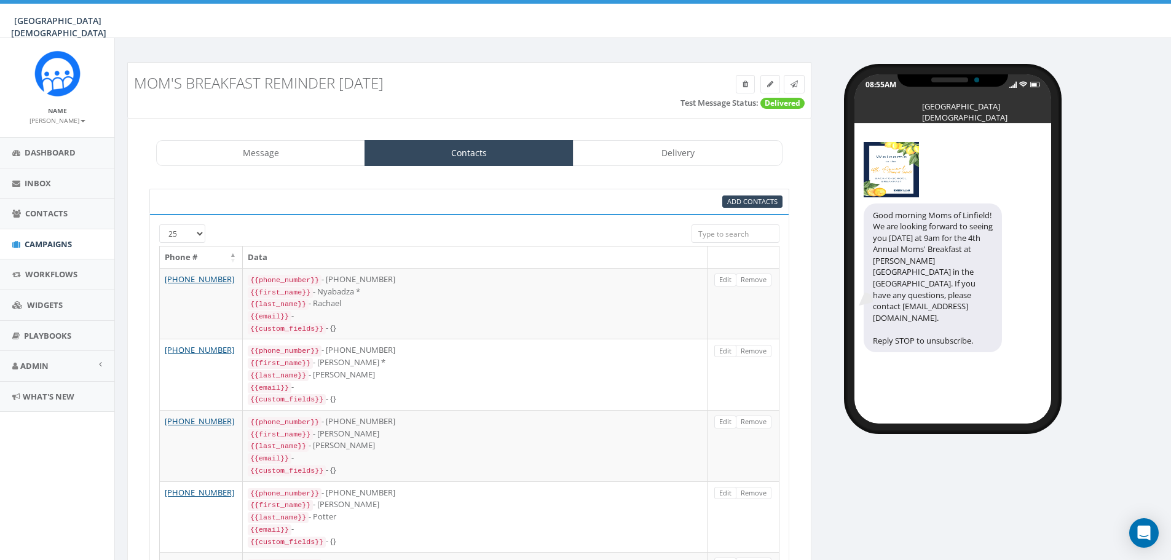
click at [698, 232] on input "search" at bounding box center [735, 233] width 88 height 18
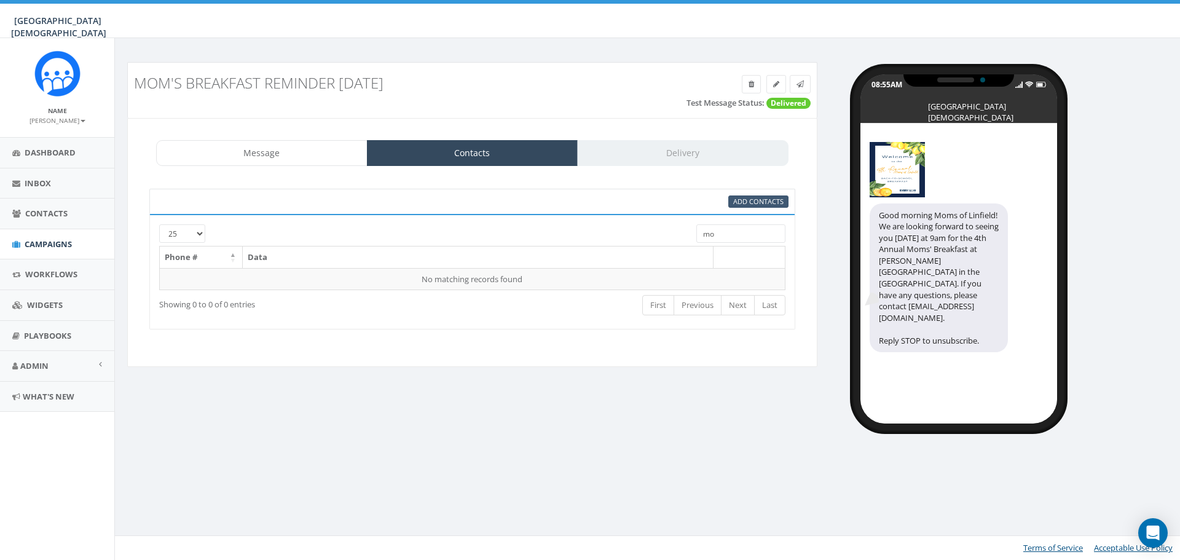
type input "m"
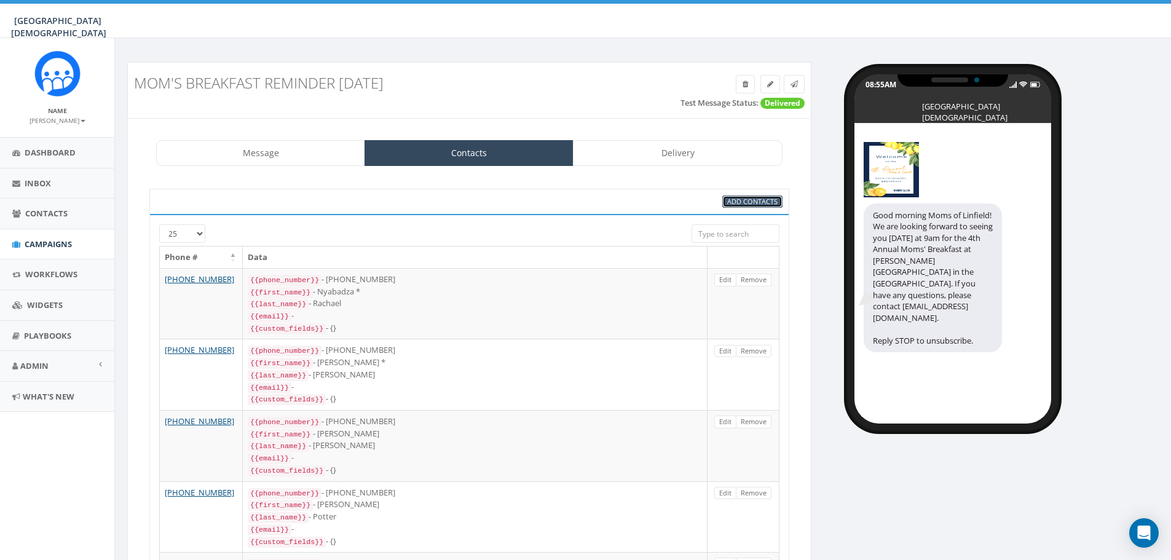
click at [769, 201] on span "Add Contacts" at bounding box center [752, 201] width 50 height 9
select select
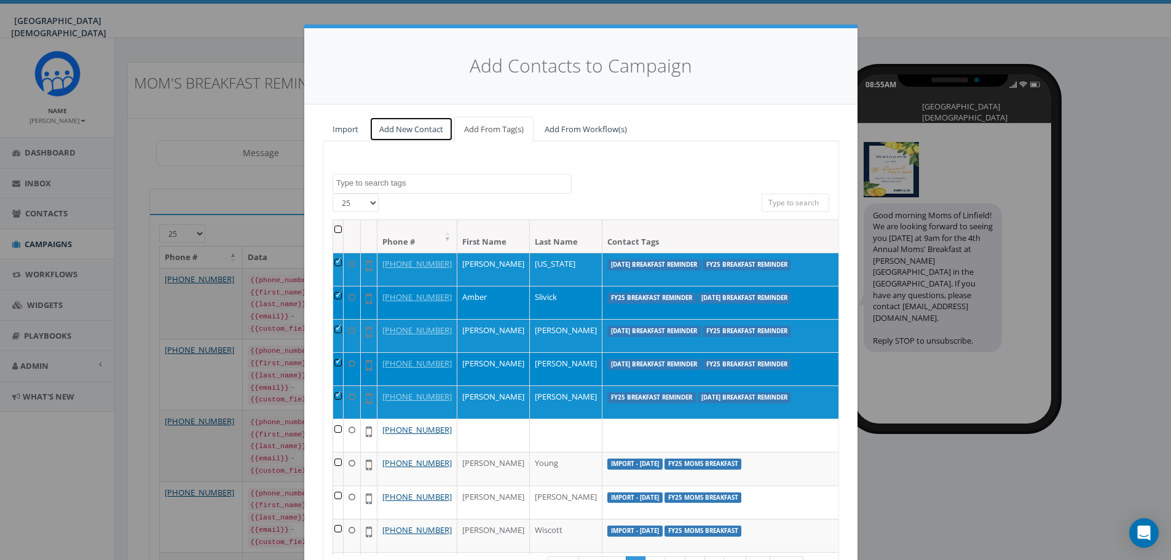
click at [399, 127] on link "Add New Contact" at bounding box center [411, 129] width 84 height 25
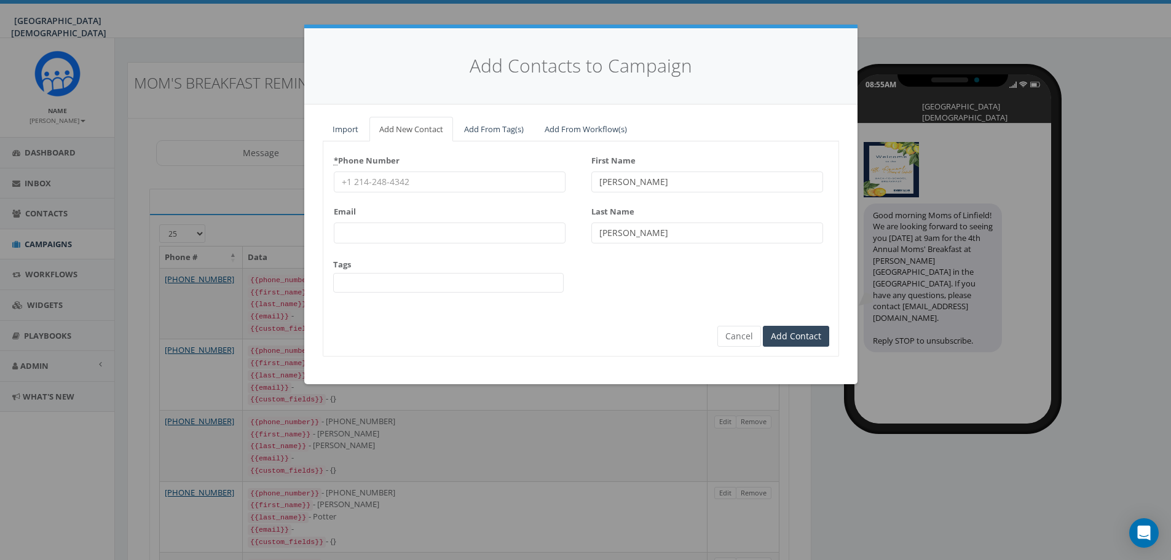
click at [409, 184] on input "* Phone Number" at bounding box center [450, 181] width 232 height 21
type input "9515517389"
type input "Carrie"
type input "Moore"
click at [378, 289] on span at bounding box center [448, 283] width 230 height 20
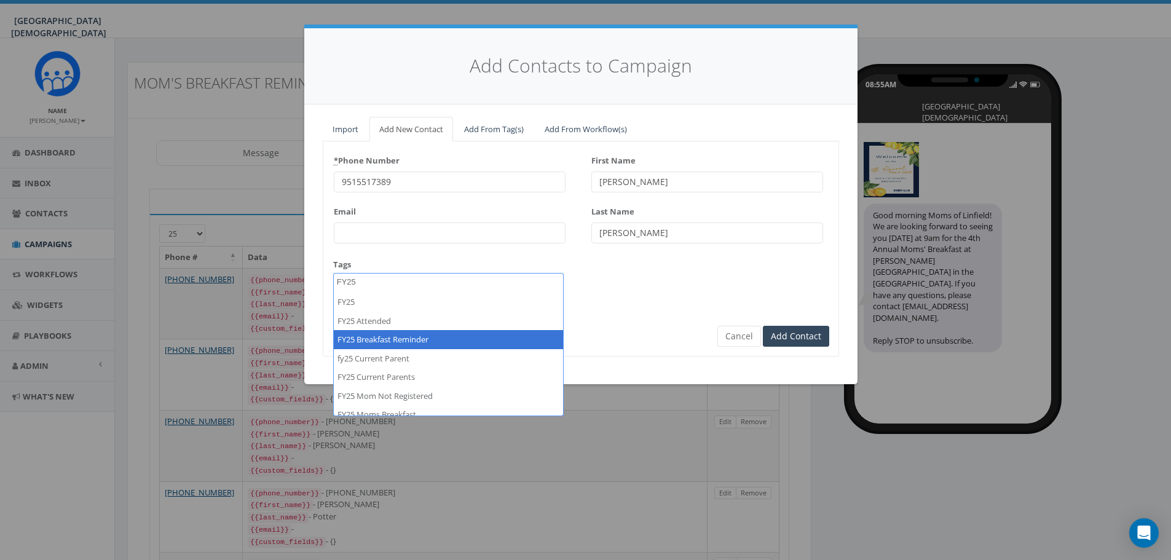
type textarea "FY25"
select select "FY25 Breakfast Reminder"
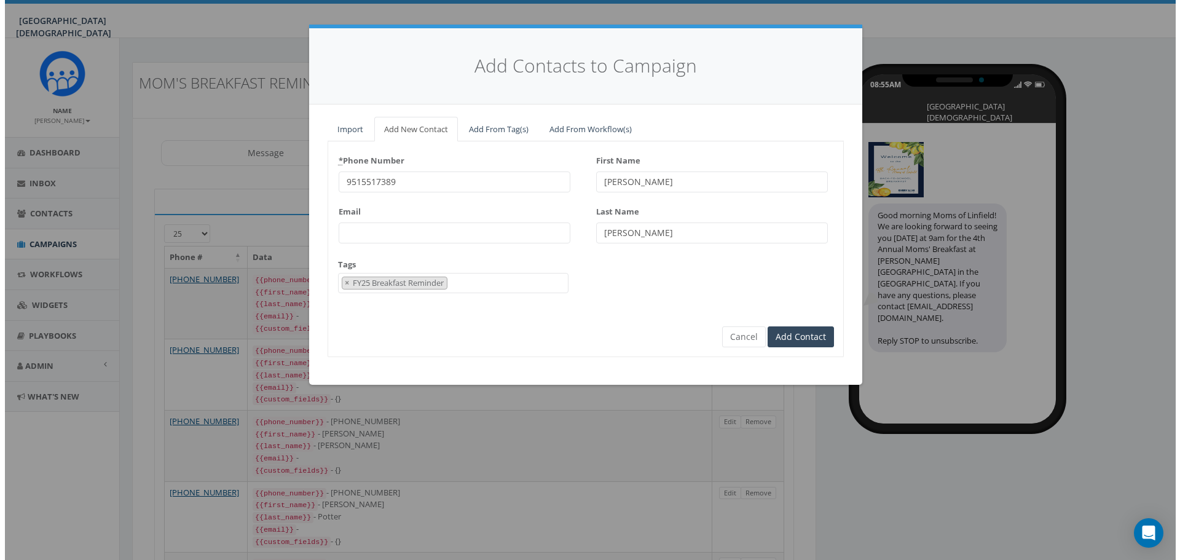
scroll to position [490, 0]
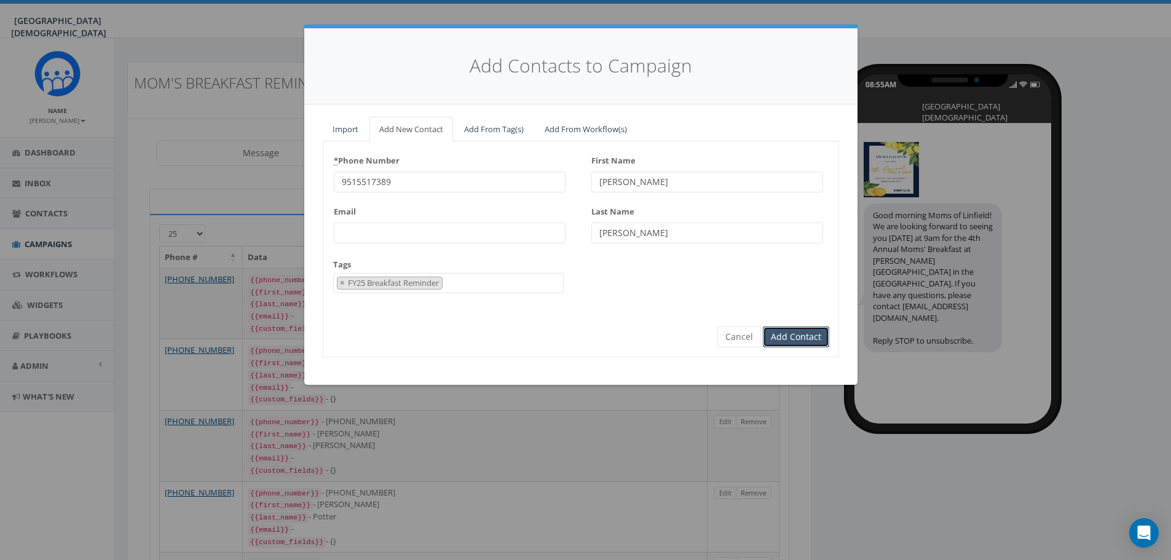
click at [784, 339] on input "Add Contact" at bounding box center [796, 336] width 66 height 21
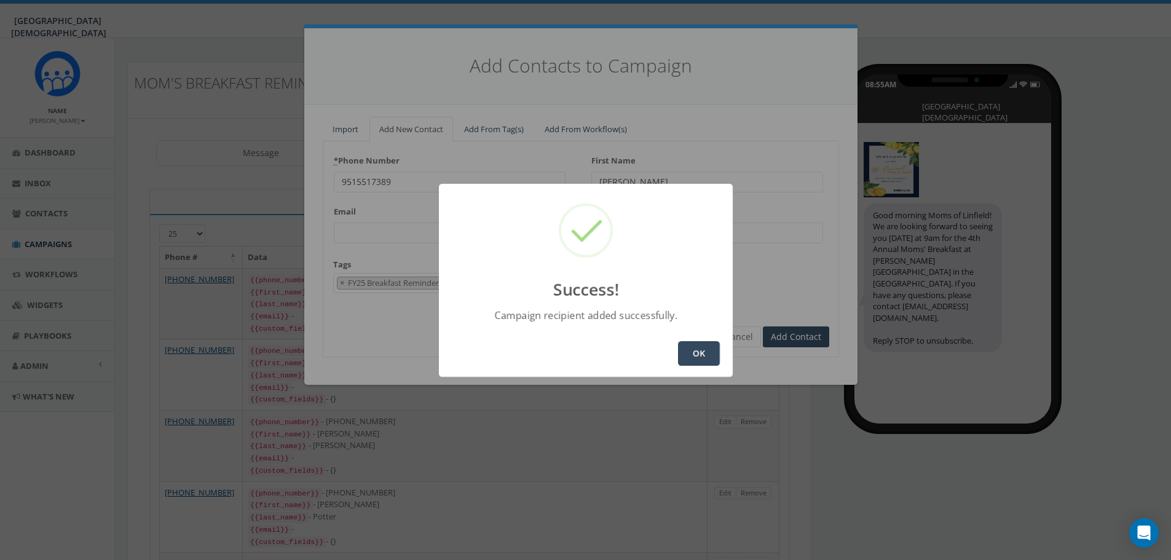
click at [707, 355] on button "OK" at bounding box center [699, 353] width 42 height 25
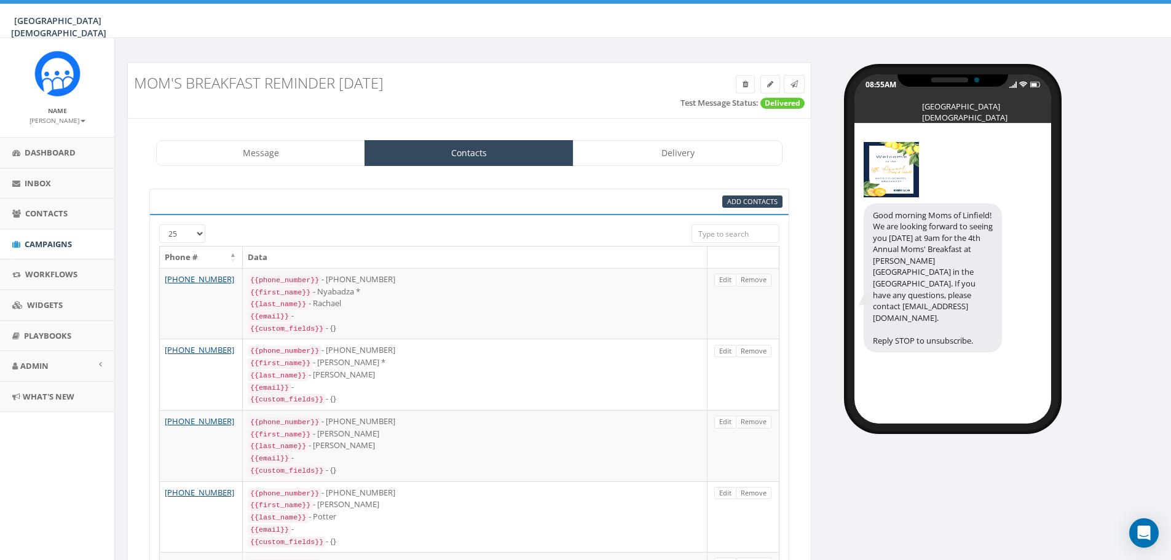
click at [734, 229] on input "search" at bounding box center [735, 233] width 88 height 18
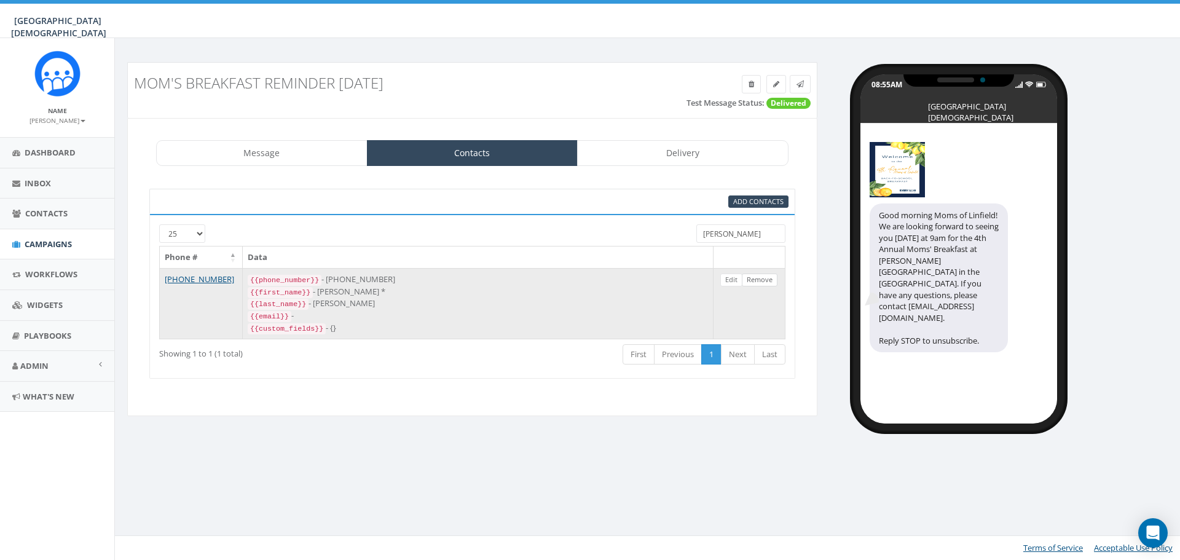
type input "horton"
click at [755, 280] on link "Remove" at bounding box center [760, 279] width 36 height 13
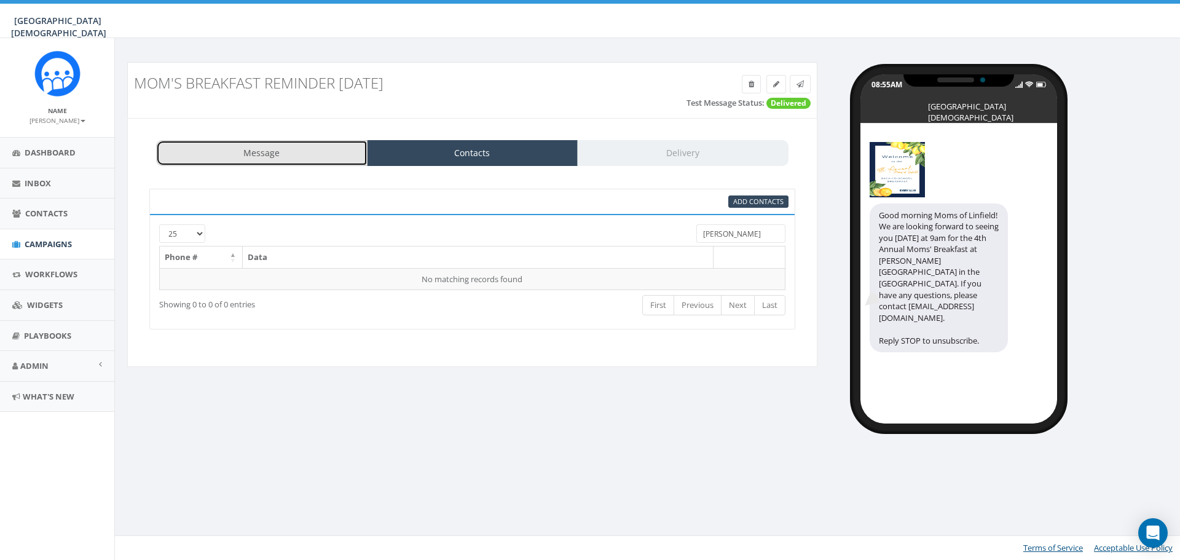
click at [273, 157] on link "Message" at bounding box center [261, 153] width 211 height 26
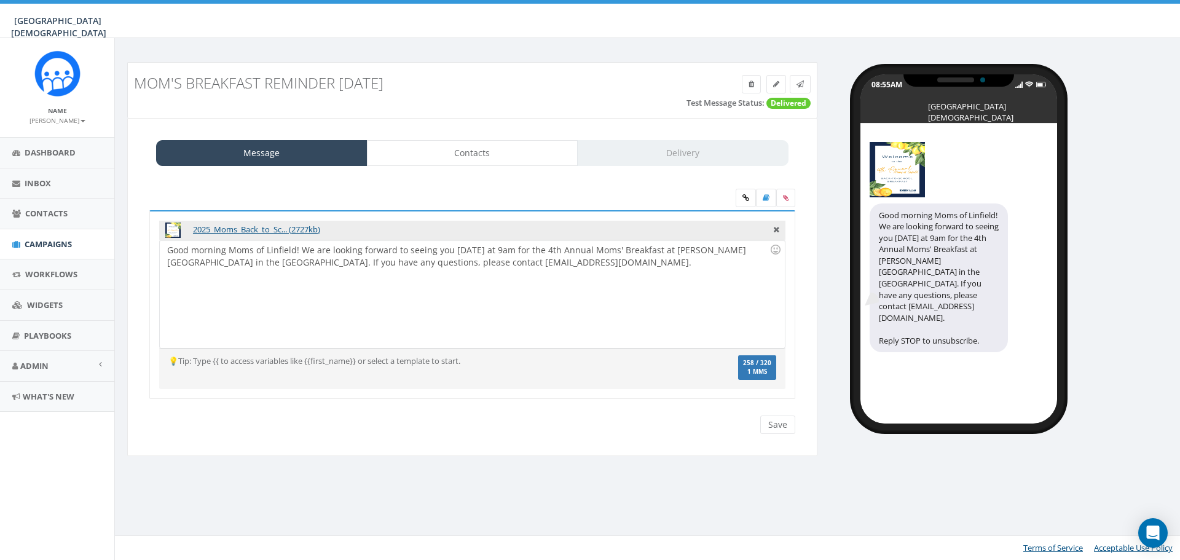
click at [777, 422] on div "Save Next" at bounding box center [774, 424] width 41 height 18
click at [784, 411] on div "2025_Moms_Back_to_Sc... (2727kb) Good morning Moms of Linfield! We are looking …" at bounding box center [472, 312] width 664 height 205
click at [781, 419] on div "Save Next" at bounding box center [774, 424] width 41 height 18
click at [566, 267] on div "Good morning Moms of Linfield! We are looking forward to seeing you tomorrow at…" at bounding box center [472, 294] width 624 height 108
click at [780, 423] on div "Save Next" at bounding box center [774, 424] width 41 height 18
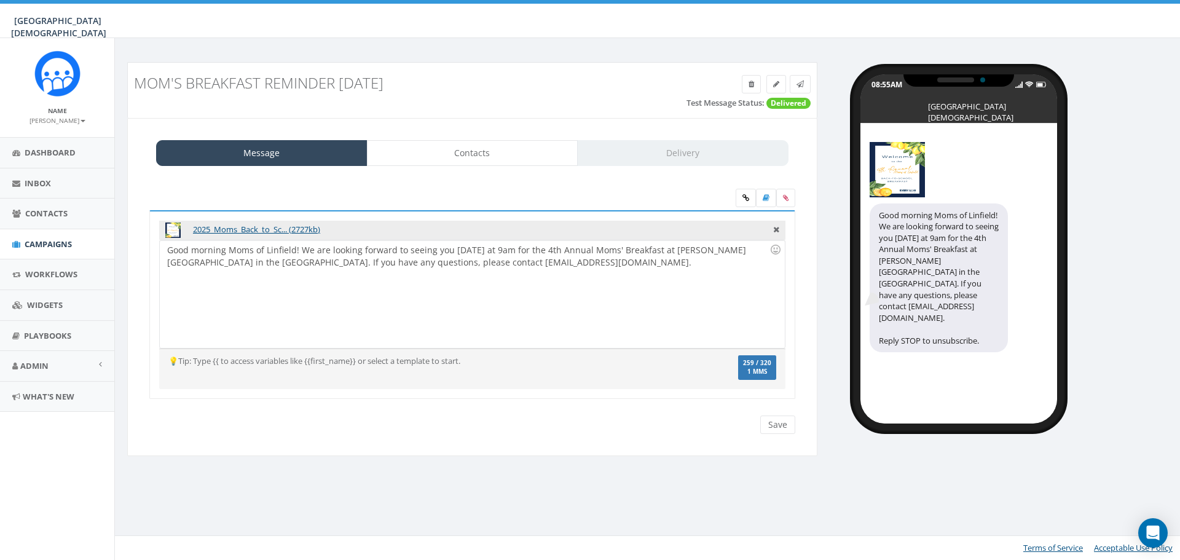
click at [490, 167] on div "Message Contacts Delivery 2025_Moms_Back_to_Sc... (2727kb) Good morning Moms of…" at bounding box center [472, 287] width 690 height 339
click at [502, 148] on link "Contacts" at bounding box center [472, 153] width 211 height 26
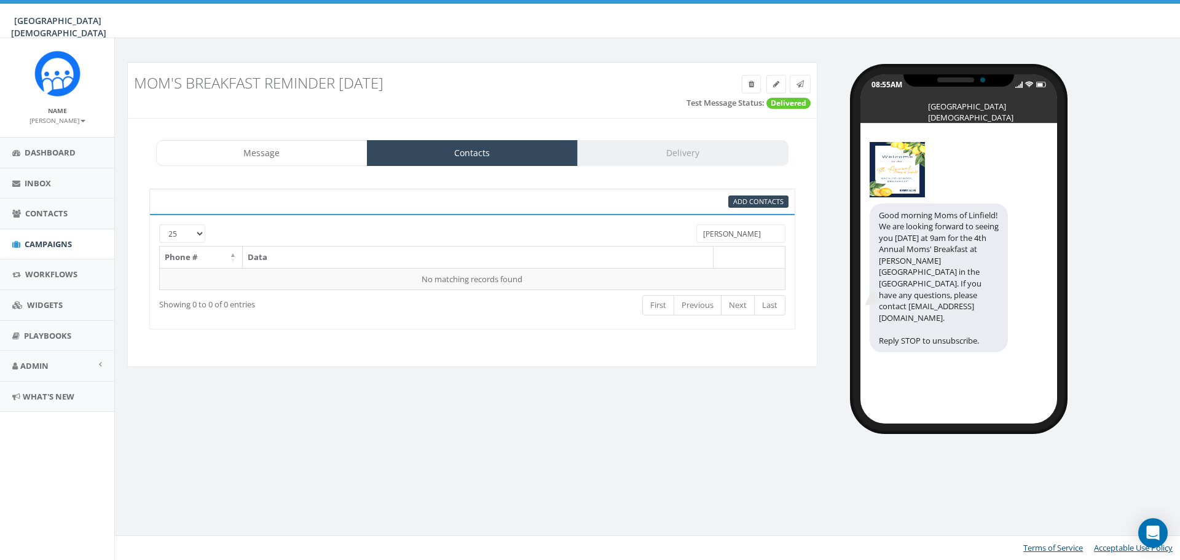
drag, startPoint x: 733, startPoint y: 240, endPoint x: 656, endPoint y: 238, distance: 77.4
click at [656, 238] on div "25 50 100 horton" at bounding box center [472, 235] width 645 height 22
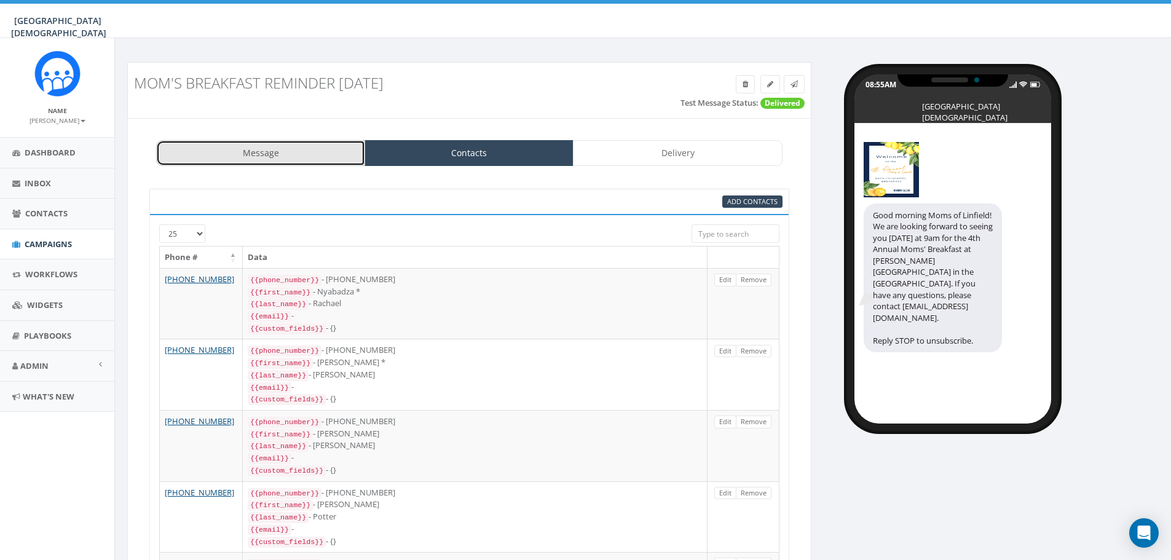
click at [196, 159] on link "Message" at bounding box center [260, 153] width 209 height 26
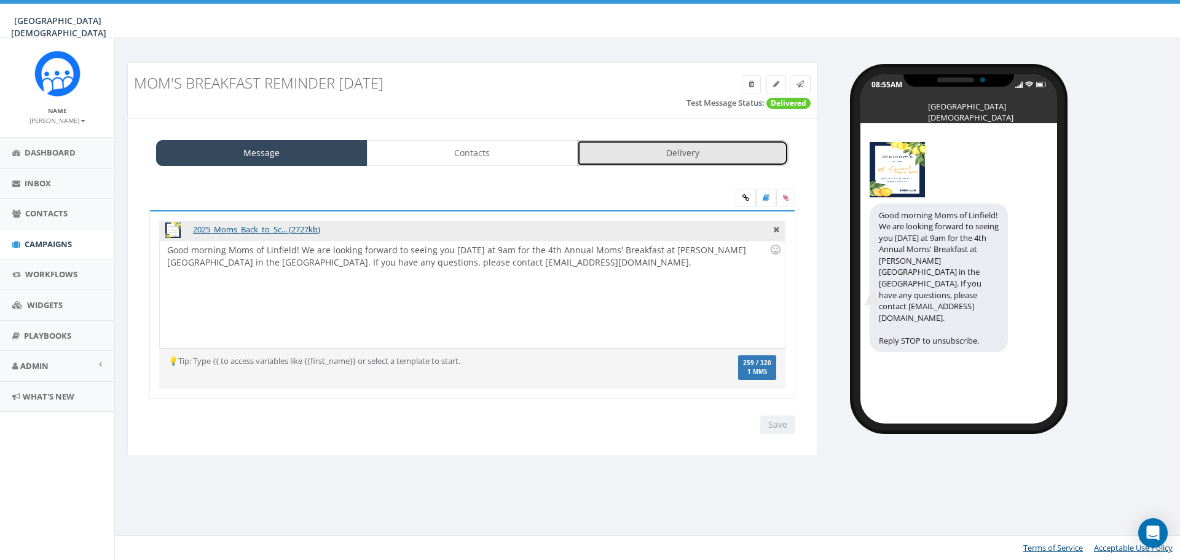
click at [699, 155] on link "Delivery" at bounding box center [682, 153] width 211 height 26
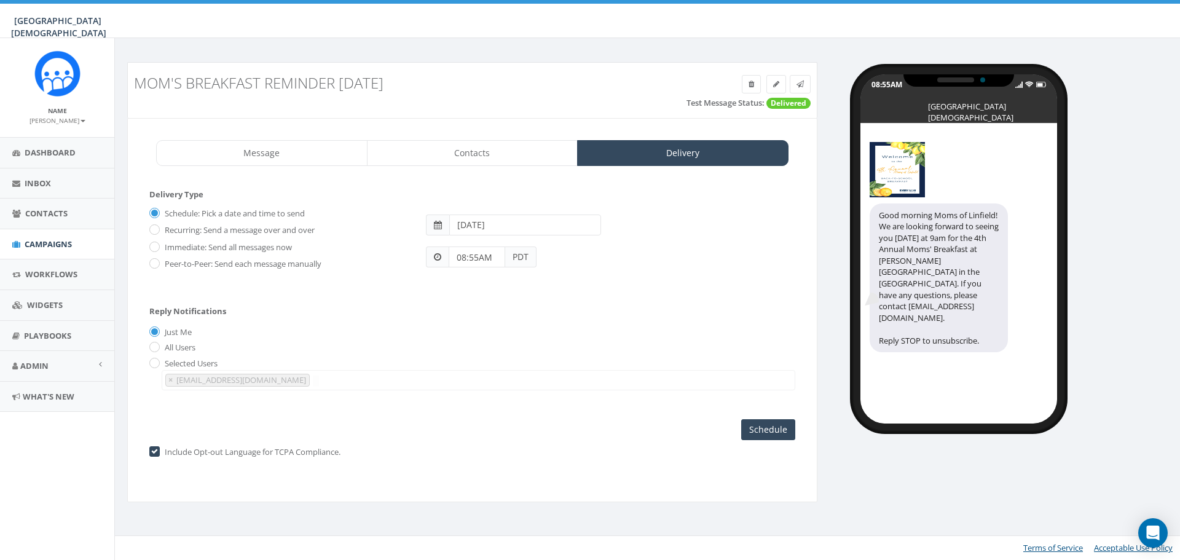
click at [221, 246] on label "Immediate: Send all messages now" at bounding box center [227, 247] width 130 height 12
click at [157, 246] on input "Immediate: Send all messages now" at bounding box center [153, 247] width 8 height 8
radio input "true"
click at [760, 426] on input "Send Now" at bounding box center [766, 429] width 58 height 21
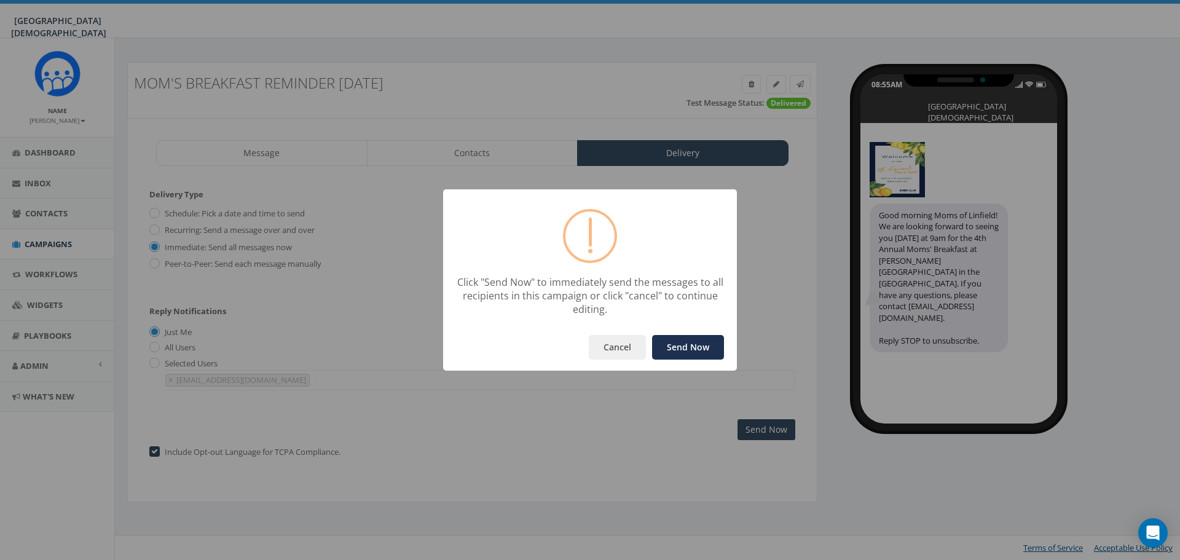
click at [685, 345] on button "Send Now" at bounding box center [688, 347] width 72 height 25
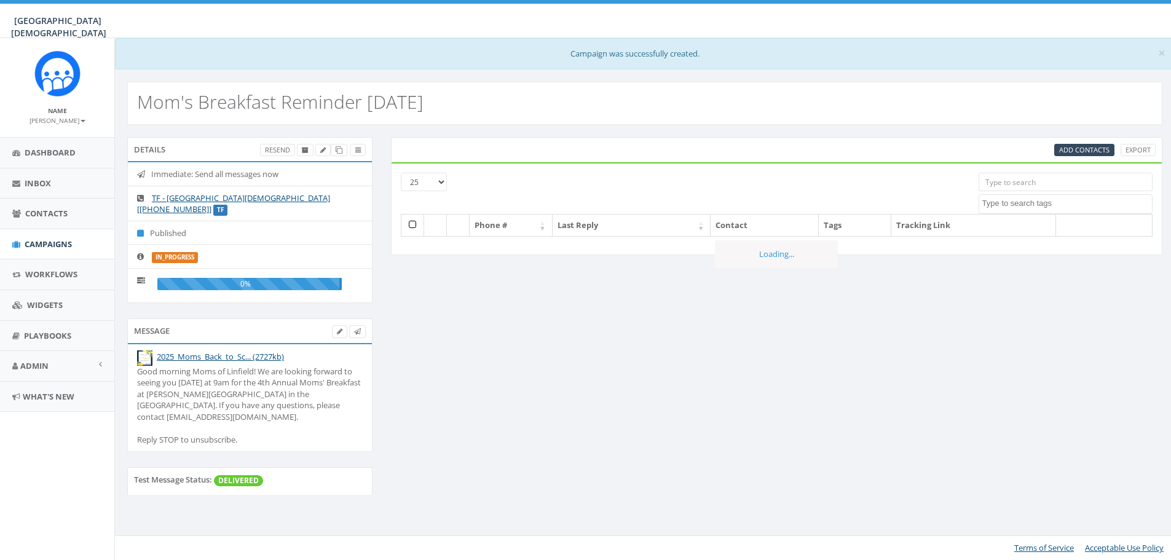
select select
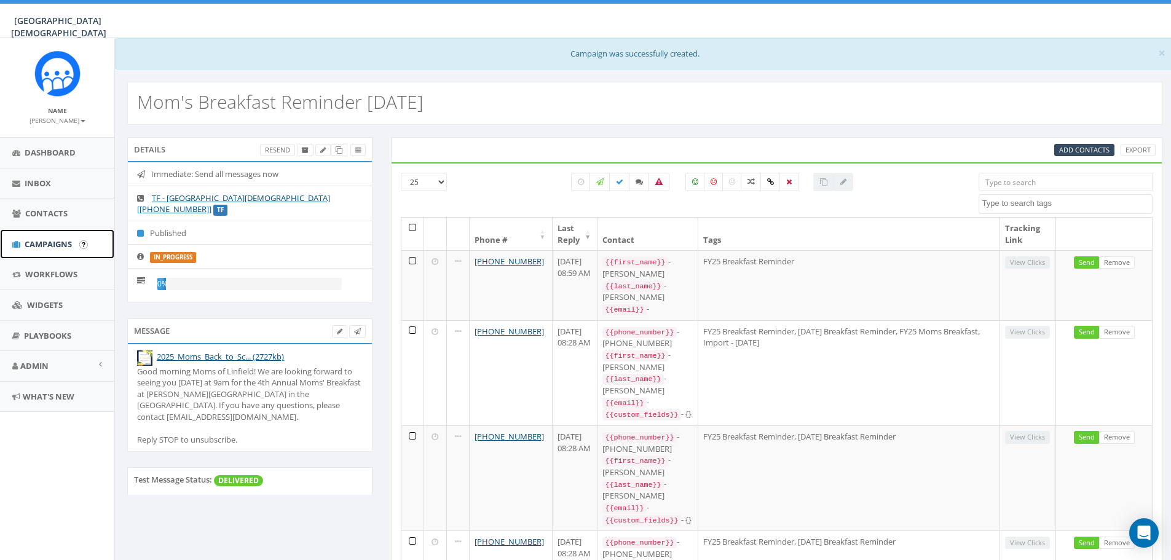
click at [49, 248] on span "Campaigns" at bounding box center [48, 243] width 47 height 11
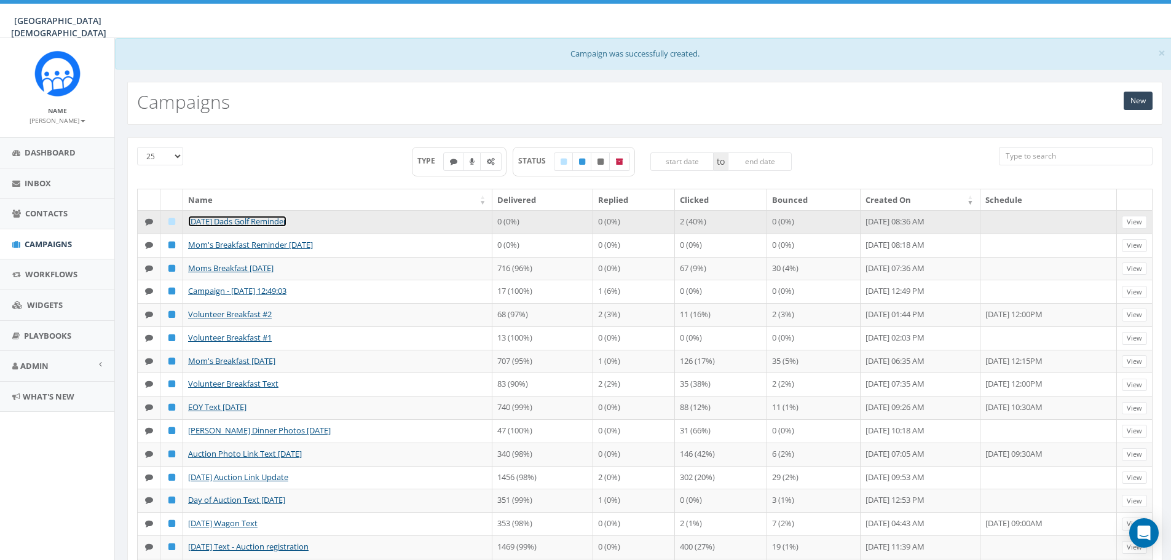
click at [243, 219] on link "[DATE] Dads Golf Reminder" at bounding box center [237, 221] width 98 height 11
